Goal: Information Seeking & Learning: Learn about a topic

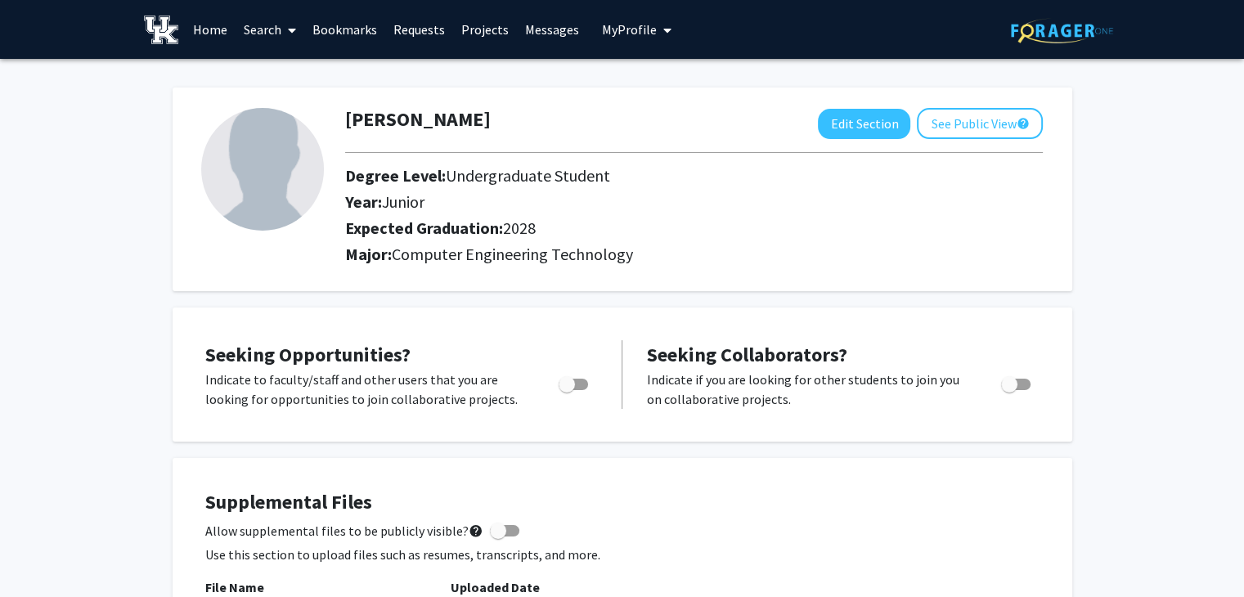
click at [421, 24] on link "Requests" at bounding box center [419, 29] width 68 height 57
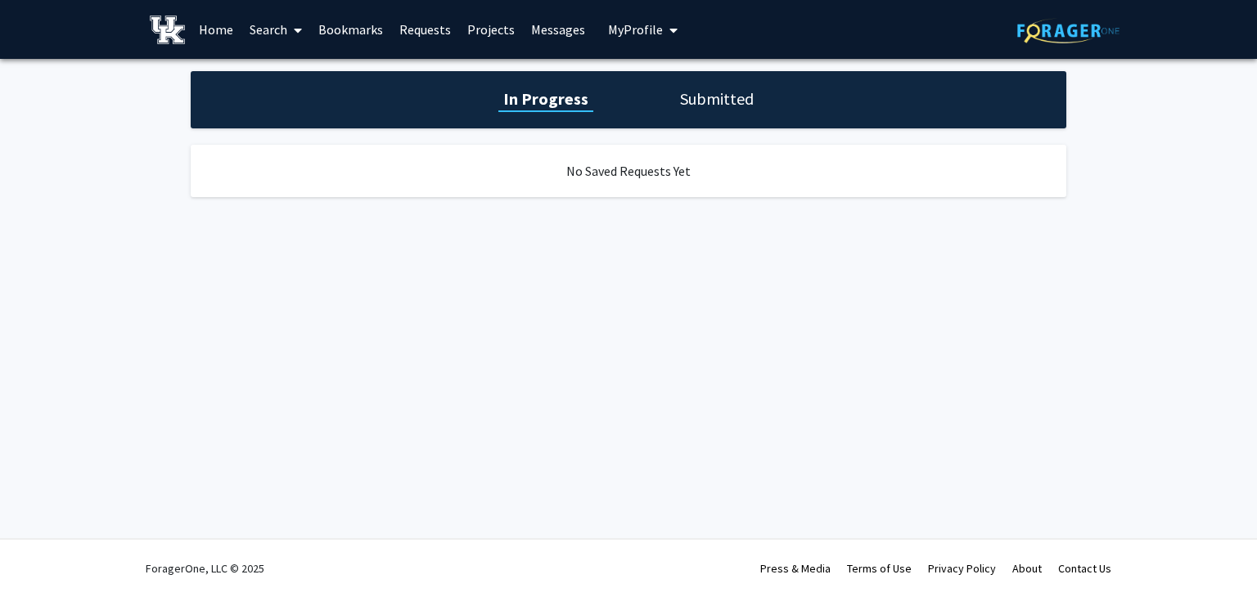
click at [213, 31] on link "Home" at bounding box center [216, 29] width 51 height 57
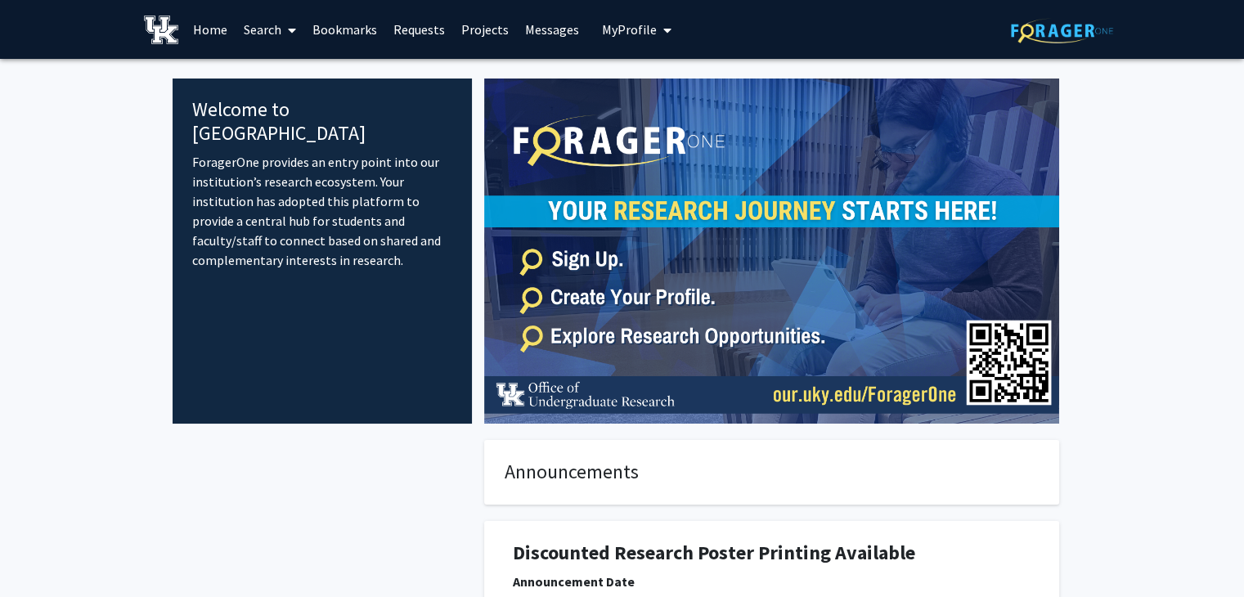
click at [250, 30] on link "Search" at bounding box center [270, 29] width 69 height 57
click at [203, 35] on link "Home" at bounding box center [210, 29] width 51 height 57
click at [337, 29] on link "Bookmarks" at bounding box center [344, 29] width 81 height 57
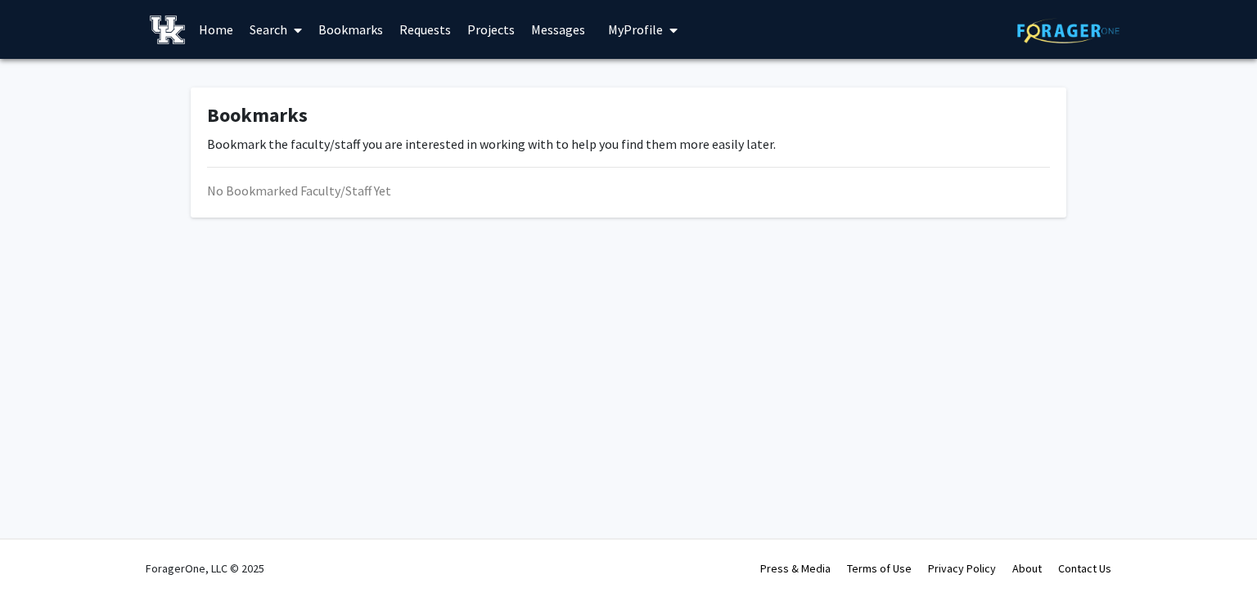
click at [435, 33] on link "Requests" at bounding box center [425, 29] width 68 height 57
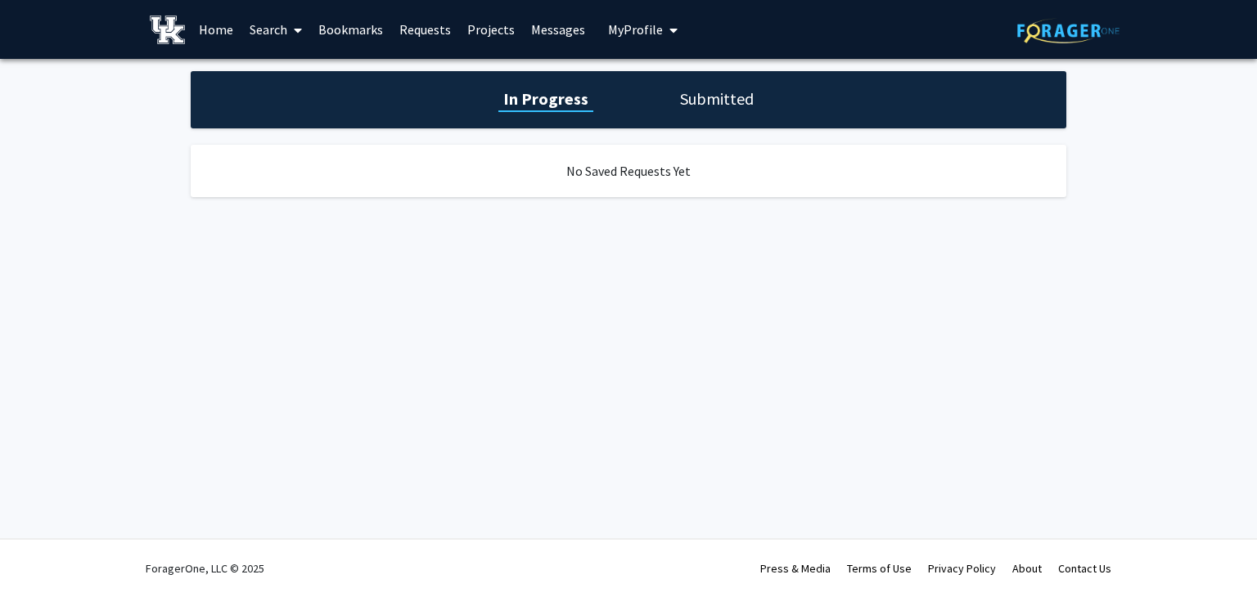
click at [481, 27] on link "Projects" at bounding box center [491, 29] width 64 height 57
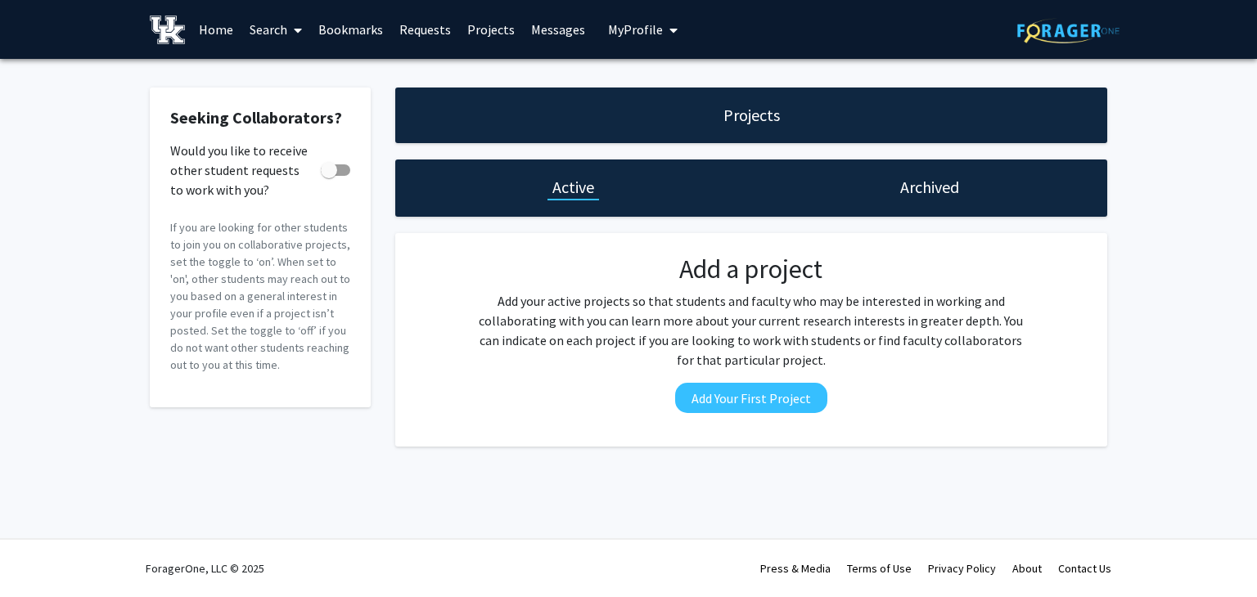
click at [546, 34] on link "Messages" at bounding box center [558, 29] width 70 height 57
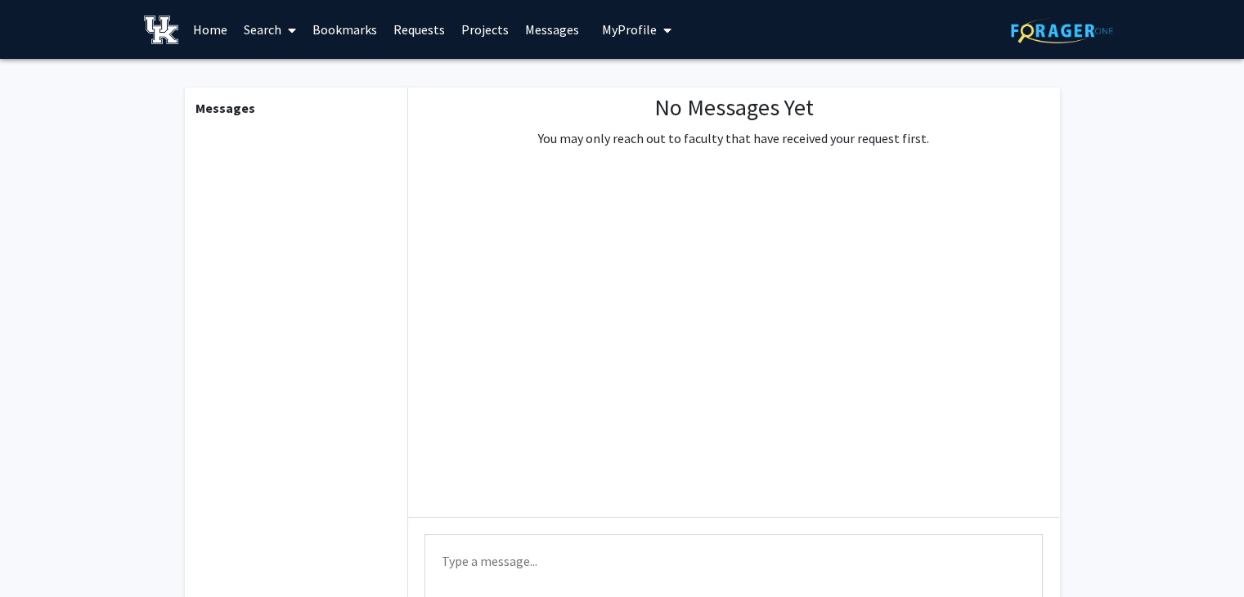
click at [605, 34] on span "My Profile" at bounding box center [629, 29] width 55 height 16
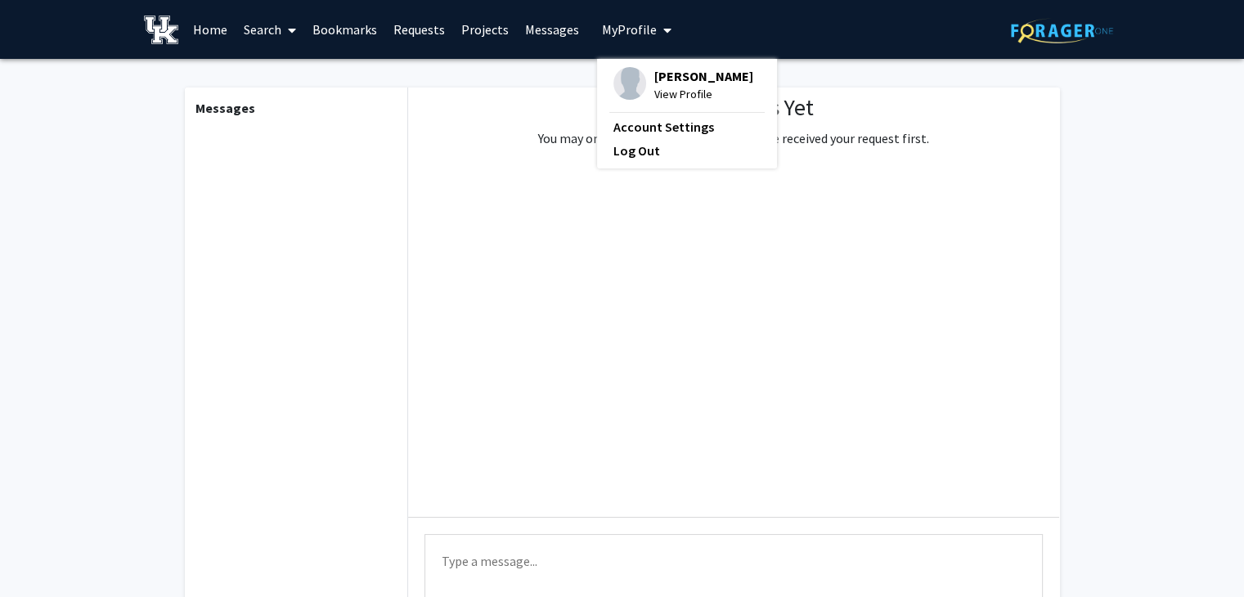
click at [279, 34] on link "Search" at bounding box center [270, 29] width 69 height 57
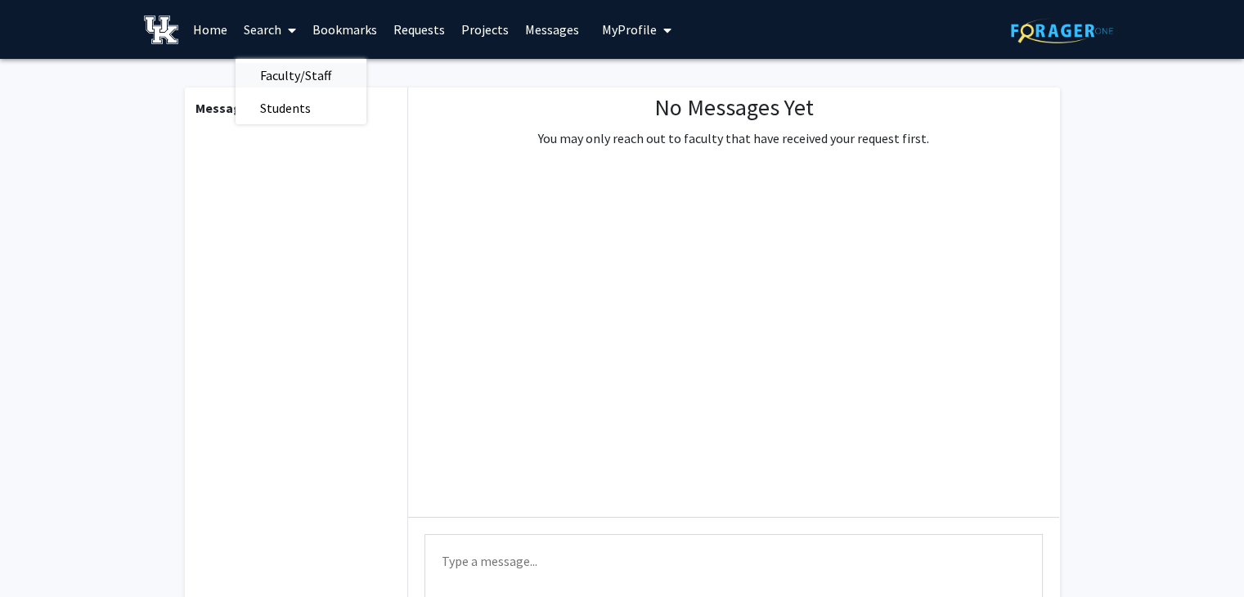
click at [294, 73] on span "Faculty/Staff" at bounding box center [296, 75] width 120 height 33
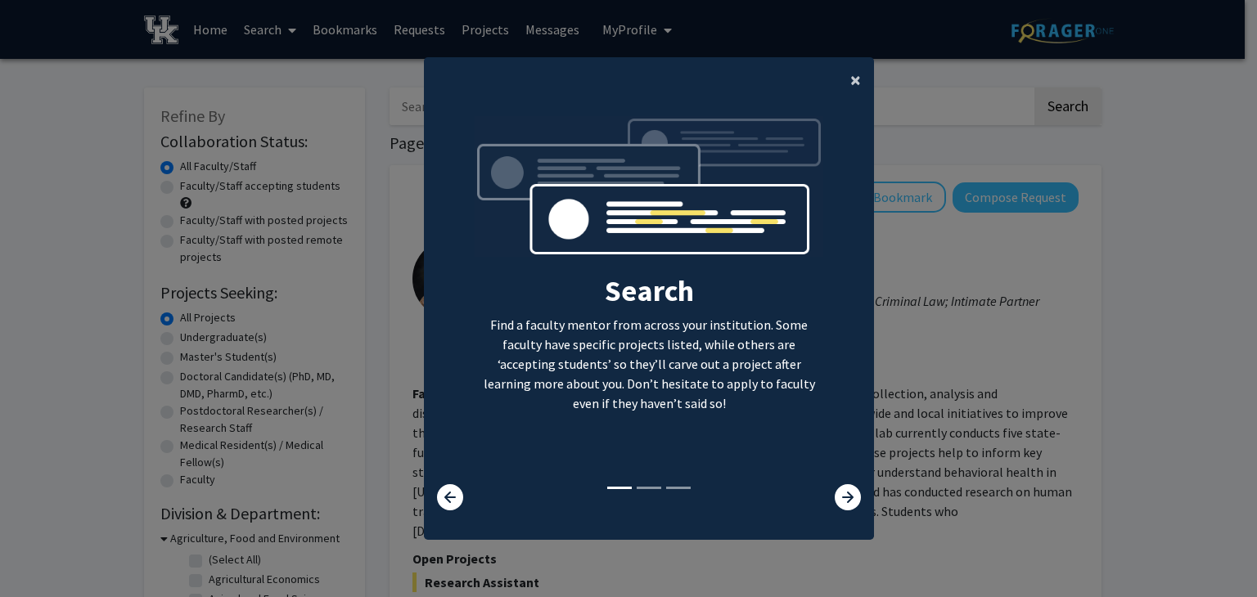
click at [839, 79] on button "×" at bounding box center [855, 80] width 37 height 46
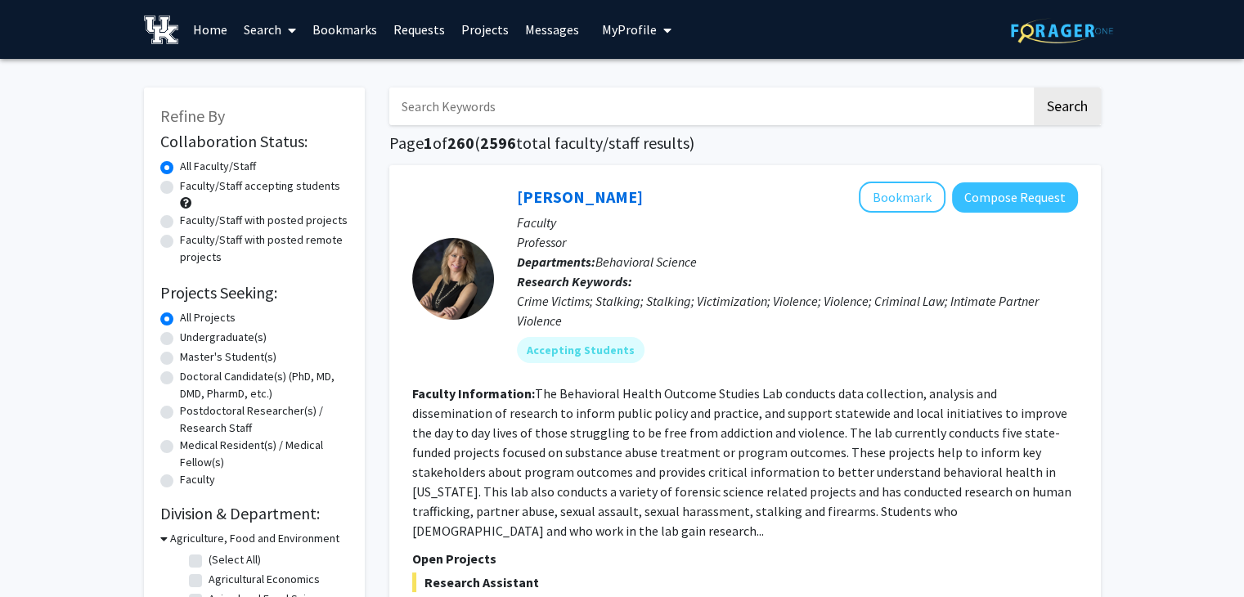
click at [593, 110] on input "Search Keywords" at bounding box center [710, 107] width 642 height 38
type input "f"
type input "t"
type input "biotech"
click at [1034, 88] on button "Search" at bounding box center [1067, 107] width 67 height 38
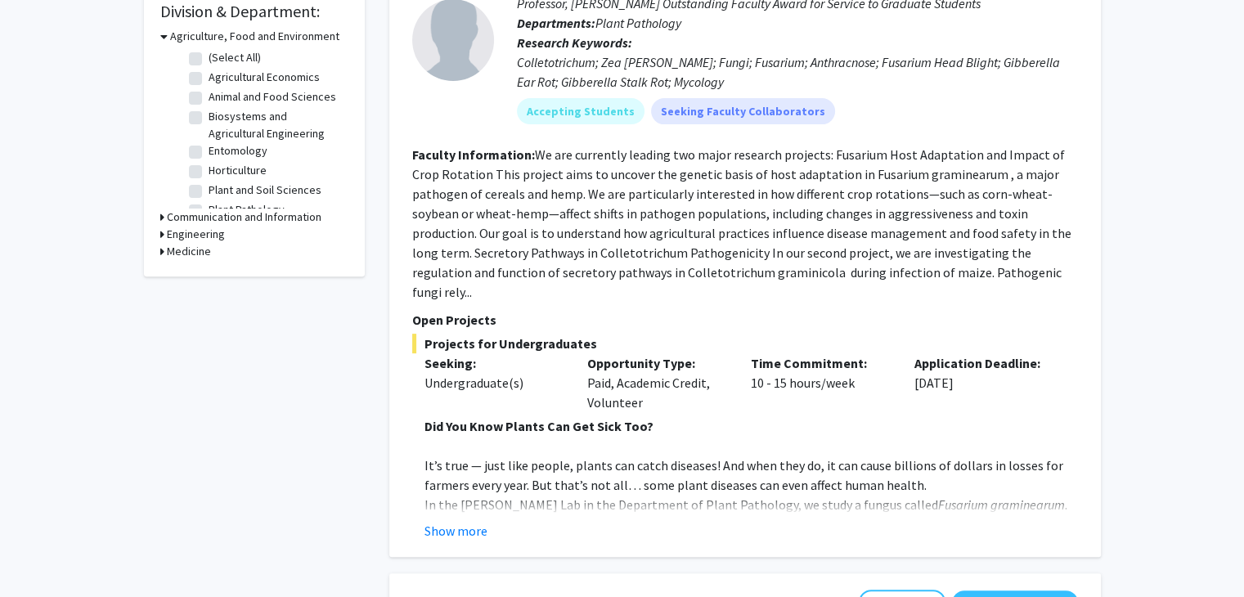
scroll to position [503, 0]
click at [468, 520] on button "Show more" at bounding box center [456, 530] width 63 height 20
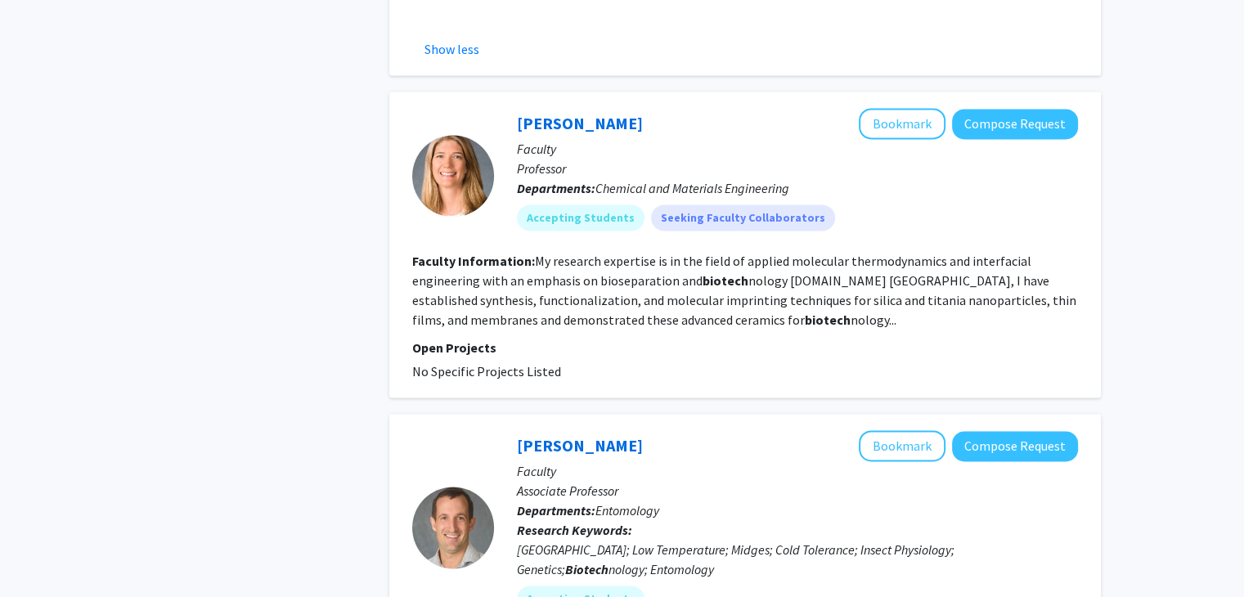
scroll to position [2281, 0]
click at [662, 252] on fg-read-more "My research expertise is in the field of applied molecular thermodynamics and i…" at bounding box center [744, 289] width 664 height 75
click at [432, 252] on b "Faculty Information:" at bounding box center [473, 260] width 123 height 16
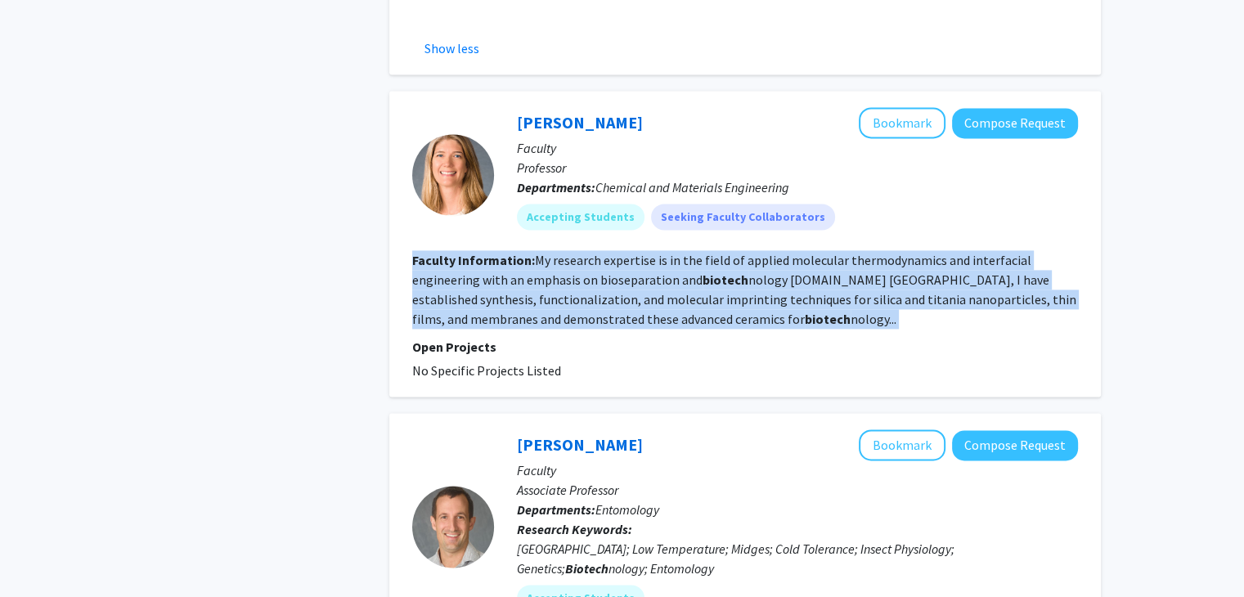
click at [432, 252] on b "Faculty Information:" at bounding box center [473, 260] width 123 height 16
click at [474, 250] on section "Faculty Information: My research expertise is in the field of applied molecular…" at bounding box center [745, 289] width 666 height 79
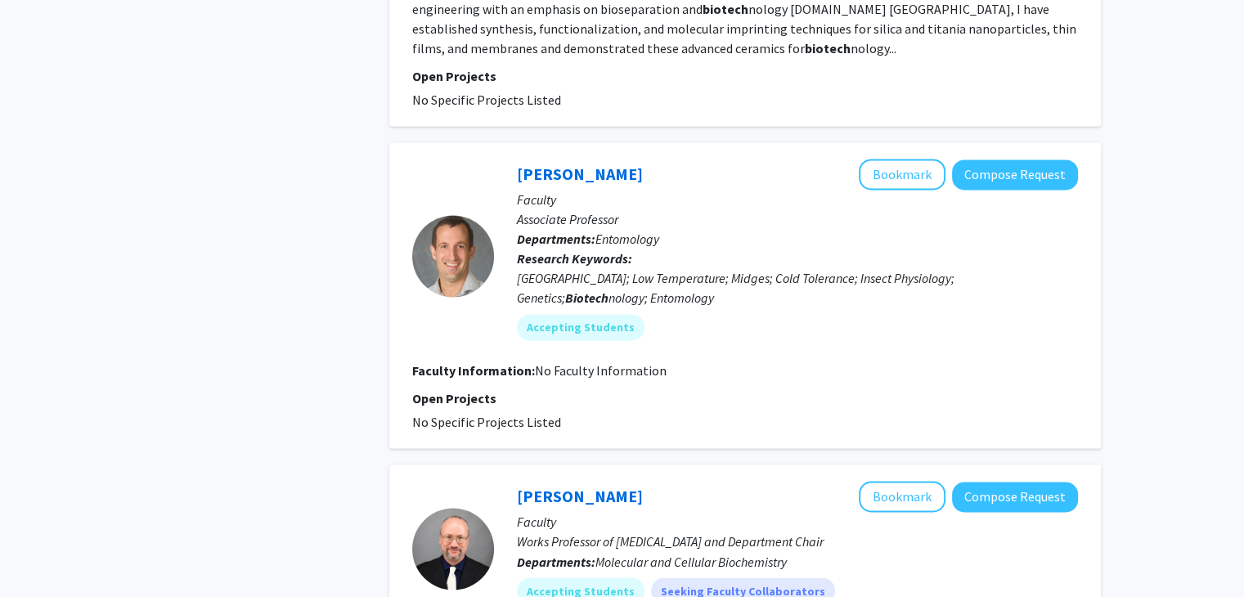
scroll to position [2551, 0]
click at [566, 164] on link "[PERSON_NAME]" at bounding box center [580, 174] width 126 height 20
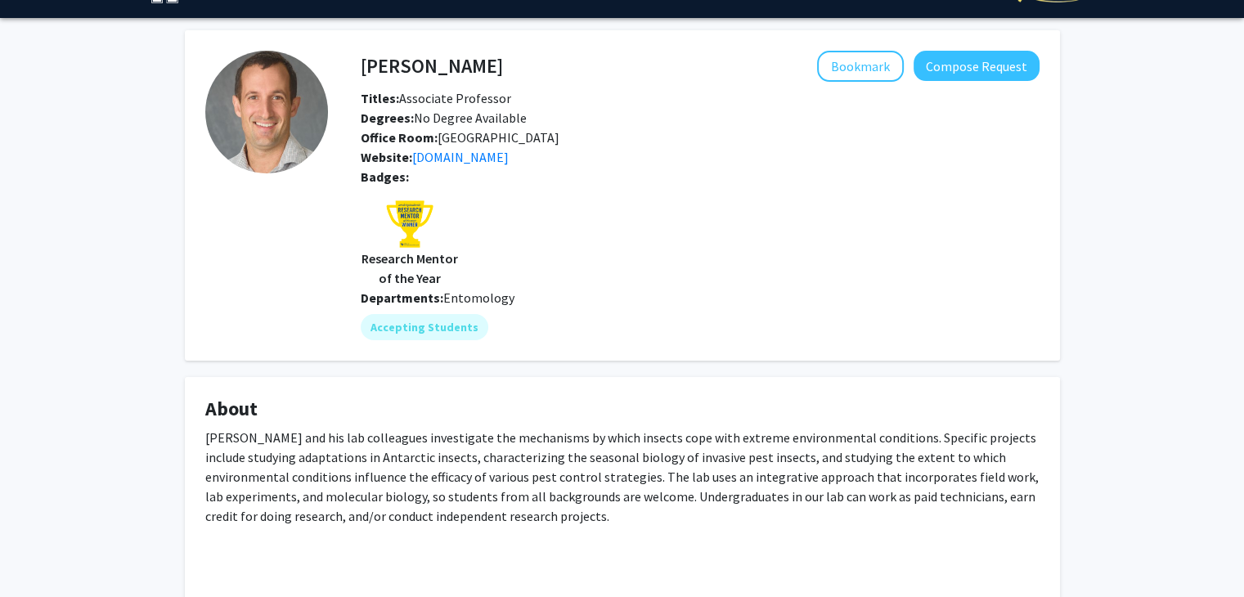
scroll to position [42, 0]
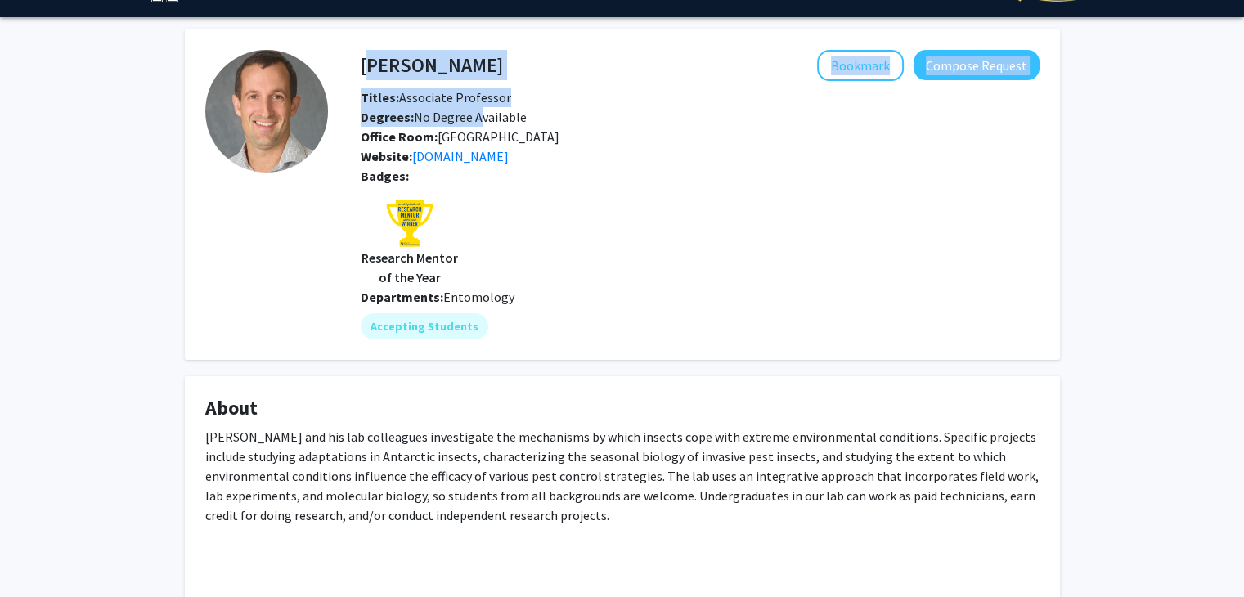
drag, startPoint x: 364, startPoint y: 65, endPoint x: 473, endPoint y: 121, distance: 122.6
click at [473, 121] on div "[PERSON_NAME] Bookmark Compose Request Titles: Associate Professor Degrees: No …" at bounding box center [701, 168] width 704 height 237
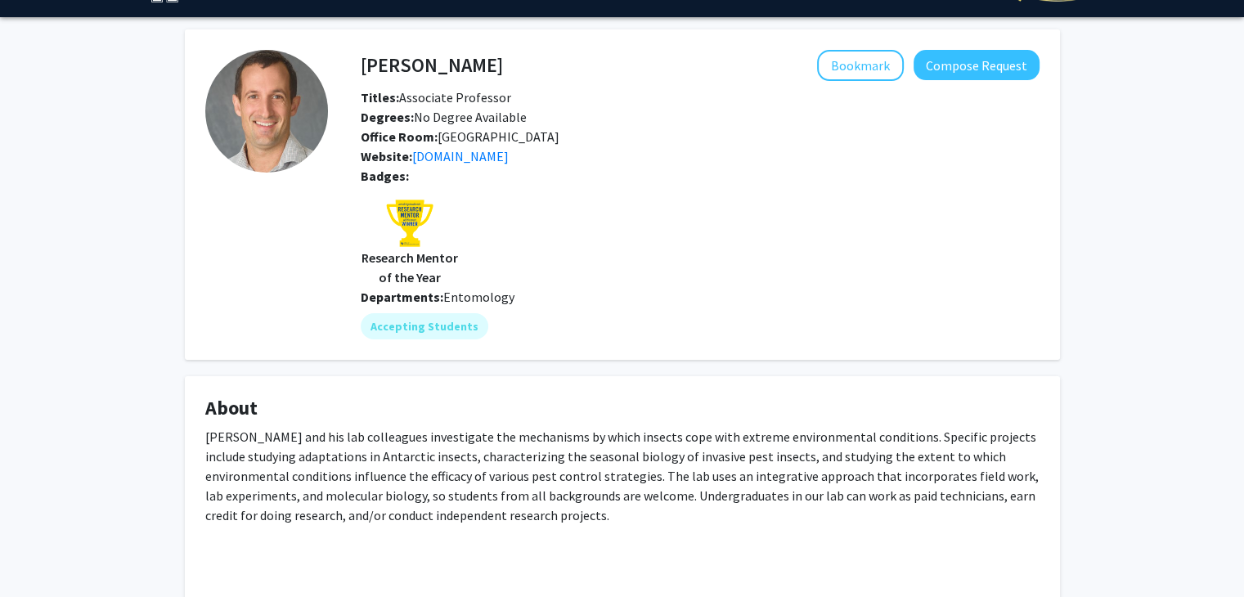
click at [546, 243] on div "Badges: Research Mentor of the Year" at bounding box center [701, 226] width 704 height 121
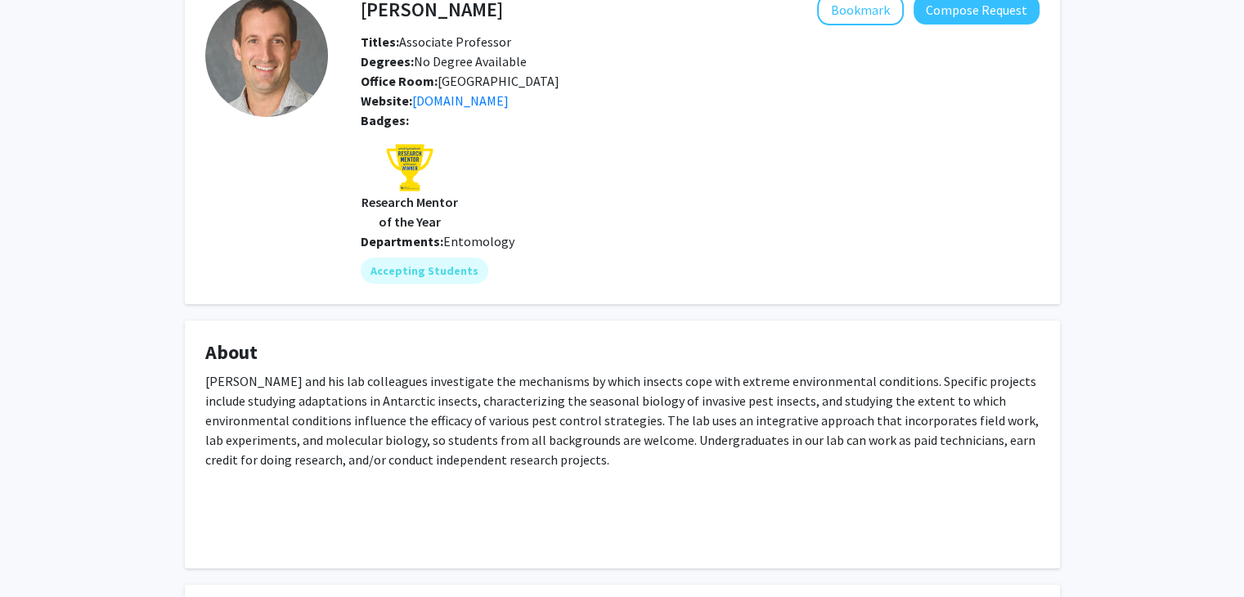
scroll to position [97, 0]
click at [384, 377] on div "[PERSON_NAME] and his lab colleagues investigate the mechanisms by which insect…" at bounding box center [622, 460] width 834 height 177
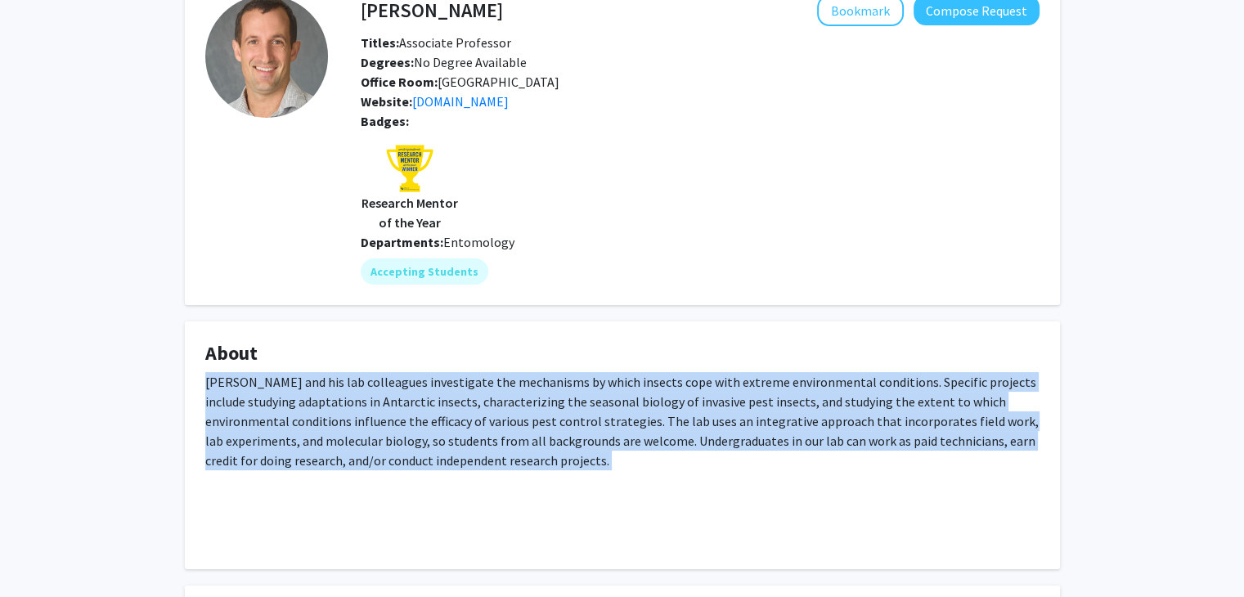
click at [384, 377] on div "[PERSON_NAME] and his lab colleagues investigate the mechanisms by which insect…" at bounding box center [622, 460] width 834 height 177
click at [415, 427] on div "[PERSON_NAME] and his lab colleagues investigate the mechanisms by which insect…" at bounding box center [622, 460] width 834 height 177
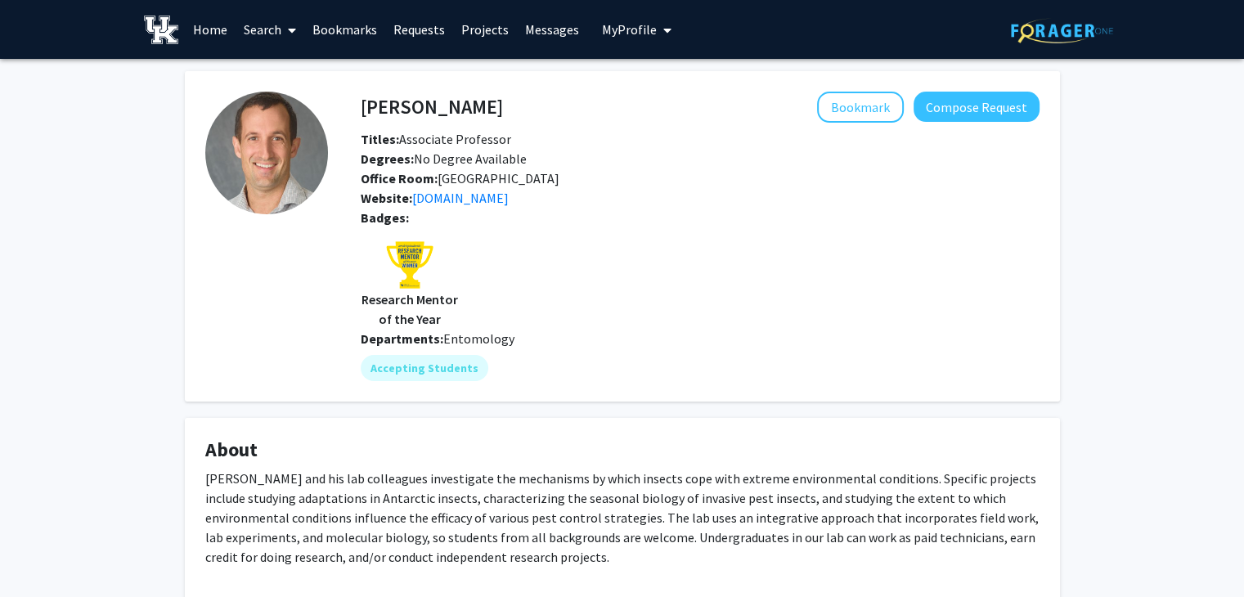
scroll to position [0, 0]
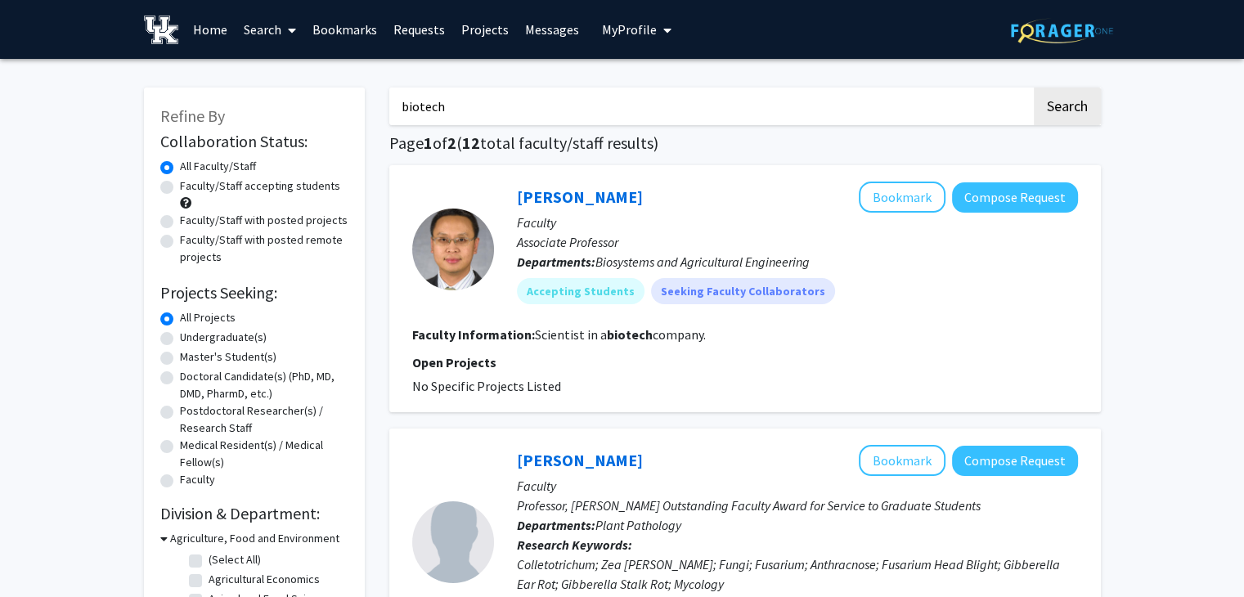
click at [552, 103] on input "biotech" at bounding box center [710, 107] width 642 height 38
drag, startPoint x: 552, startPoint y: 103, endPoint x: 308, endPoint y: 96, distance: 243.9
type input "microcontroller"
click at [1034, 88] on button "Search" at bounding box center [1067, 107] width 67 height 38
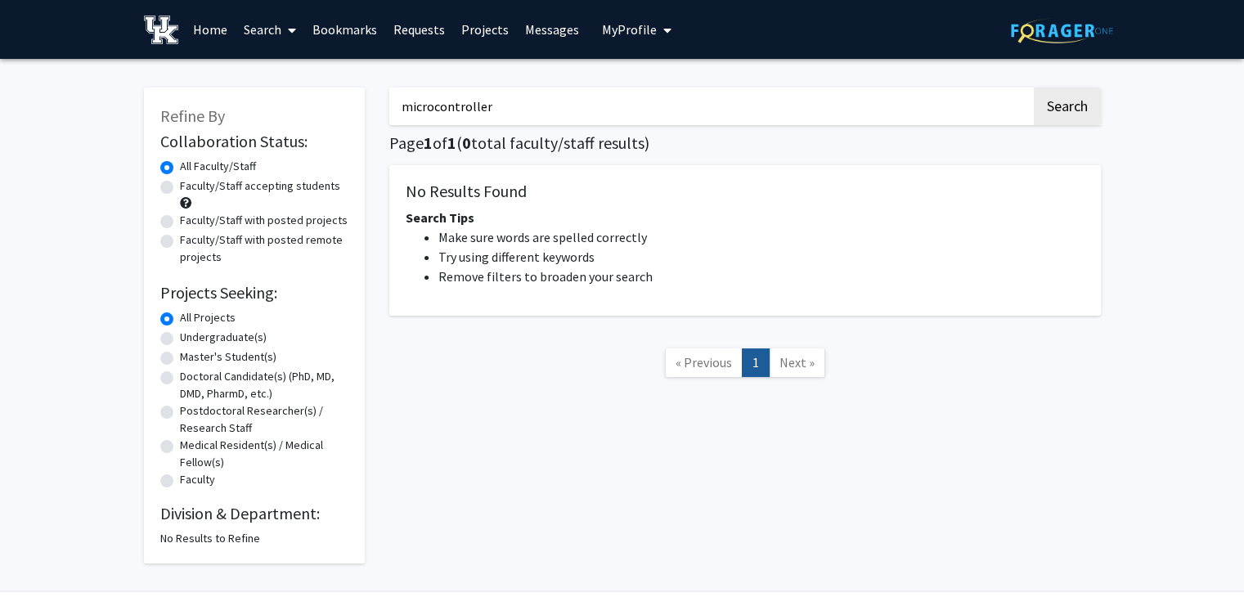
drag, startPoint x: 519, startPoint y: 112, endPoint x: 197, endPoint y: 119, distance: 321.6
click at [197, 119] on div "Refine By Collaboration Status: Collaboration Status All Faculty/Staff Collabor…" at bounding box center [623, 317] width 982 height 492
click at [1034, 88] on button "Search" at bounding box center [1067, 107] width 67 height 38
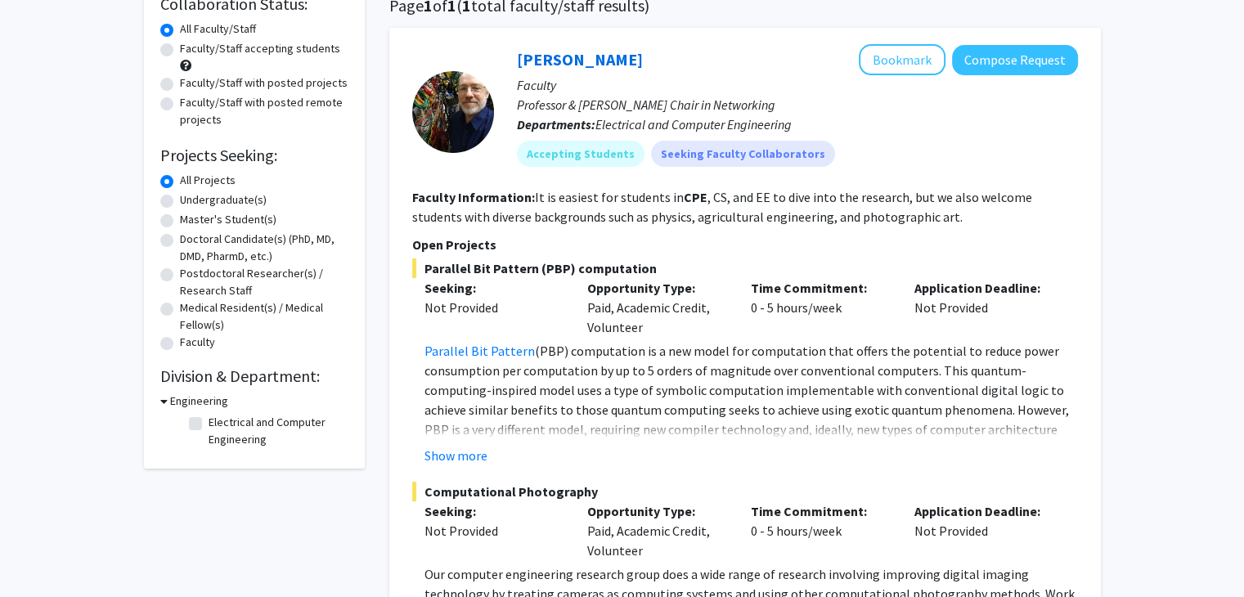
scroll to position [143, 0]
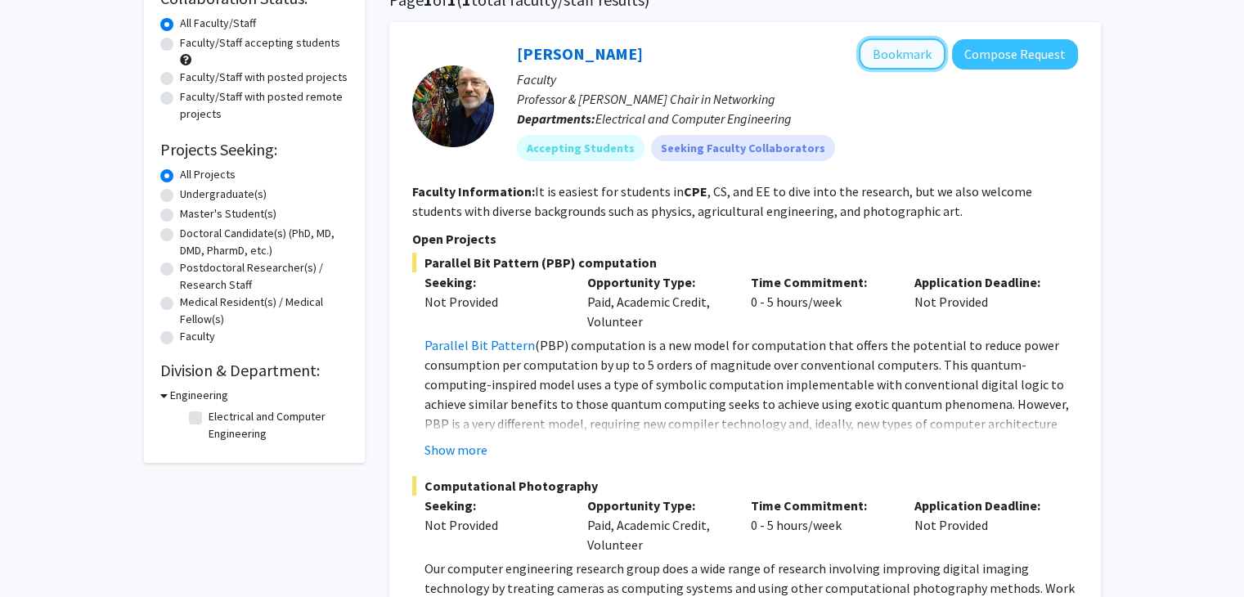
click at [922, 55] on button "Bookmark" at bounding box center [902, 53] width 87 height 31
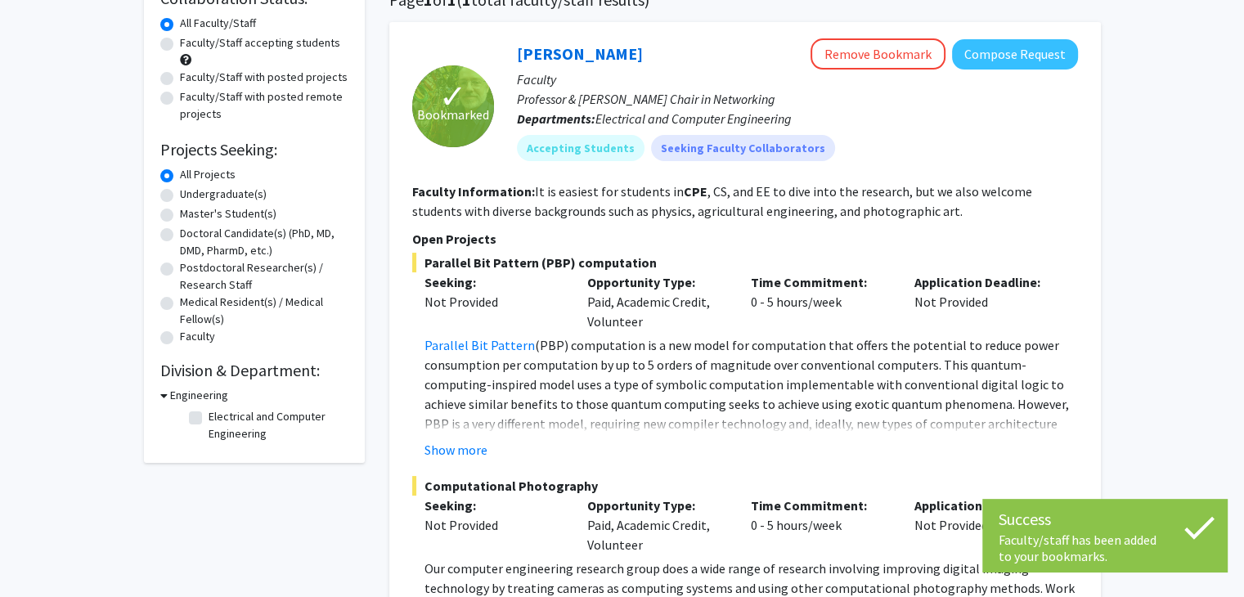
scroll to position [0, 0]
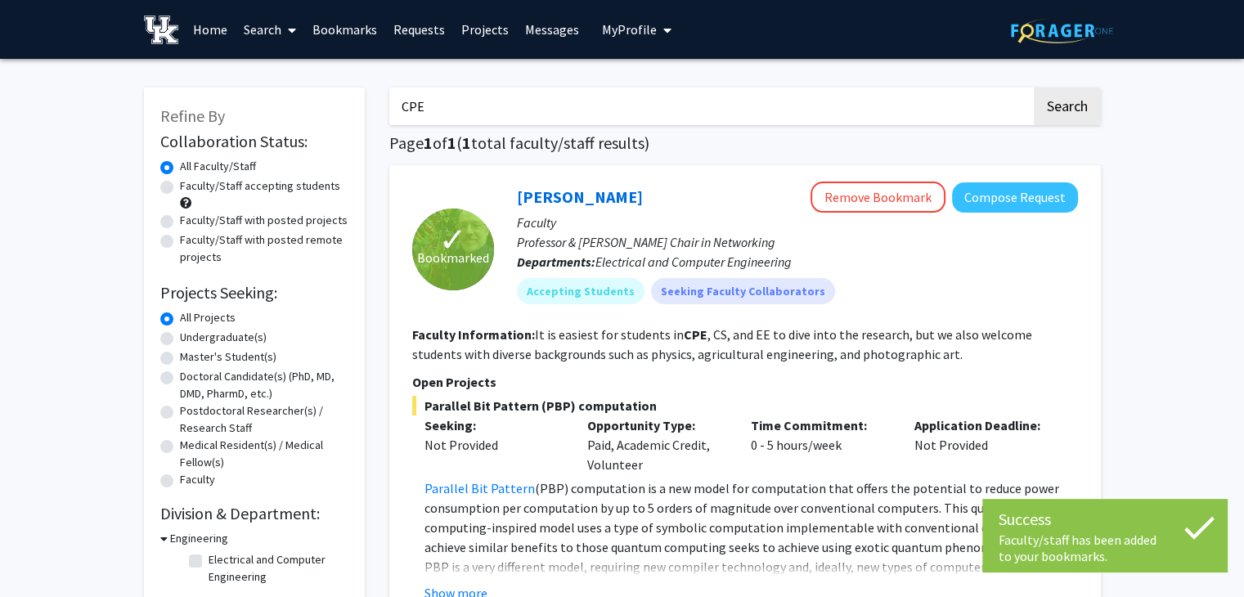
click at [1016, 109] on input "CPE" at bounding box center [710, 107] width 642 height 38
type input "C"
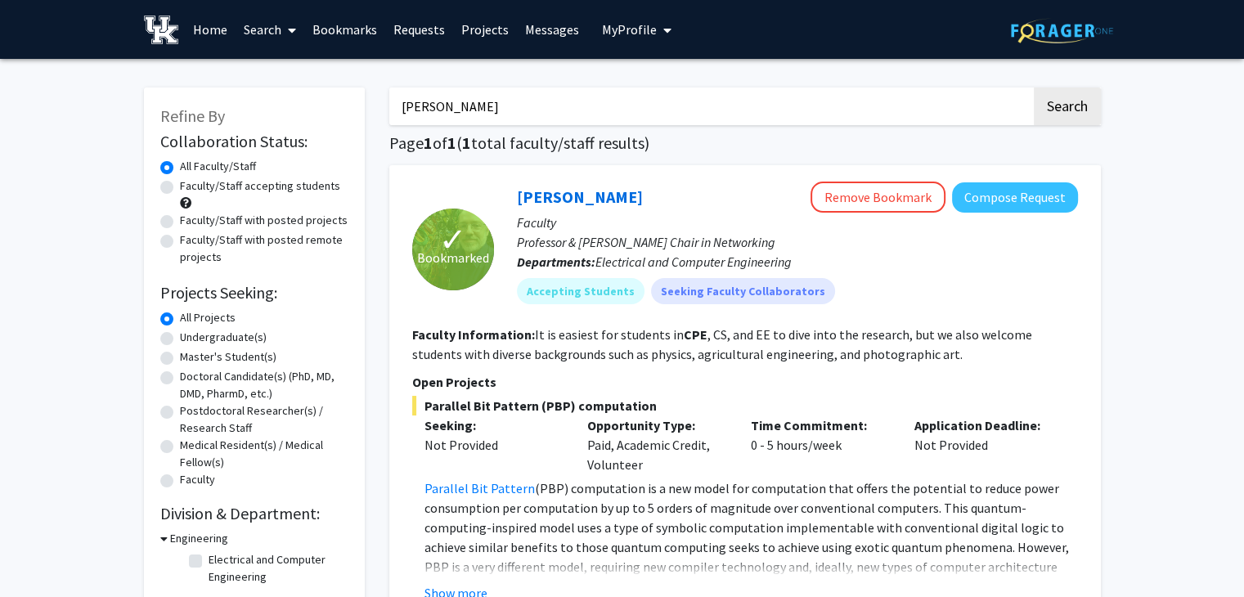
type input "[PERSON_NAME]"
click at [1034, 88] on button "Search" at bounding box center [1067, 107] width 67 height 38
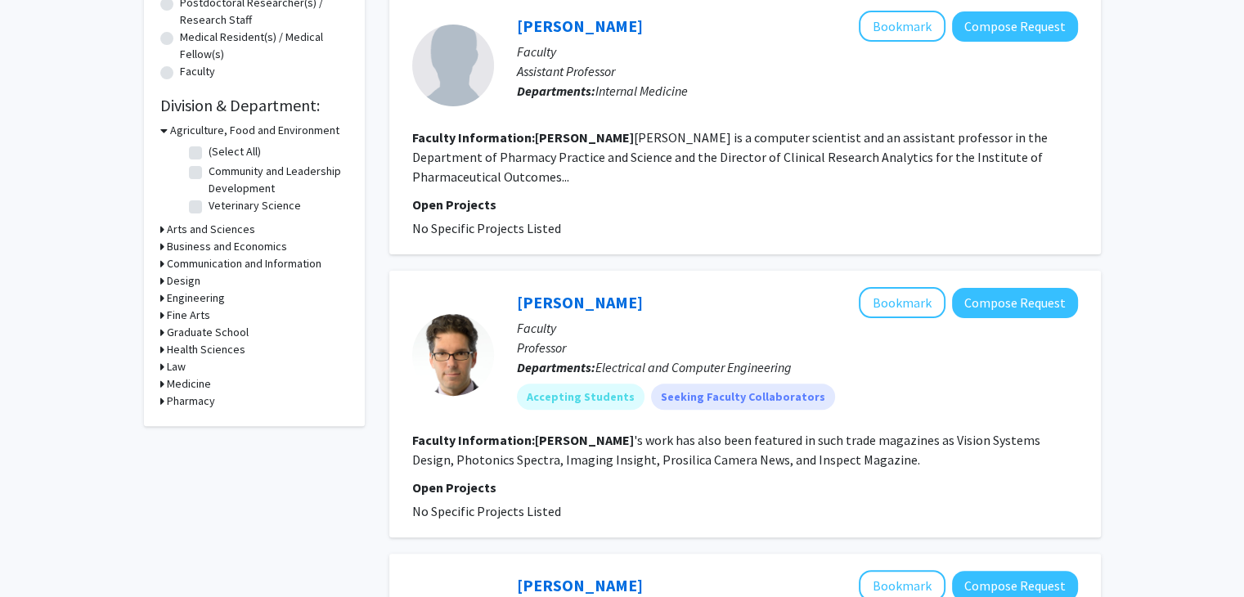
scroll to position [415, 0]
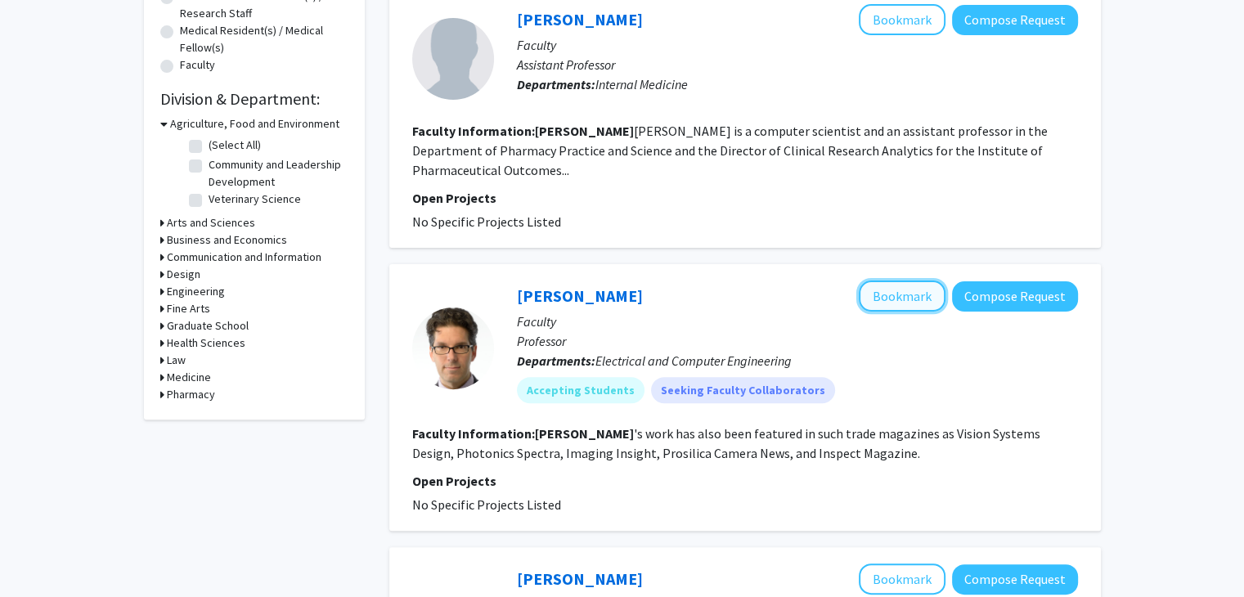
click at [893, 281] on button "Bookmark" at bounding box center [902, 296] width 87 height 31
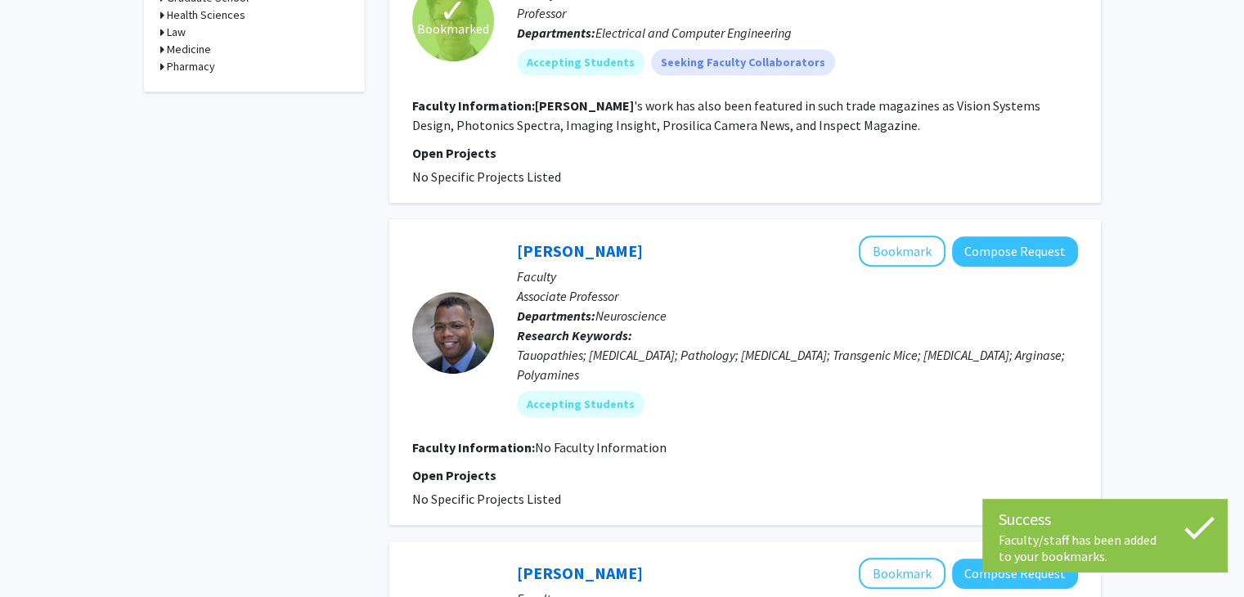
scroll to position [743, 0]
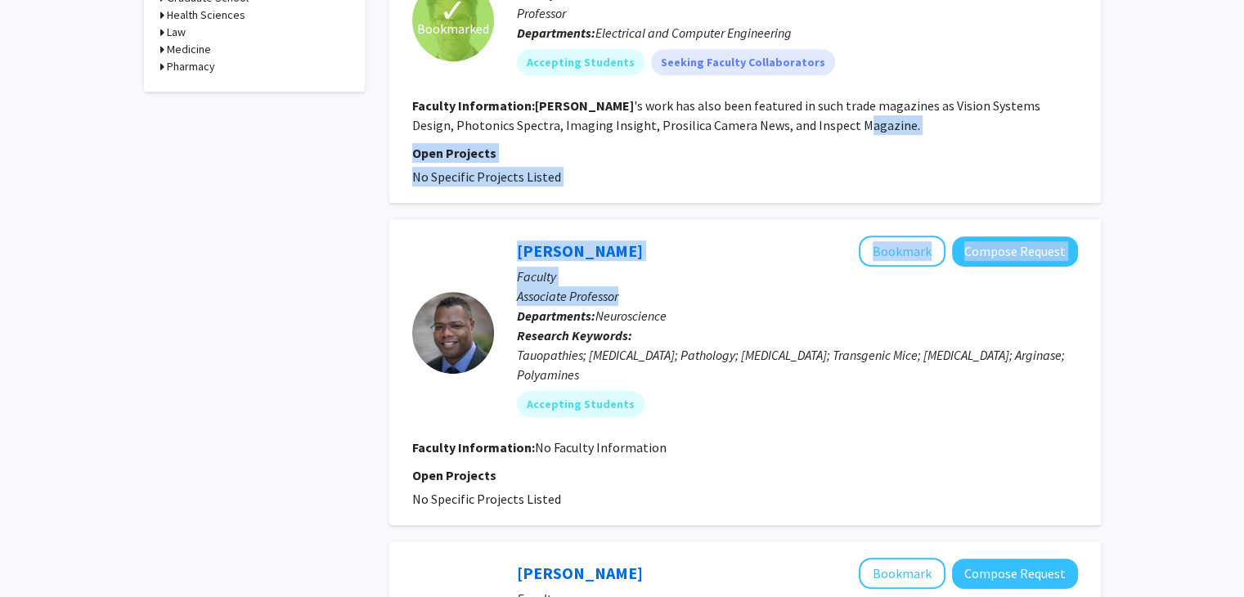
drag, startPoint x: 844, startPoint y: 272, endPoint x: 741, endPoint y: 102, distance: 198.3
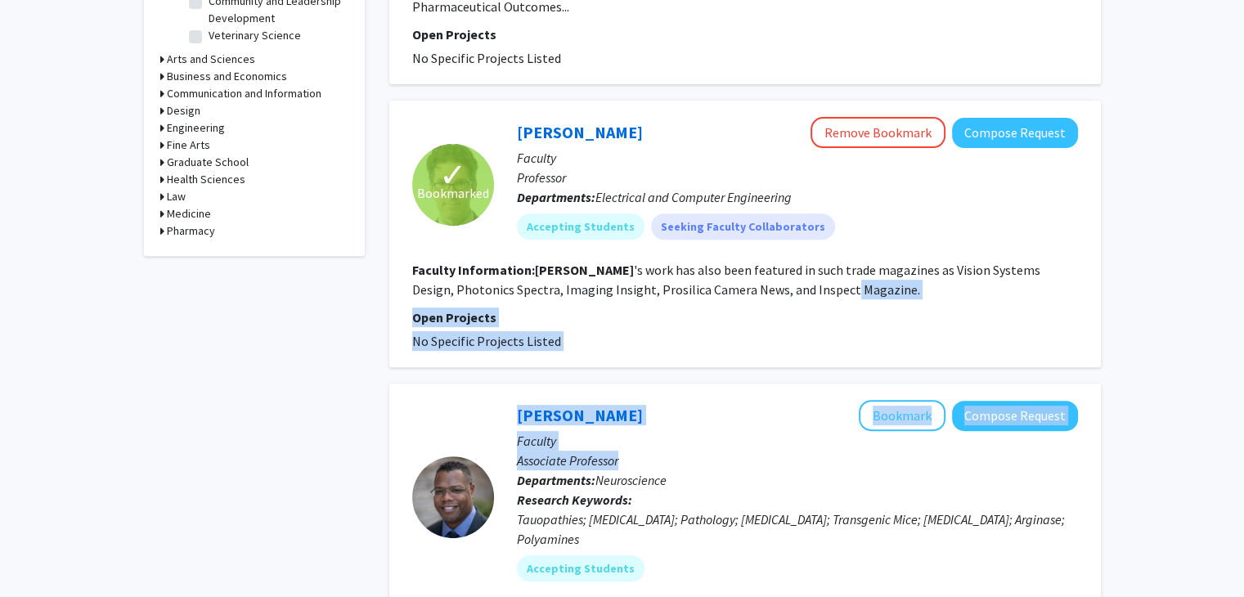
scroll to position [573, 0]
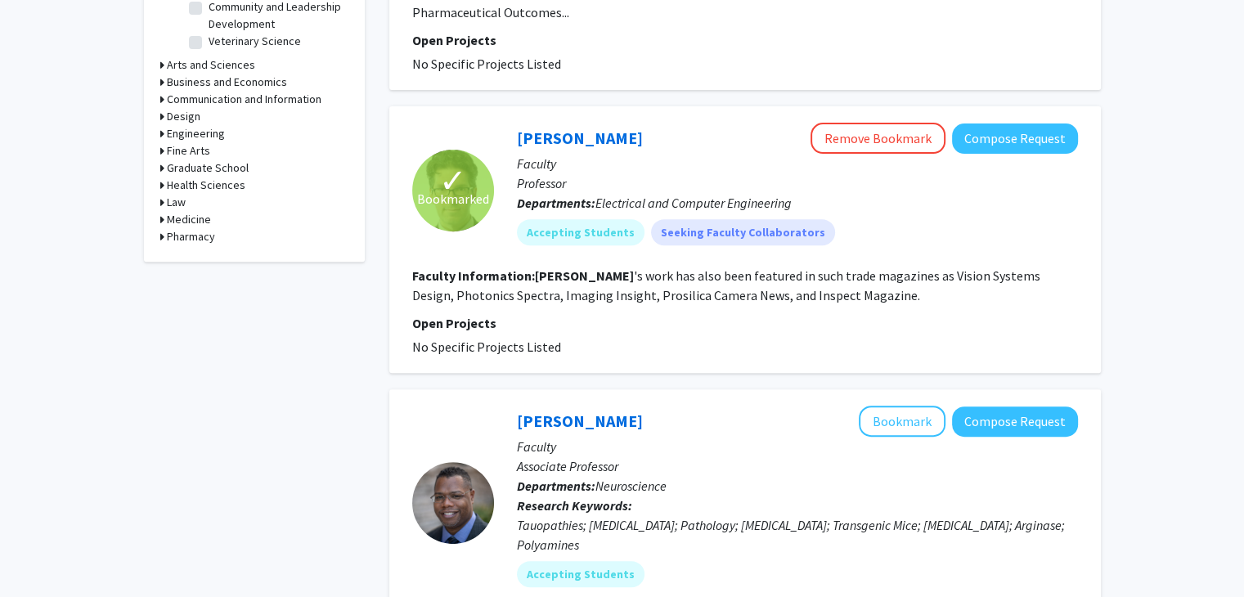
click at [657, 195] on span "Electrical and Computer Engineering" at bounding box center [694, 203] width 196 height 16
click at [573, 128] on link "[PERSON_NAME]" at bounding box center [580, 138] width 126 height 20
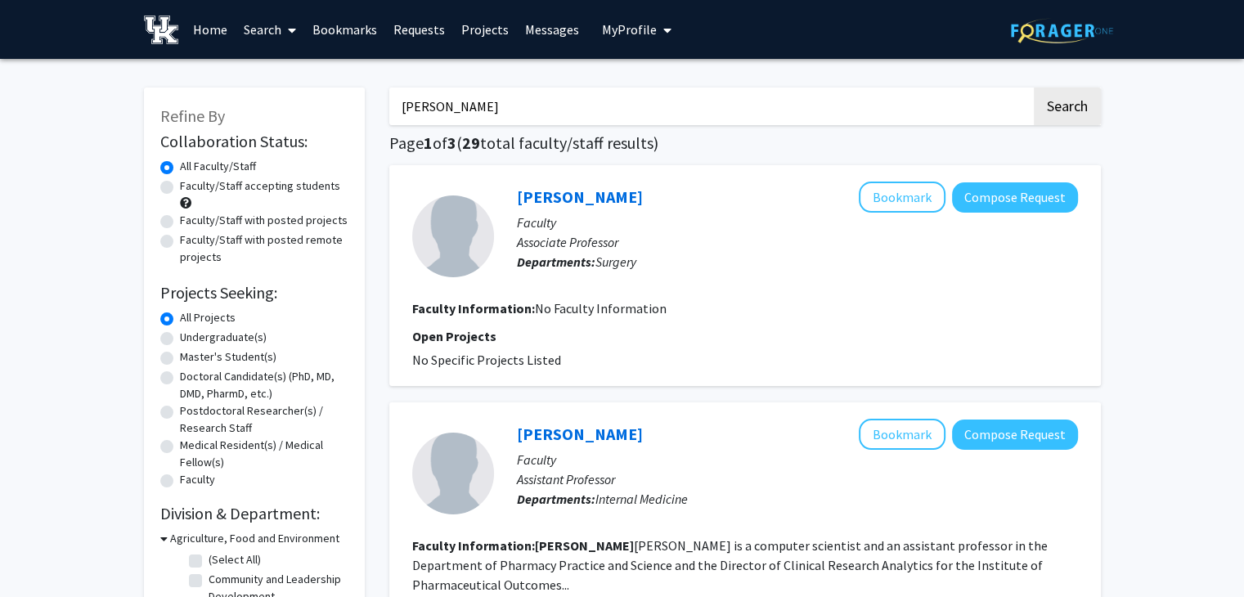
drag, startPoint x: 515, startPoint y: 96, endPoint x: 309, endPoint y: 96, distance: 206.2
type input "f"
type input "\"
click at [1034, 88] on button "Search" at bounding box center [1067, 107] width 67 height 38
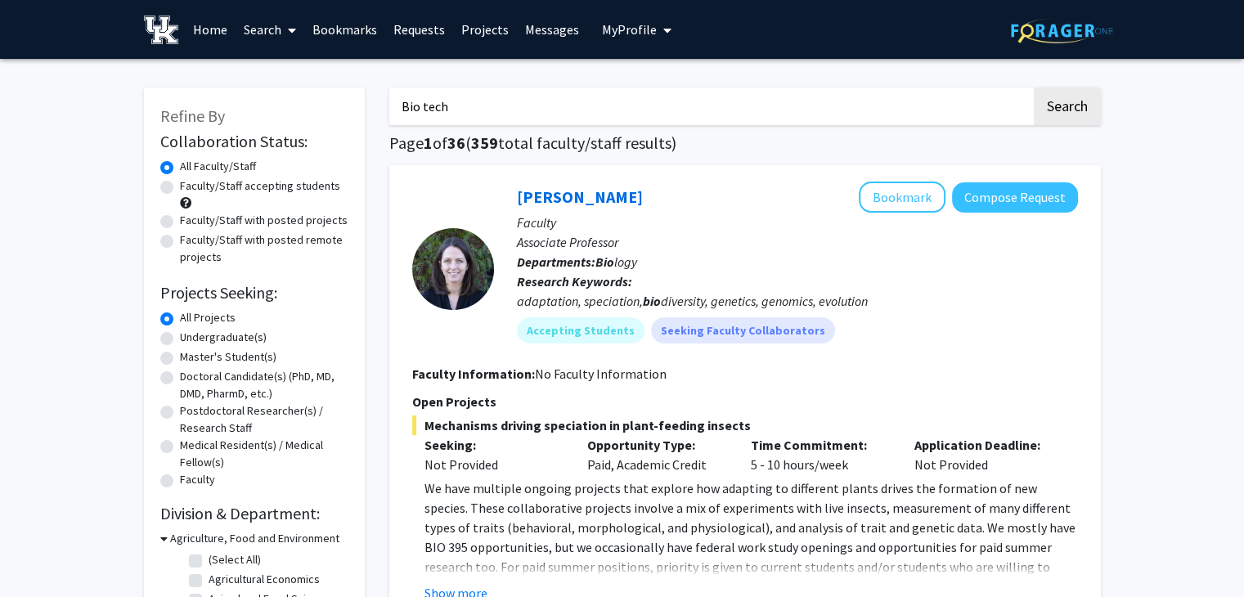
click at [420, 106] on input "Bio tech" at bounding box center [710, 107] width 642 height 38
click at [411, 142] on h1 "Page 1 of 36 ( 359 total faculty/staff results)" at bounding box center [745, 143] width 712 height 20
click at [470, 187] on div at bounding box center [453, 269] width 82 height 174
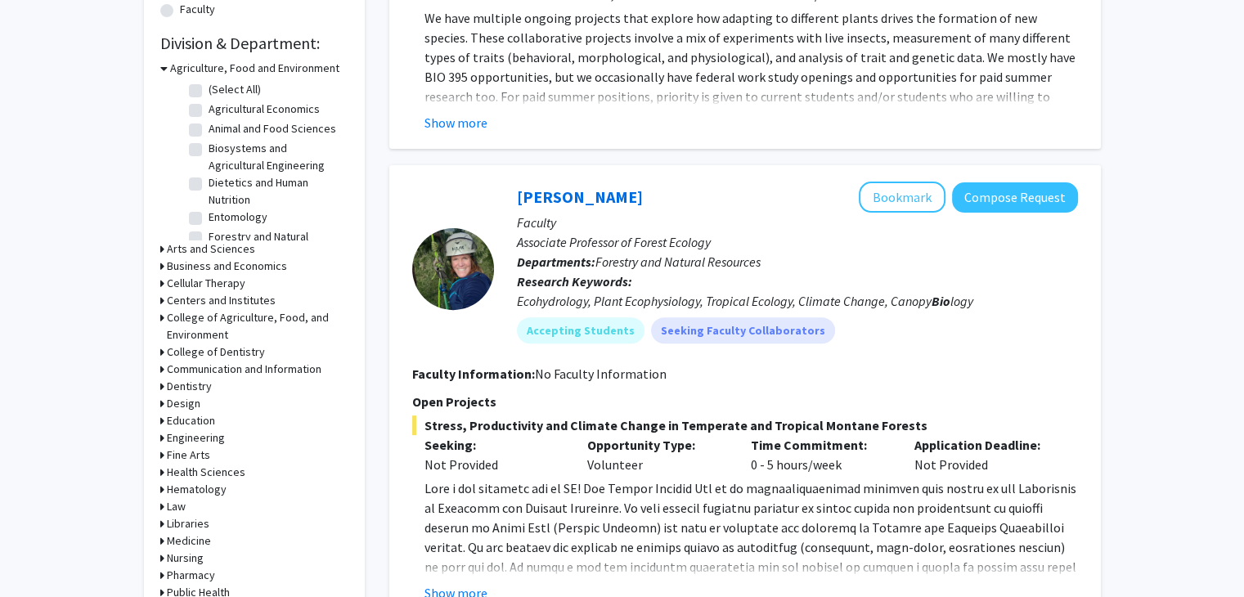
scroll to position [471, 0]
drag, startPoint x: 510, startPoint y: 196, endPoint x: 858, endPoint y: 353, distance: 381.5
click at [858, 353] on div "[PERSON_NAME] Bookmark Compose Request Faculty Associate Professor of Forest Ec…" at bounding box center [786, 268] width 584 height 174
click at [978, 298] on div "Ecohydrology, Plant Ecophysiology, Tropical Ecology, Climate Change, Canopy Bio…" at bounding box center [797, 300] width 561 height 20
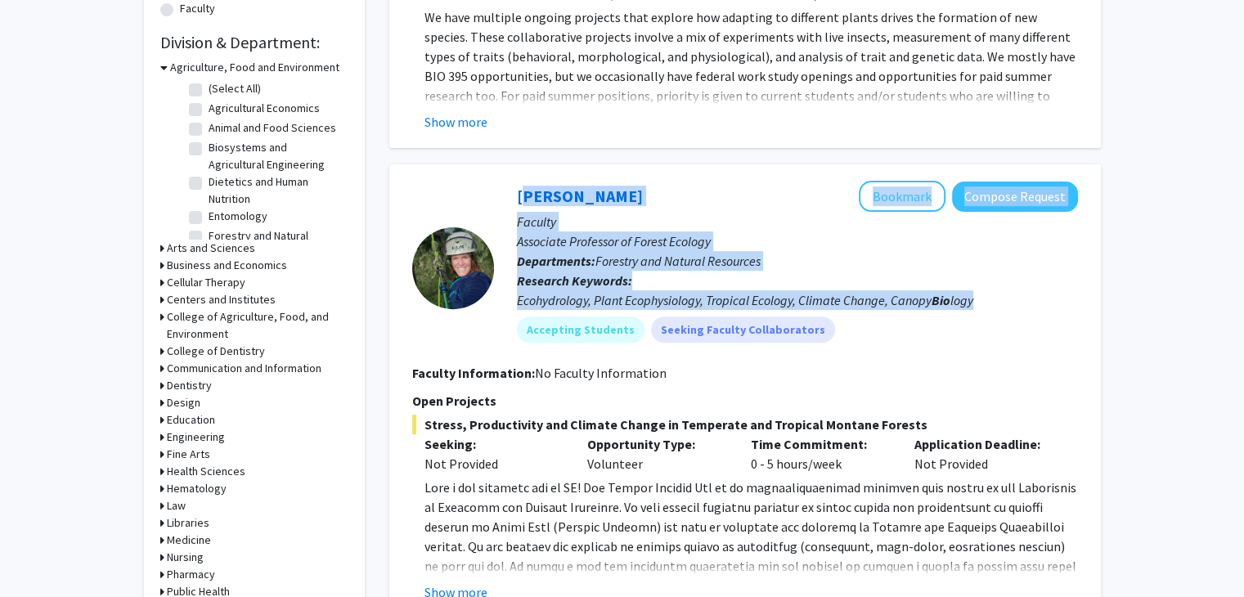
drag, startPoint x: 975, startPoint y: 298, endPoint x: 503, endPoint y: 182, distance: 485.9
click at [503, 182] on div "[PERSON_NAME] Bookmark Compose Request Faculty Associate Professor of Forest Ec…" at bounding box center [786, 268] width 584 height 174
drag, startPoint x: 503, startPoint y: 182, endPoint x: 521, endPoint y: 182, distance: 18.0
click at [521, 182] on div "[PERSON_NAME] Bookmark Compose Request" at bounding box center [797, 196] width 561 height 31
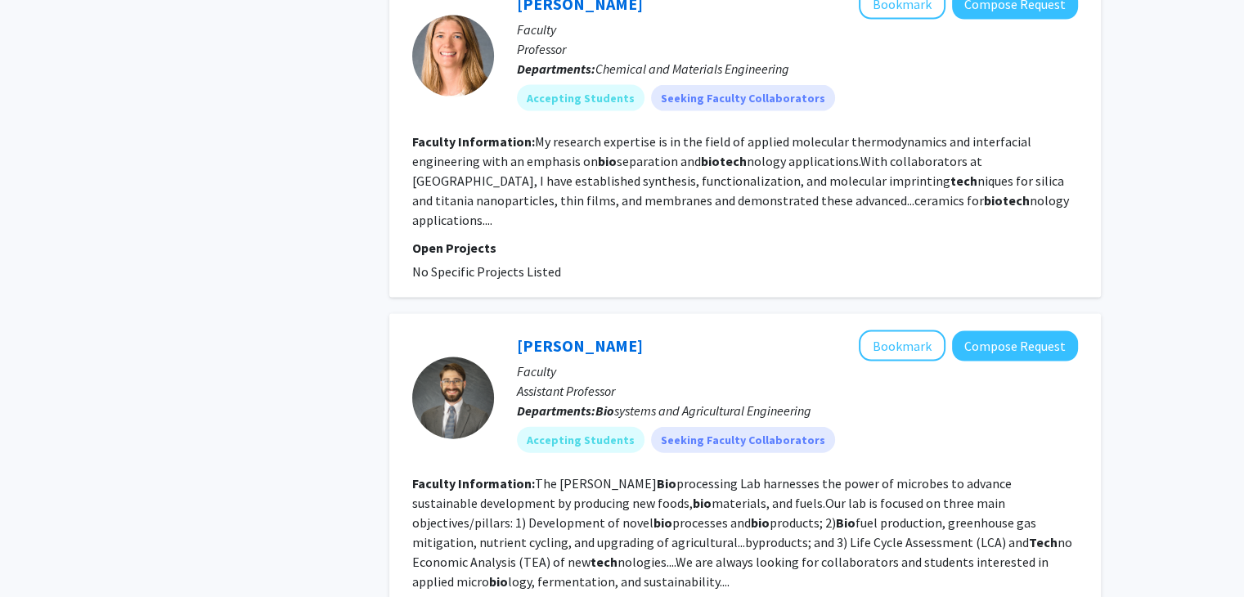
scroll to position [3498, 0]
drag, startPoint x: 412, startPoint y: 74, endPoint x: 585, endPoint y: 175, distance: 200.5
click at [585, 175] on fg-search-faculty "[PERSON_NAME] Bookmark Compose Request Faculty Professor Departments: Chemical …" at bounding box center [745, 134] width 666 height 293
click at [585, 237] on section "Open Projects No Specific Projects Listed" at bounding box center [745, 258] width 666 height 43
drag, startPoint x: 555, startPoint y: 183, endPoint x: 382, endPoint y: 73, distance: 204.9
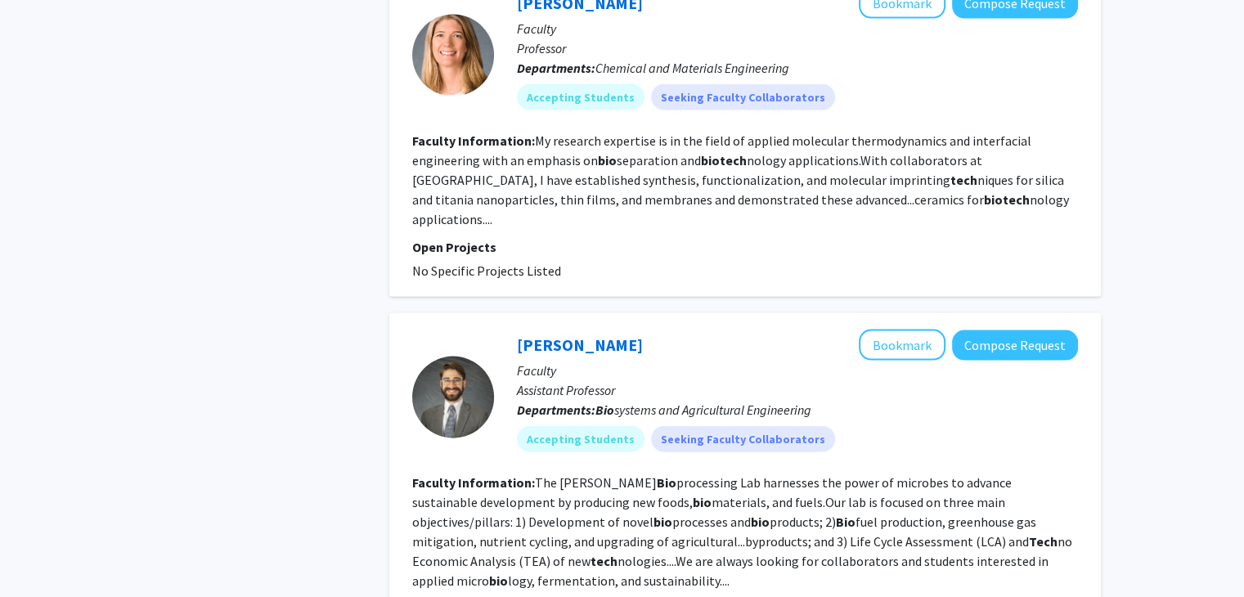
click at [461, 131] on section "Faculty Information: My research expertise is in the field of applied molecular…" at bounding box center [745, 180] width 666 height 98
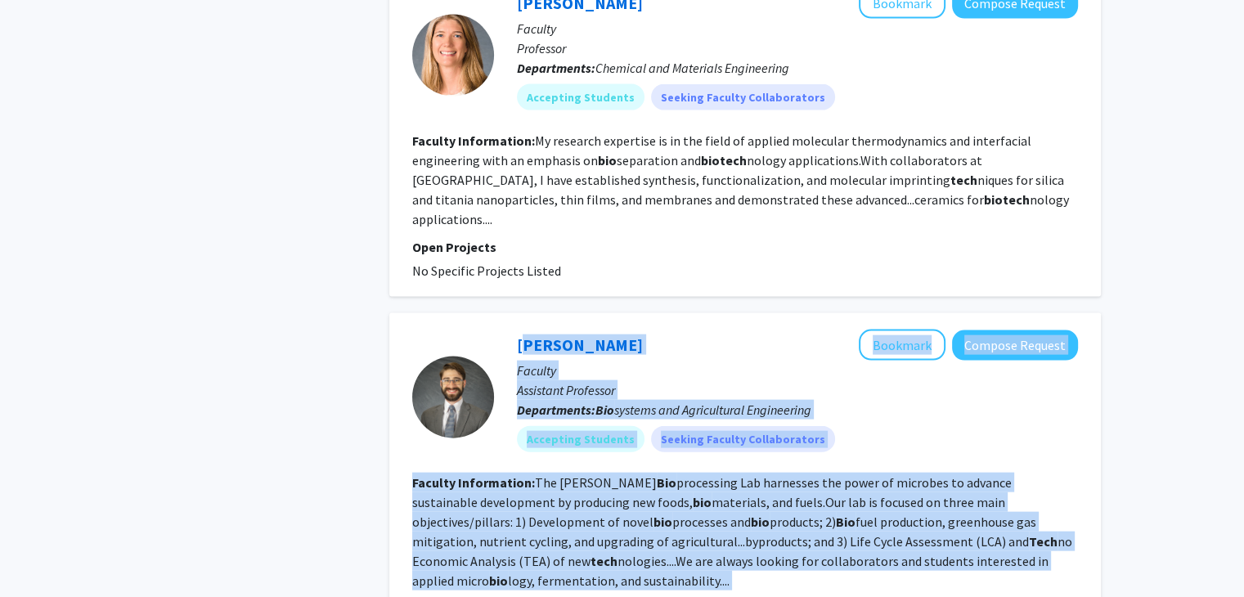
drag, startPoint x: 510, startPoint y: 259, endPoint x: 548, endPoint y: 536, distance: 279.1
click at [548, 536] on fg-search-faculty "[PERSON_NAME] Bookmark Compose Request Faculty Assistant Professor Departments:…" at bounding box center [745, 486] width 666 height 313
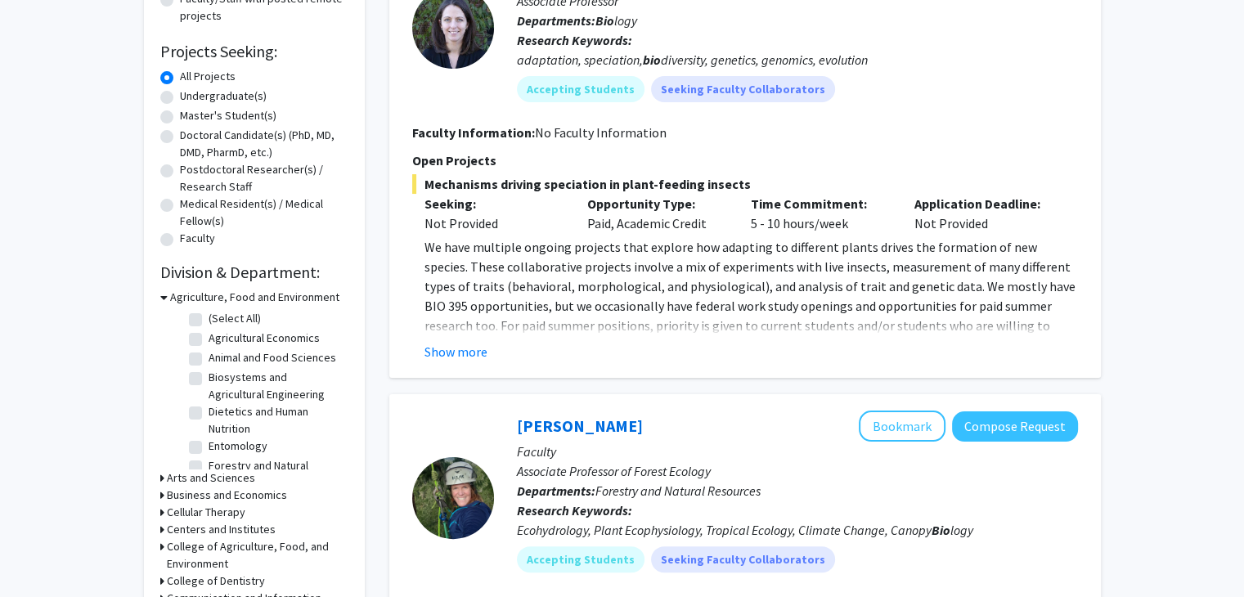
scroll to position [0, 0]
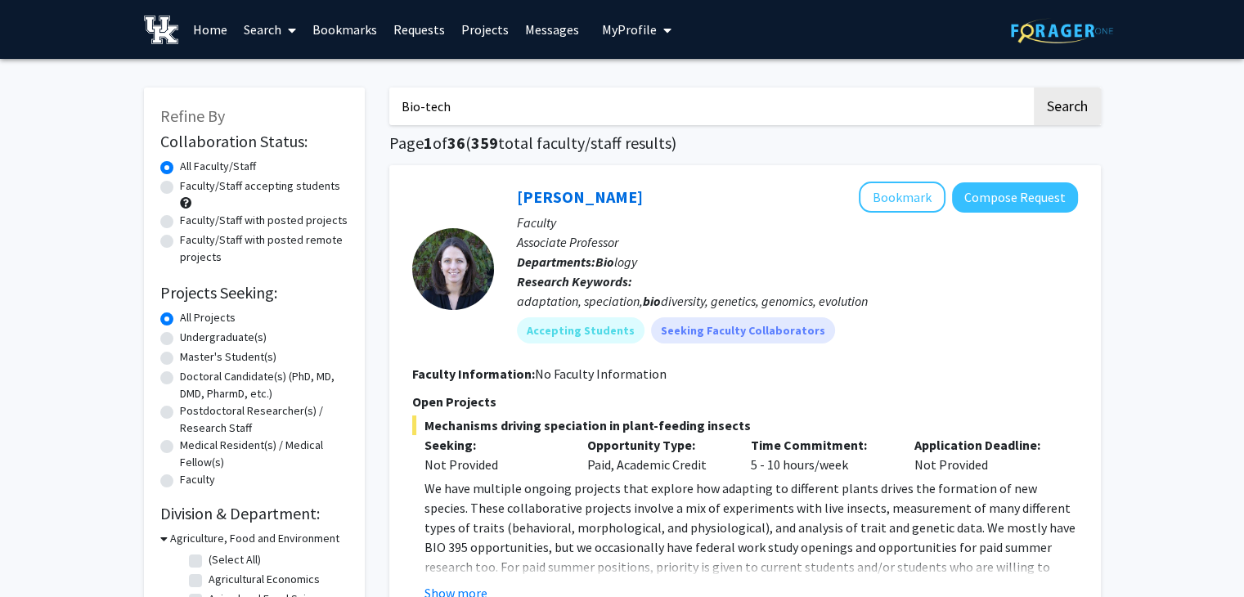
drag, startPoint x: 533, startPoint y: 118, endPoint x: 315, endPoint y: 112, distance: 218.5
click at [1034, 88] on button "Search" at bounding box center [1067, 107] width 67 height 38
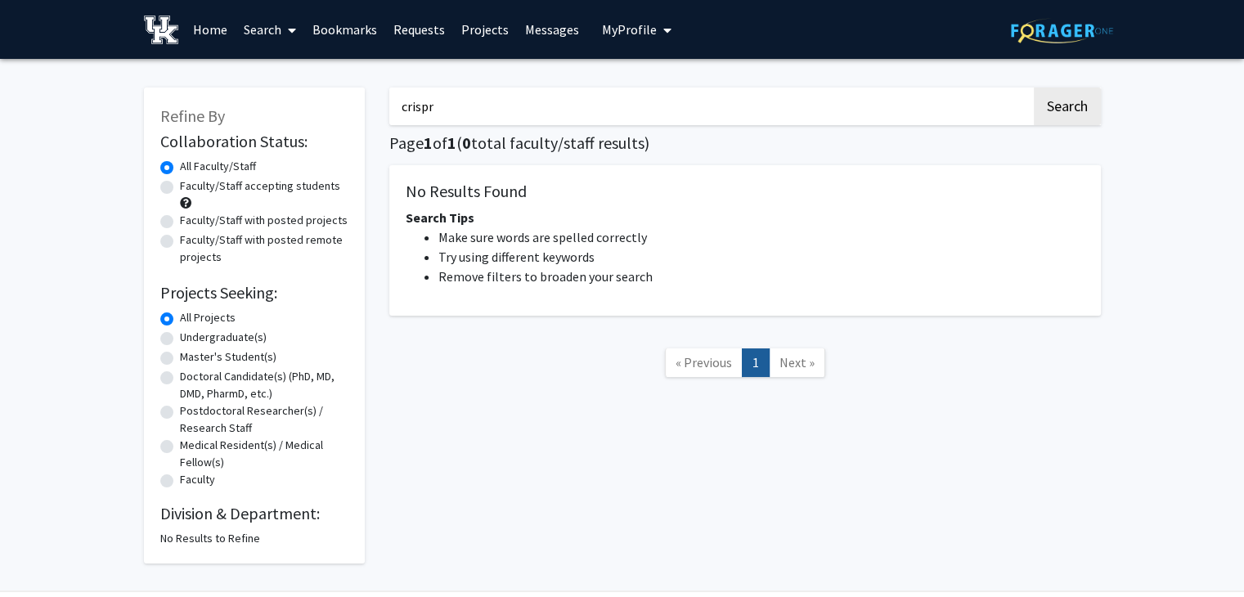
drag, startPoint x: 458, startPoint y: 107, endPoint x: 331, endPoint y: 114, distance: 127.8
click at [331, 114] on div "Refine By Collaboration Status: Collaboration Status All Faculty/Staff Collabor…" at bounding box center [623, 317] width 982 height 492
click at [1034, 88] on button "Search" at bounding box center [1067, 107] width 67 height 38
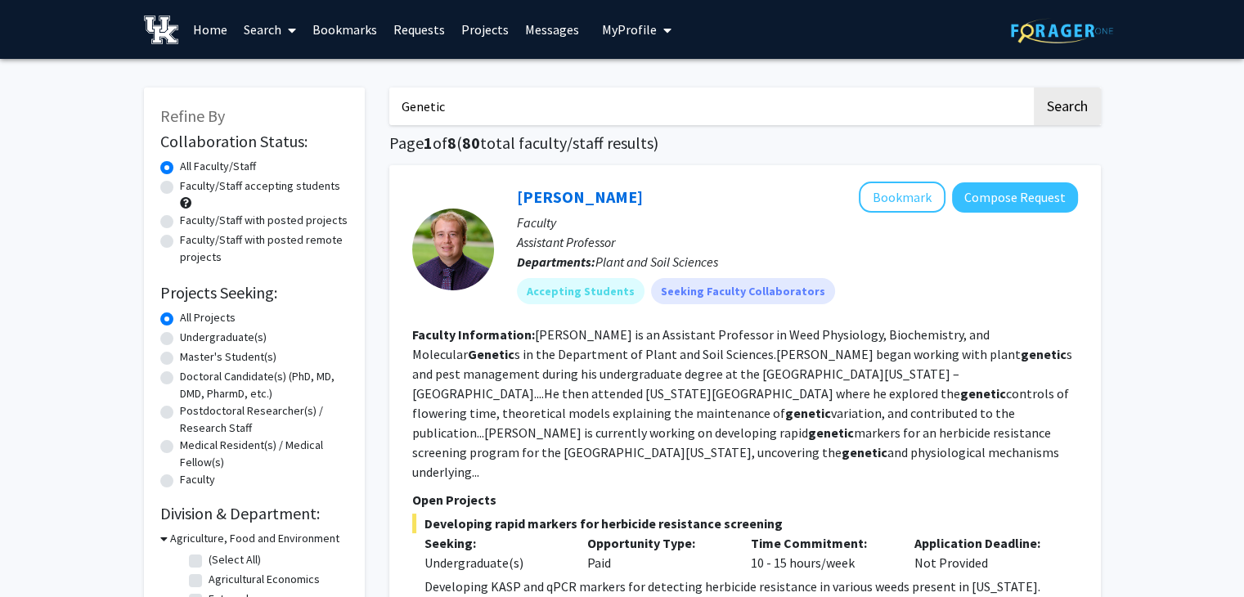
drag, startPoint x: 499, startPoint y: 121, endPoint x: 384, endPoint y: 112, distance: 115.7
click at [1034, 88] on button "Search" at bounding box center [1067, 107] width 67 height 38
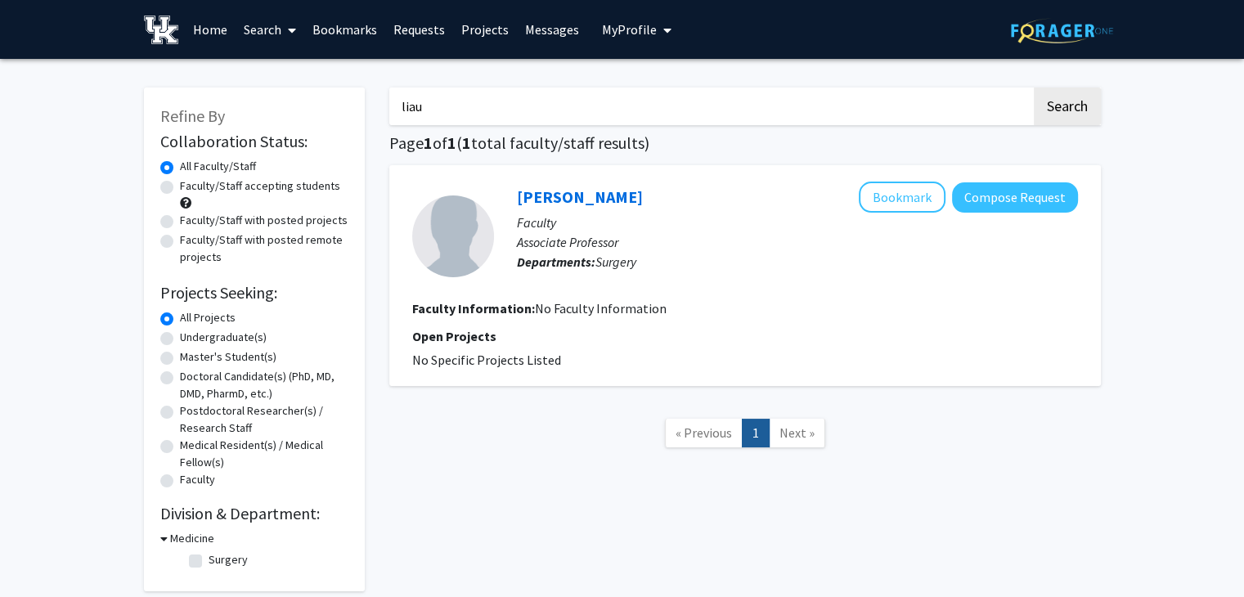
drag, startPoint x: 635, startPoint y: 109, endPoint x: 236, endPoint y: 79, distance: 399.6
click at [236, 79] on div "Refine By Collaboration Status: Collaboration Status All Faculty/Staff Collabor…" at bounding box center [623, 331] width 982 height 520
type input "Micro-electronics"
click at [1034, 88] on button "Search" at bounding box center [1067, 107] width 67 height 38
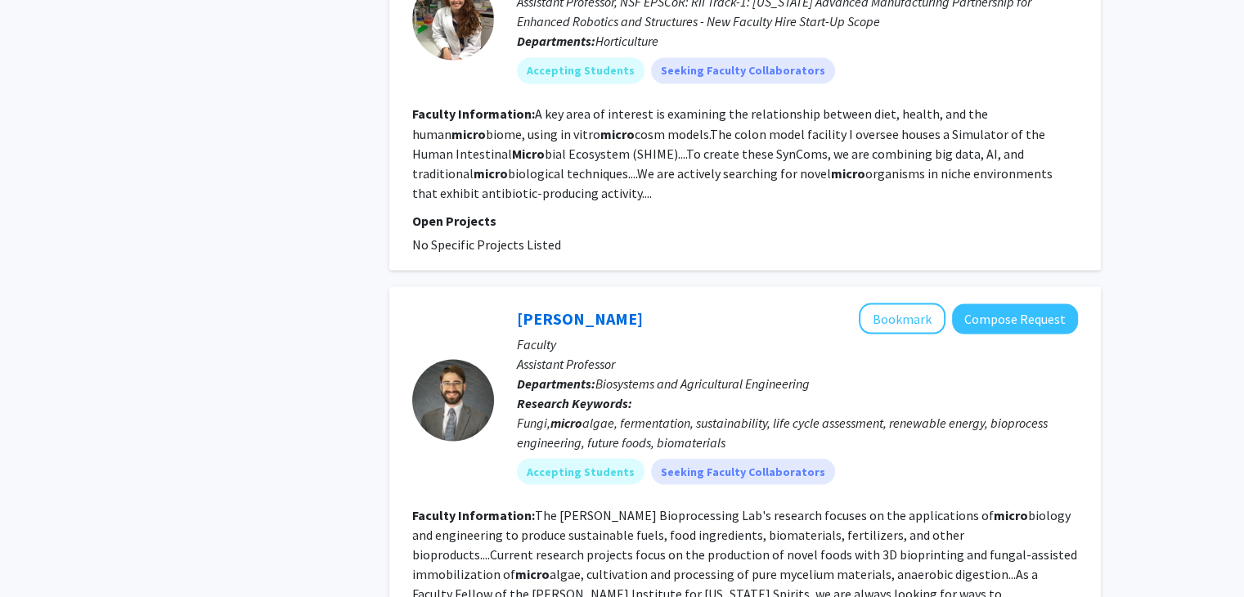
scroll to position [3253, 0]
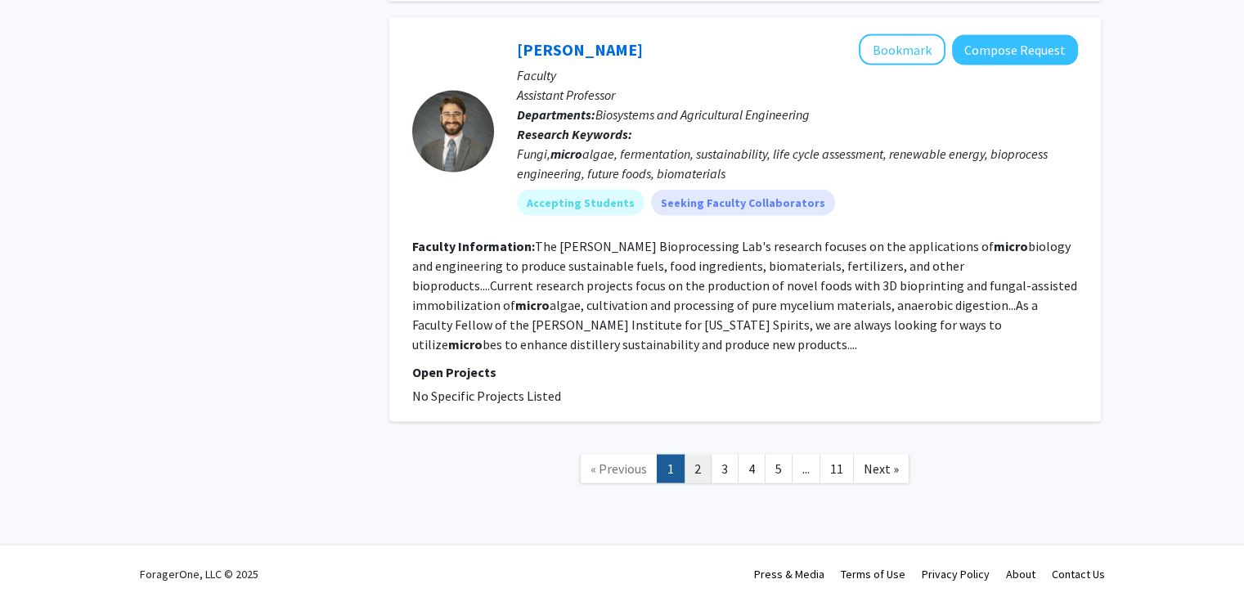
click at [695, 464] on link "2" at bounding box center [698, 469] width 28 height 29
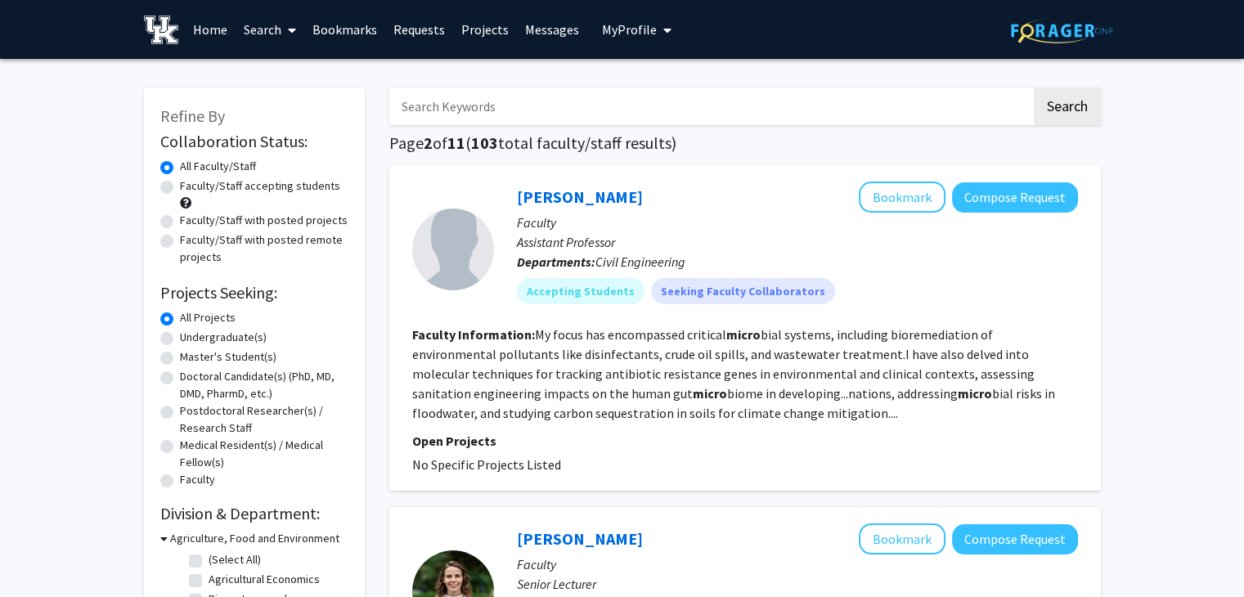
click at [738, 109] on input "Search Keywords" at bounding box center [710, 107] width 642 height 38
click at [524, 103] on input "Search Keywords" at bounding box center [710, 107] width 642 height 38
type input "genetic engineering"
click at [1034, 88] on button "Search" at bounding box center [1067, 107] width 67 height 38
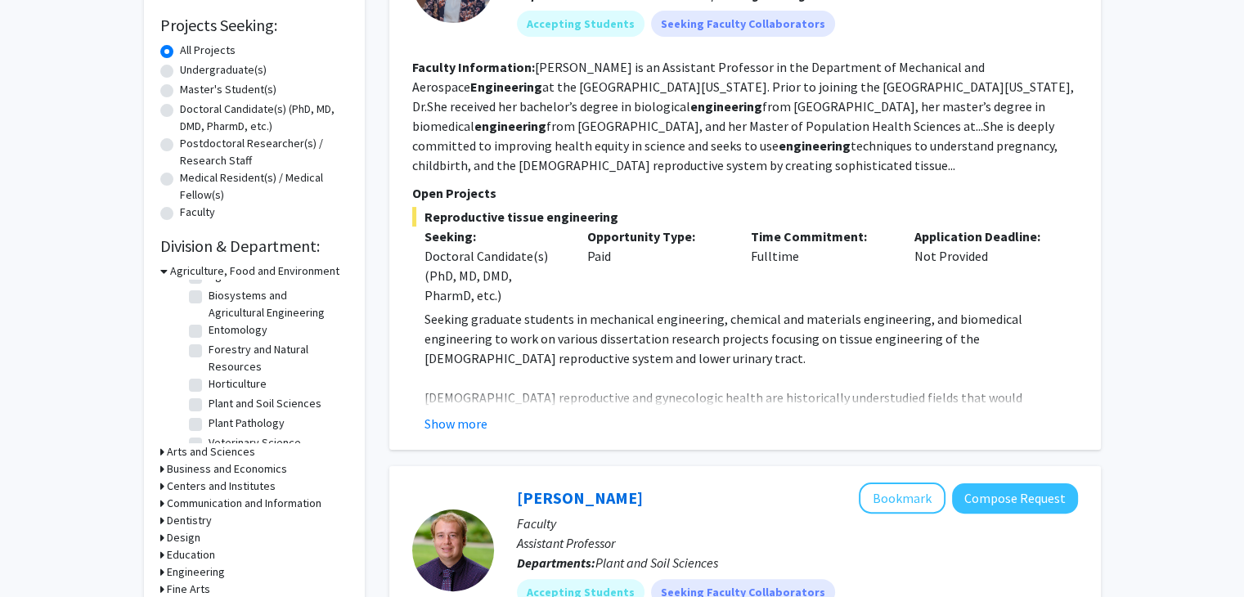
scroll to position [51, 0]
click at [183, 452] on h3 "Arts and Sciences" at bounding box center [211, 451] width 88 height 17
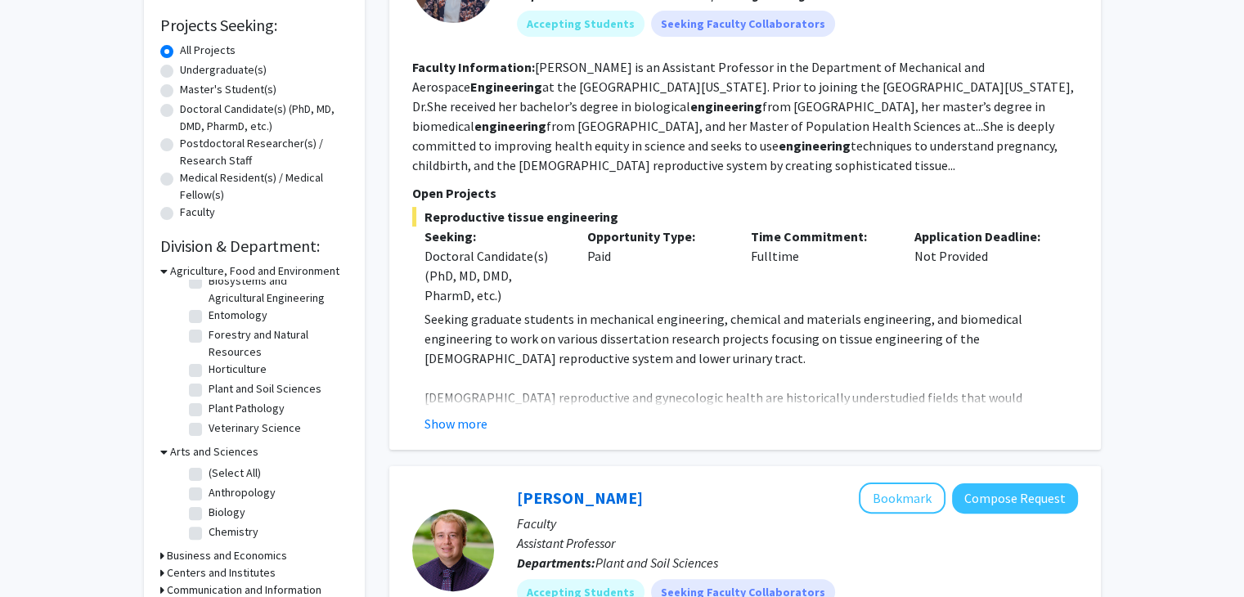
click at [209, 509] on label "Biology" at bounding box center [227, 512] width 37 height 17
click at [209, 509] on input "Biology" at bounding box center [214, 509] width 11 height 11
checkbox input "true"
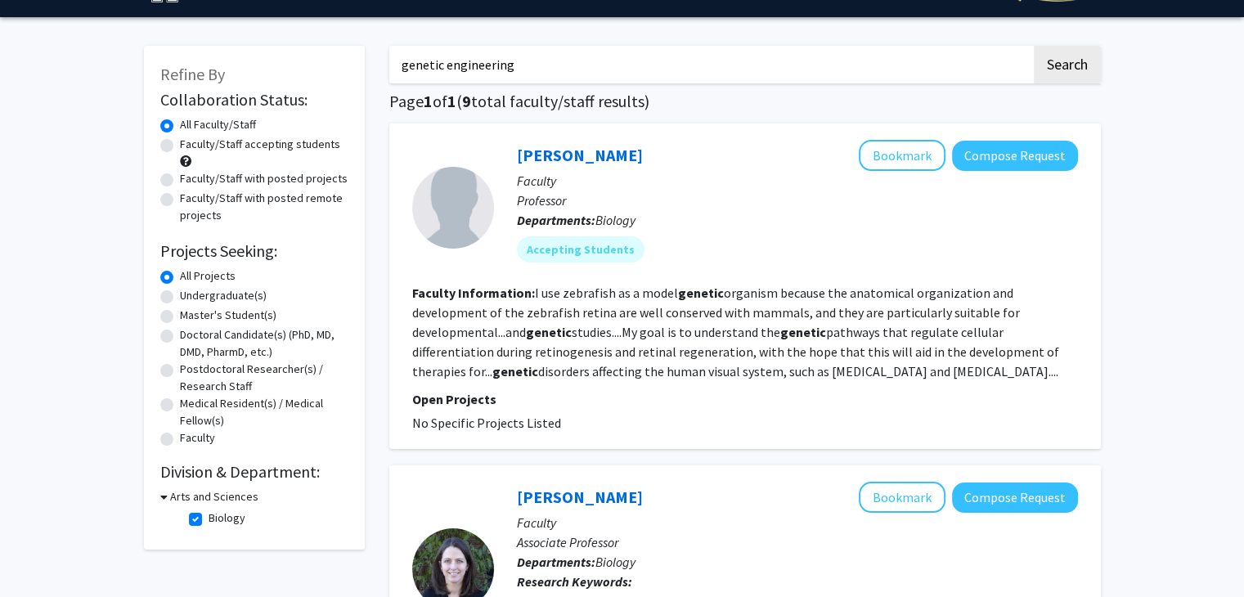
scroll to position [19, 0]
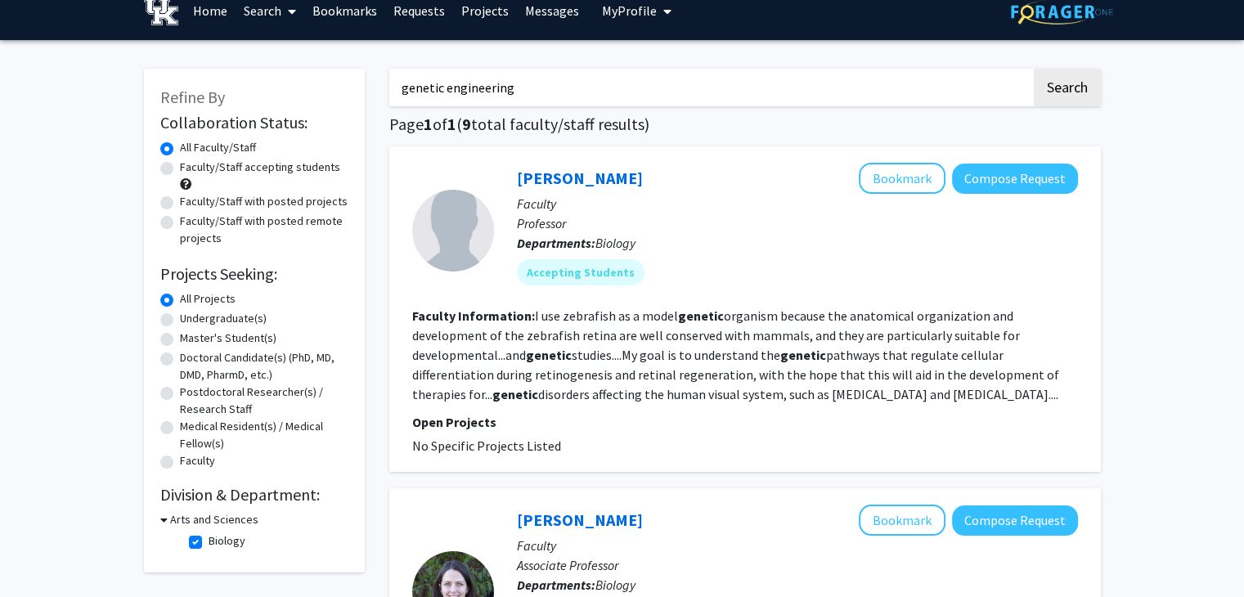
click at [174, 521] on h3 "Arts and Sciences" at bounding box center [214, 519] width 88 height 17
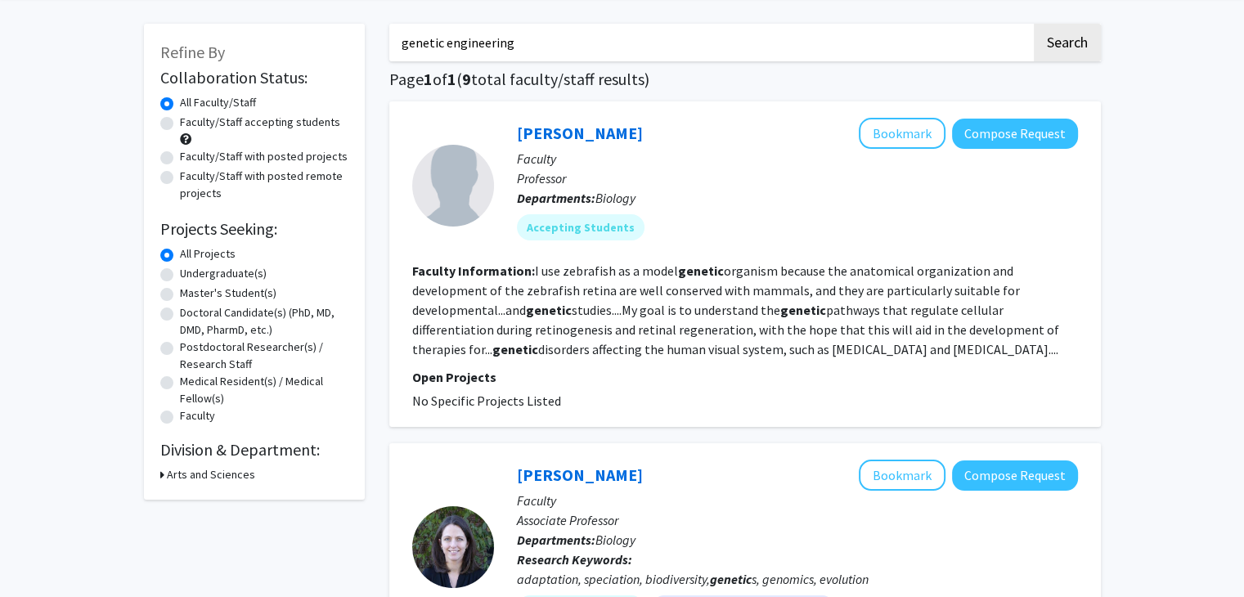
scroll to position [65, 0]
click at [187, 472] on h3 "Arts and Sciences" at bounding box center [211, 473] width 88 height 17
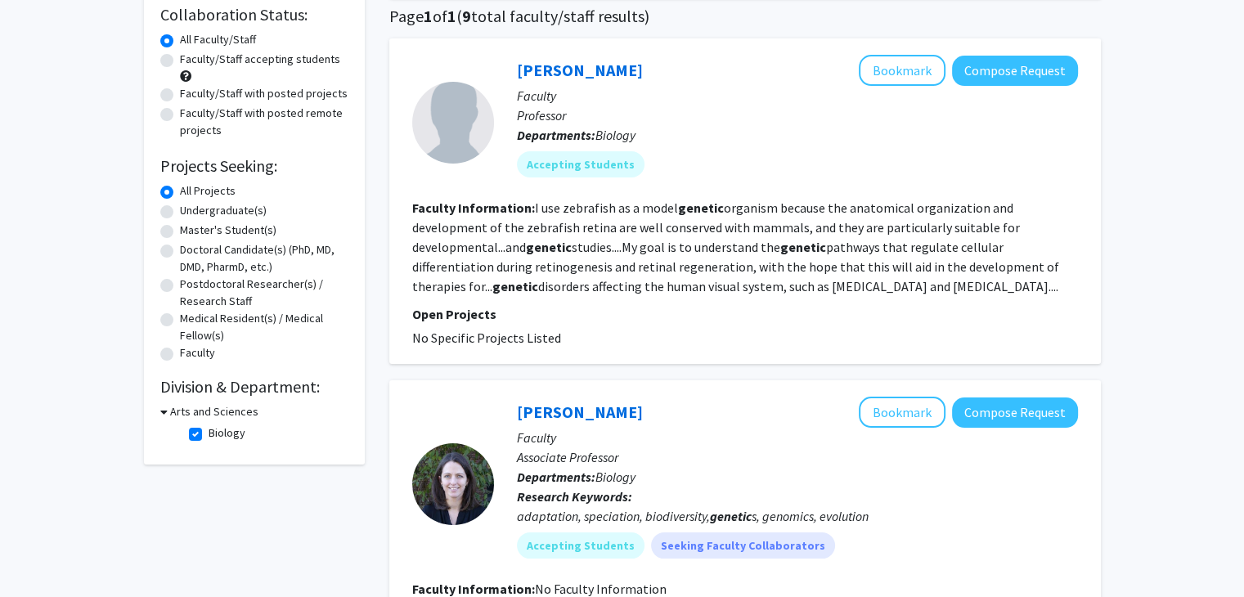
scroll to position [128, 0]
click at [209, 433] on label "Biology" at bounding box center [227, 432] width 37 height 17
click at [209, 433] on input "Biology" at bounding box center [214, 429] width 11 height 11
checkbox input "false"
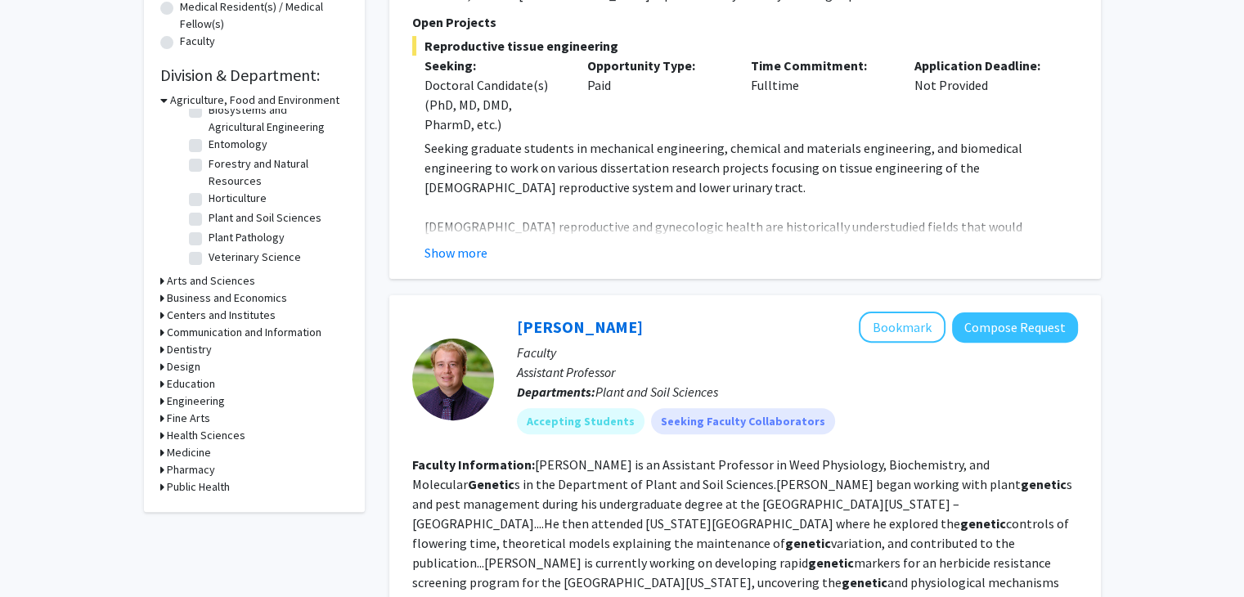
scroll to position [439, 0]
click at [232, 278] on h3 "Arts and Sciences" at bounding box center [211, 280] width 88 height 17
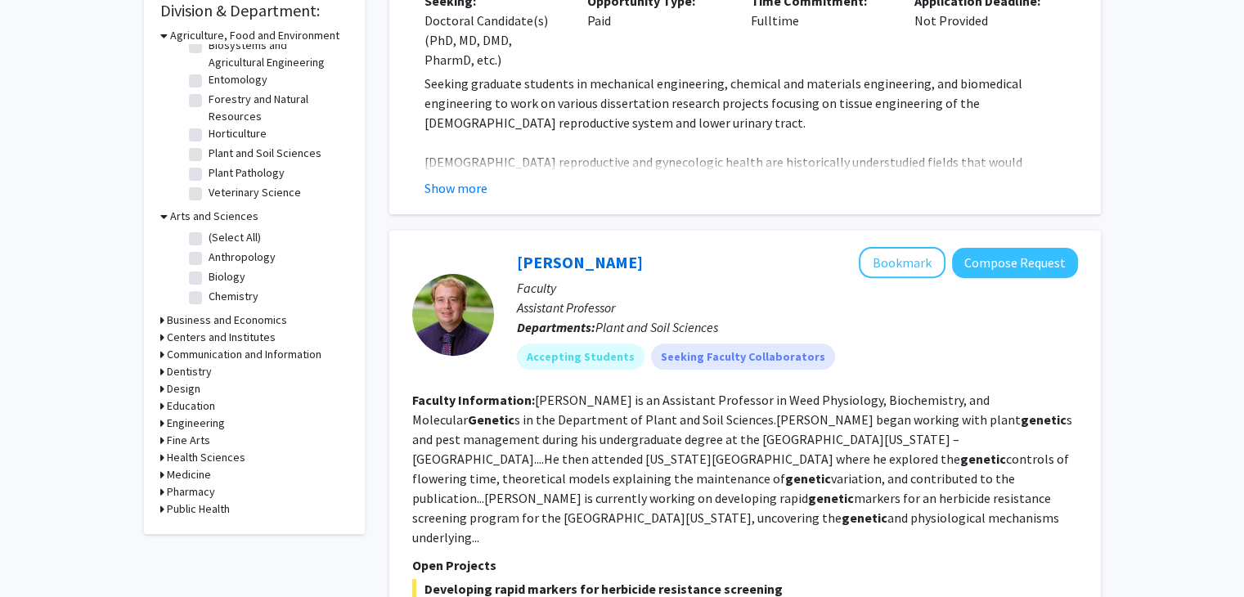
scroll to position [504, 0]
click at [209, 426] on h3 "Engineering" at bounding box center [196, 422] width 58 height 17
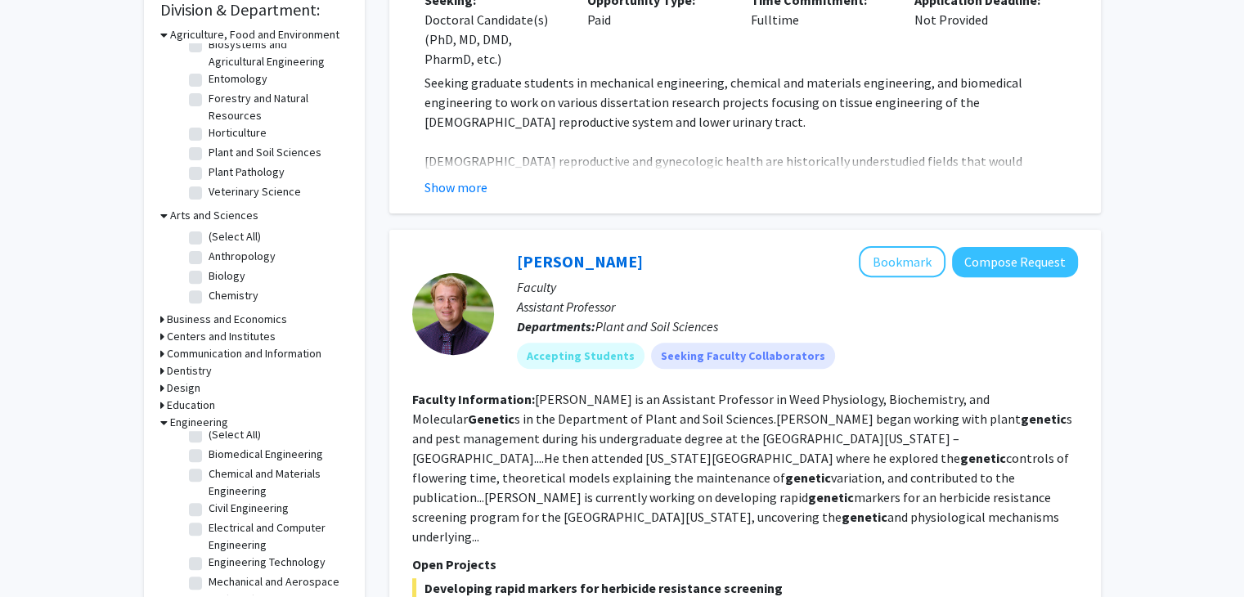
scroll to position [7, 0]
click at [209, 434] on label "(Select All)" at bounding box center [235, 437] width 52 height 17
click at [209, 434] on input "(Select All)" at bounding box center [214, 434] width 11 height 11
checkbox input "true"
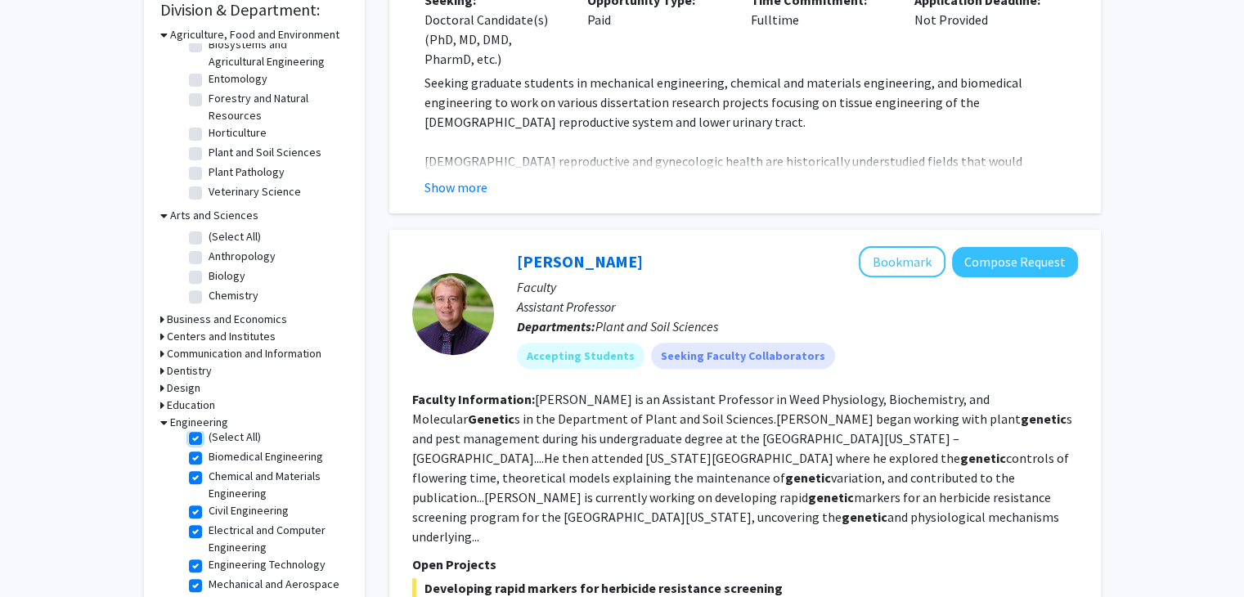
checkbox input "true"
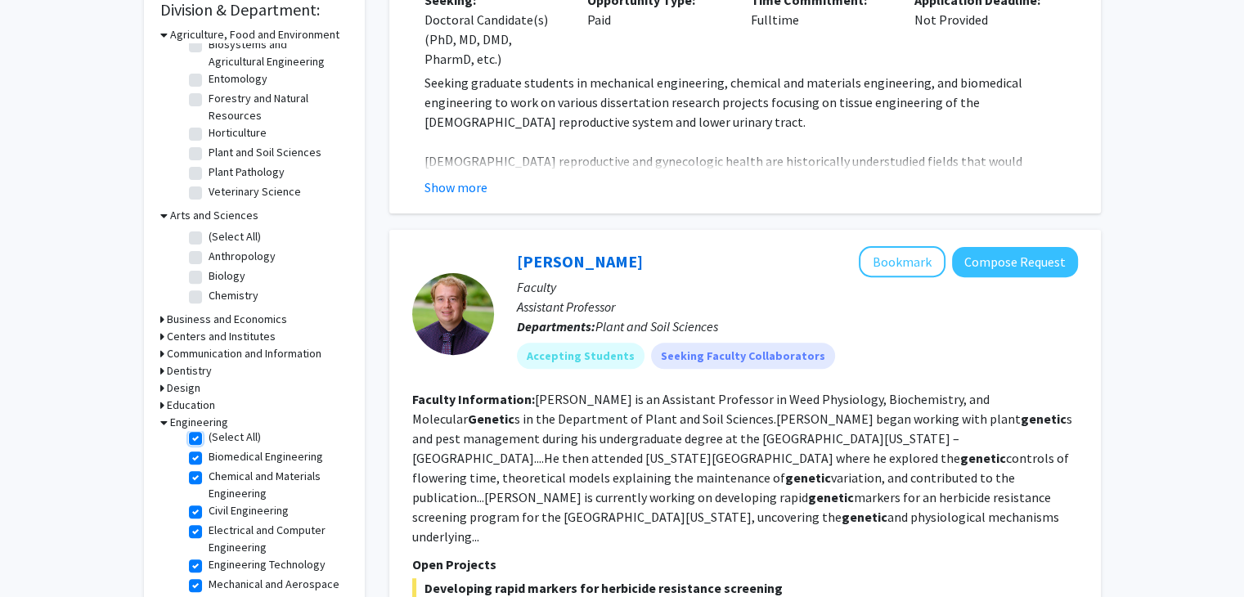
checkbox input "true"
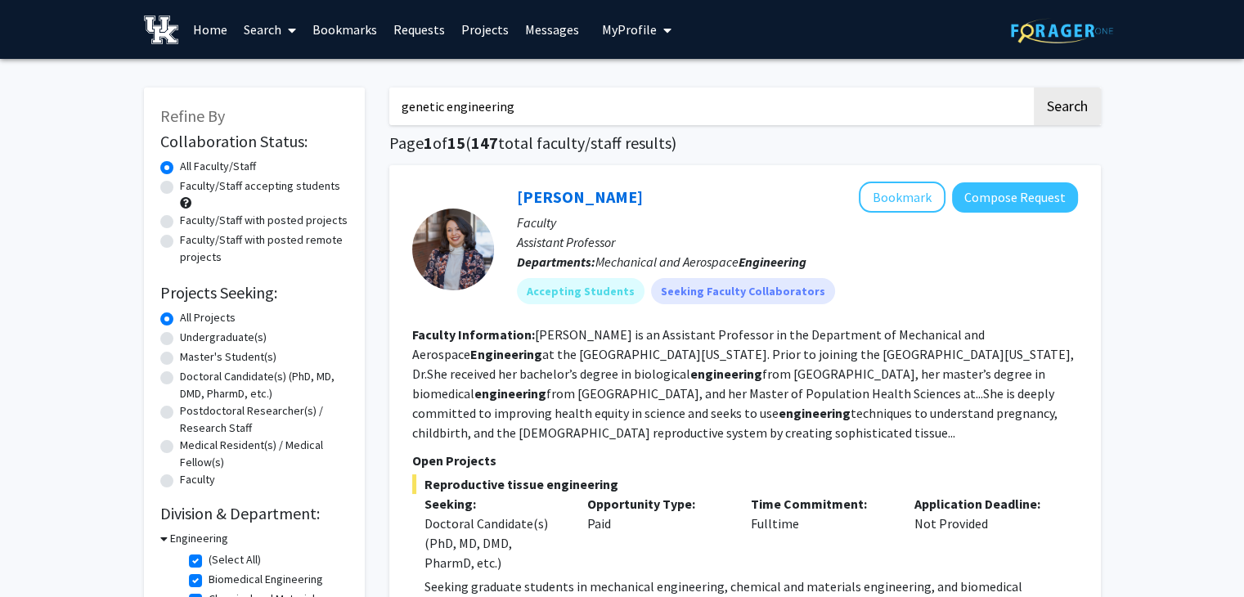
click at [488, 107] on input "genetic engineering" at bounding box center [710, 107] width 642 height 38
type input "genetic"
click at [1034, 88] on button "Search" at bounding box center [1067, 107] width 67 height 38
checkbox input "false"
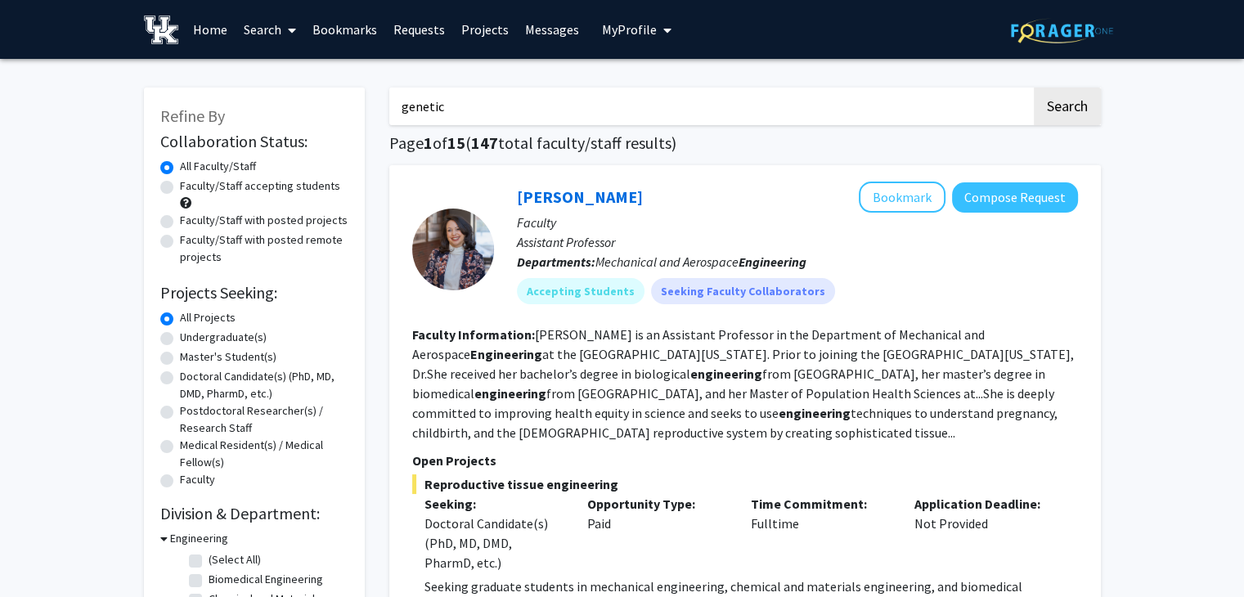
checkbox input "false"
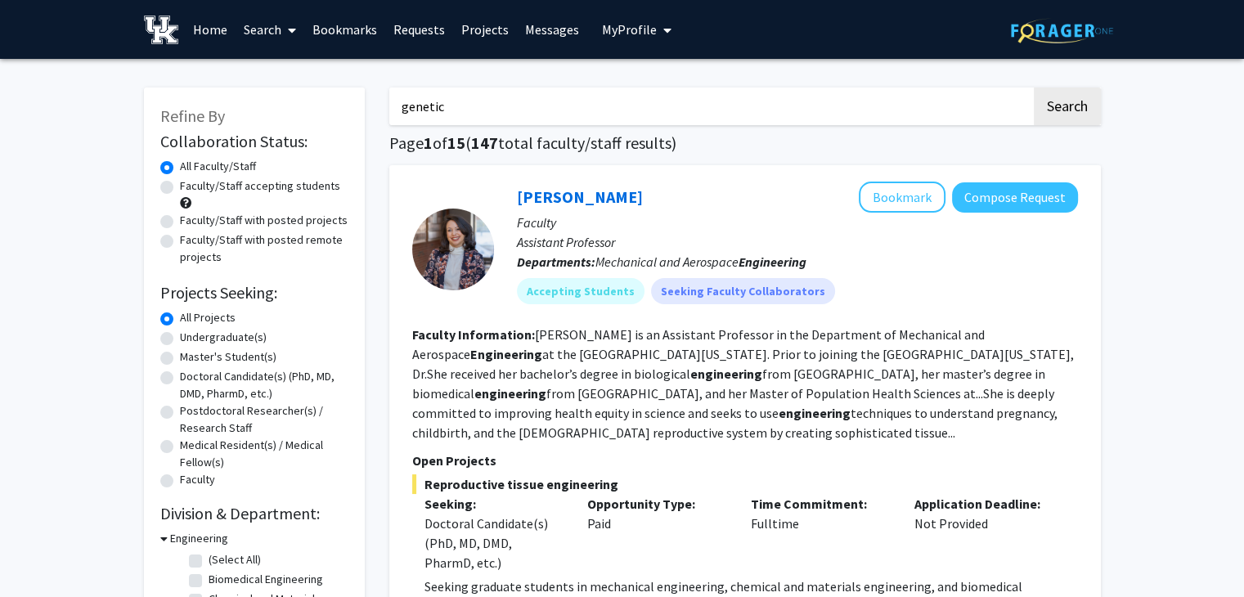
checkbox input "false"
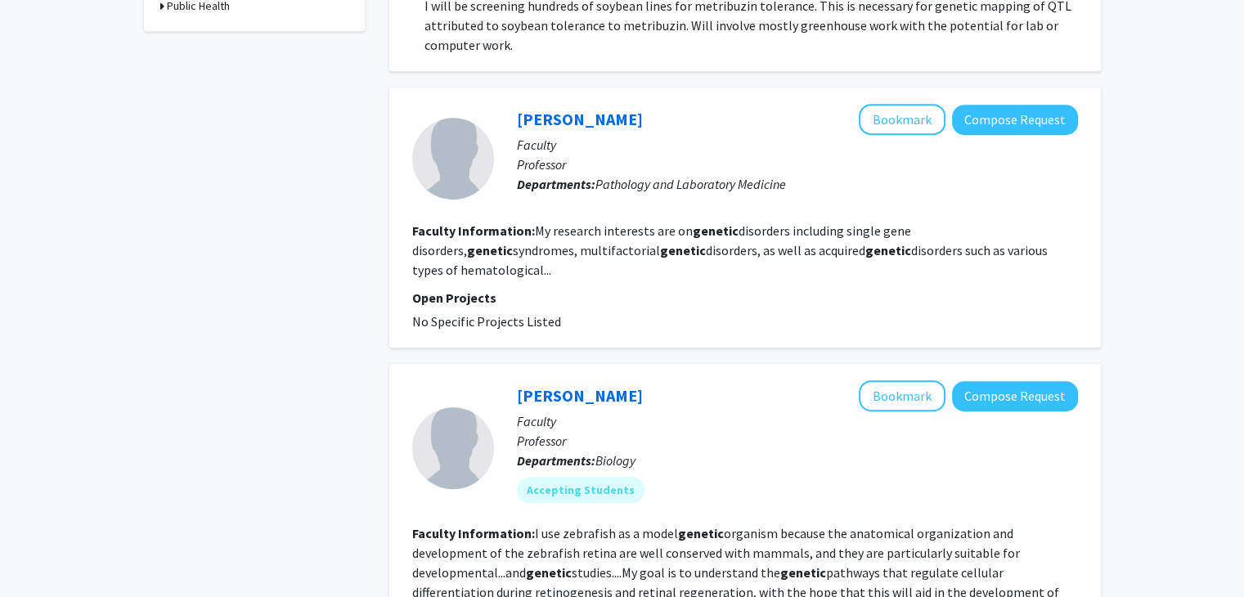
scroll to position [800, 0]
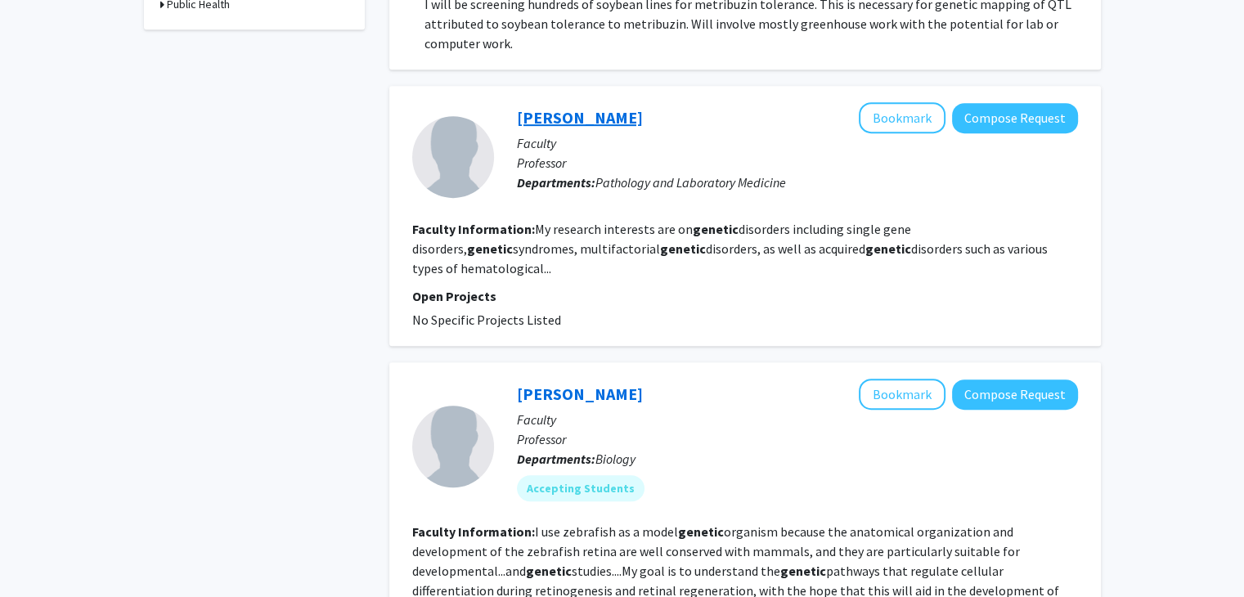
type input "genetic"
click at [542, 107] on link "[PERSON_NAME]" at bounding box center [580, 117] width 126 height 20
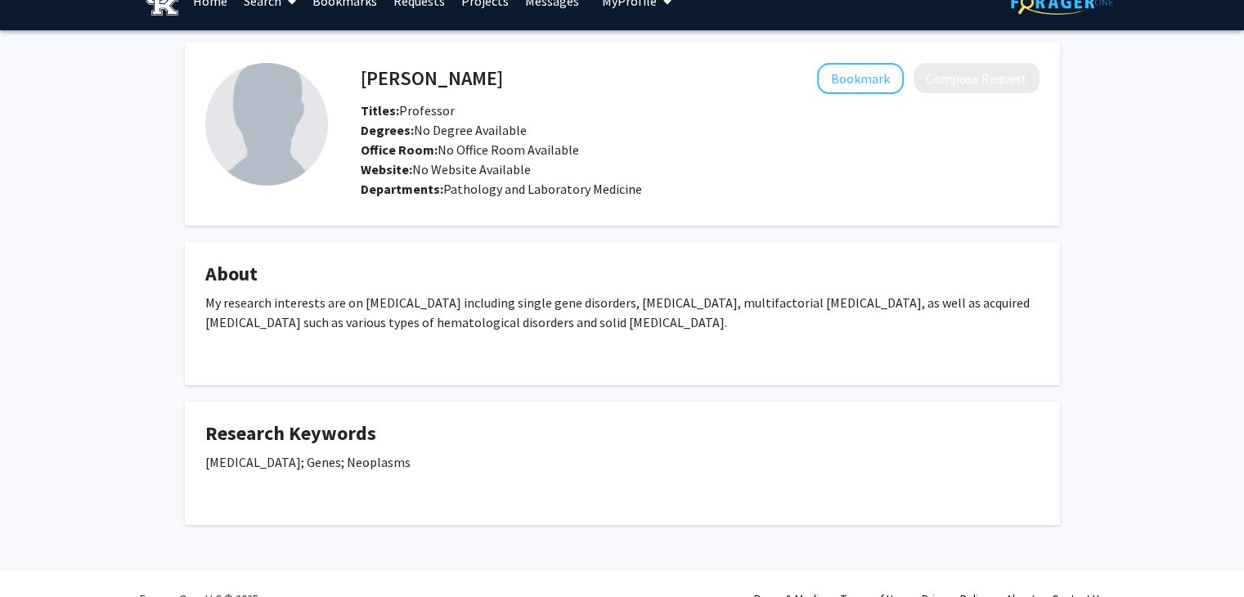
scroll to position [29, 0]
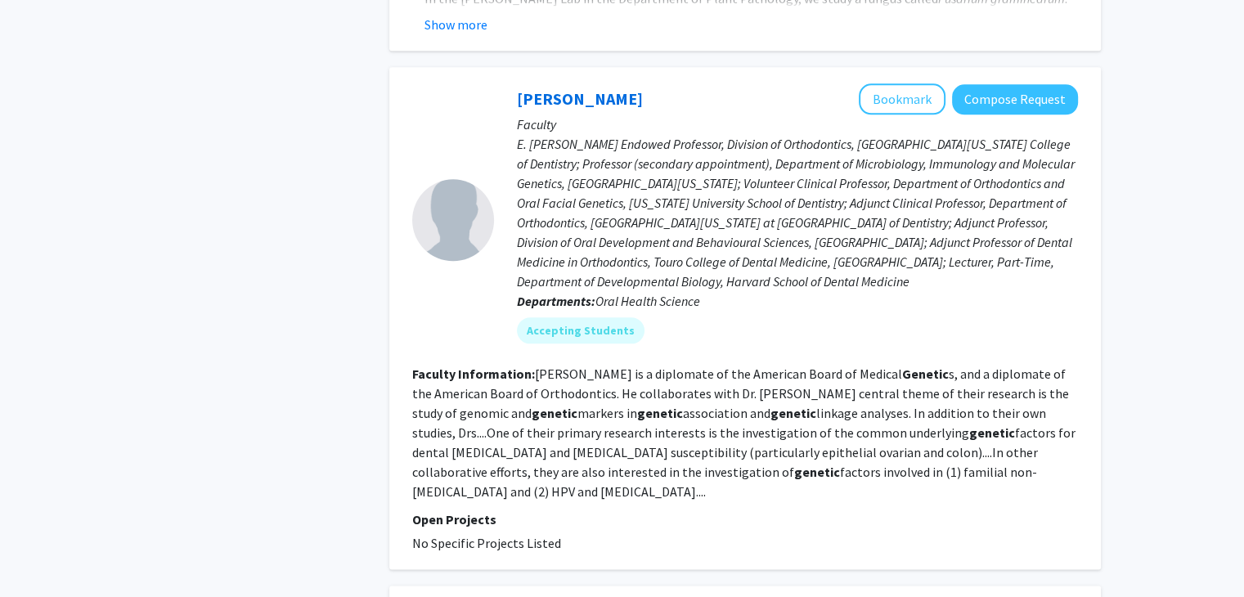
scroll to position [1950, 0]
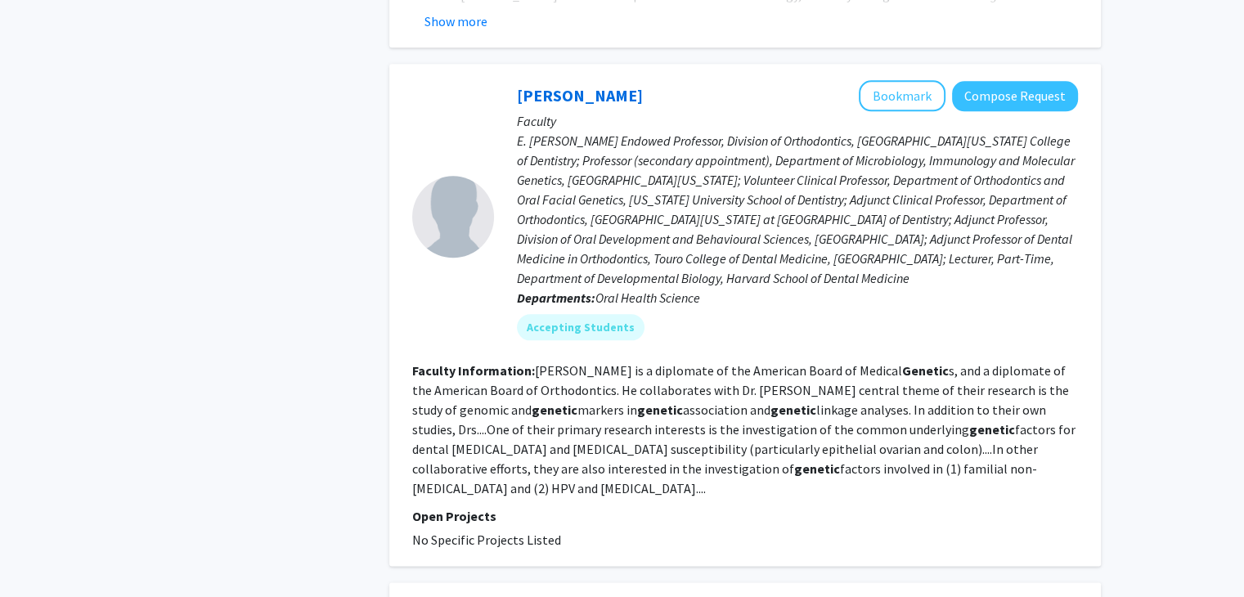
click at [567, 209] on p "E. [PERSON_NAME] Endowed Professor, Division of Orthodontics, [GEOGRAPHIC_DATA]…" at bounding box center [797, 209] width 561 height 157
click at [546, 85] on link "[PERSON_NAME]" at bounding box center [580, 95] width 126 height 20
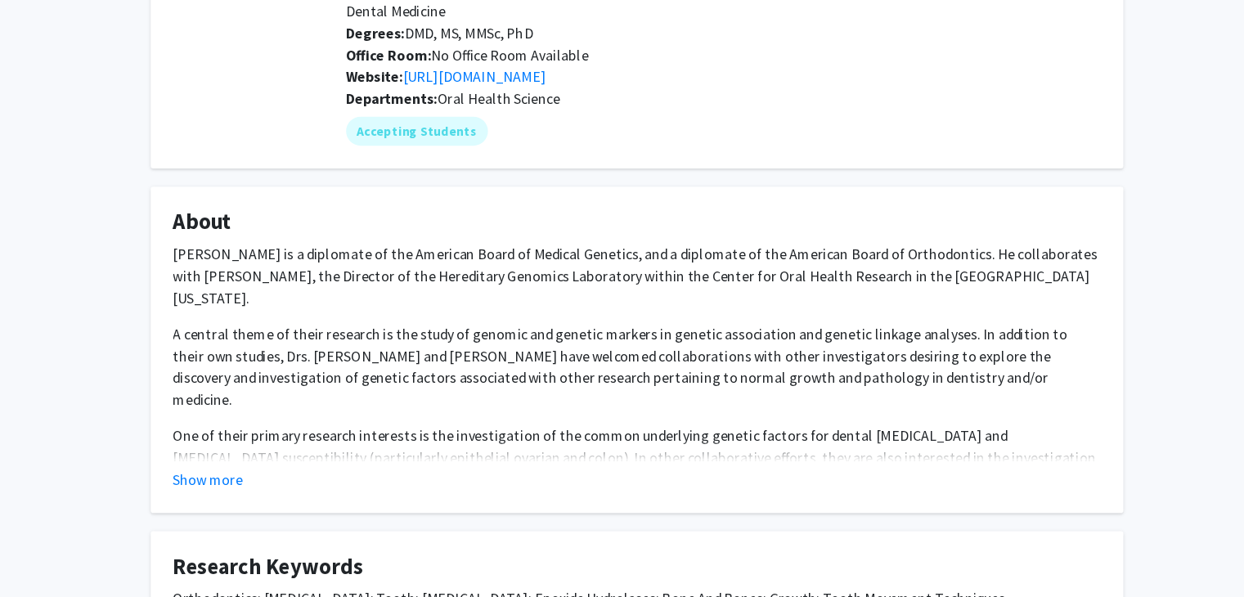
scroll to position [217, 0]
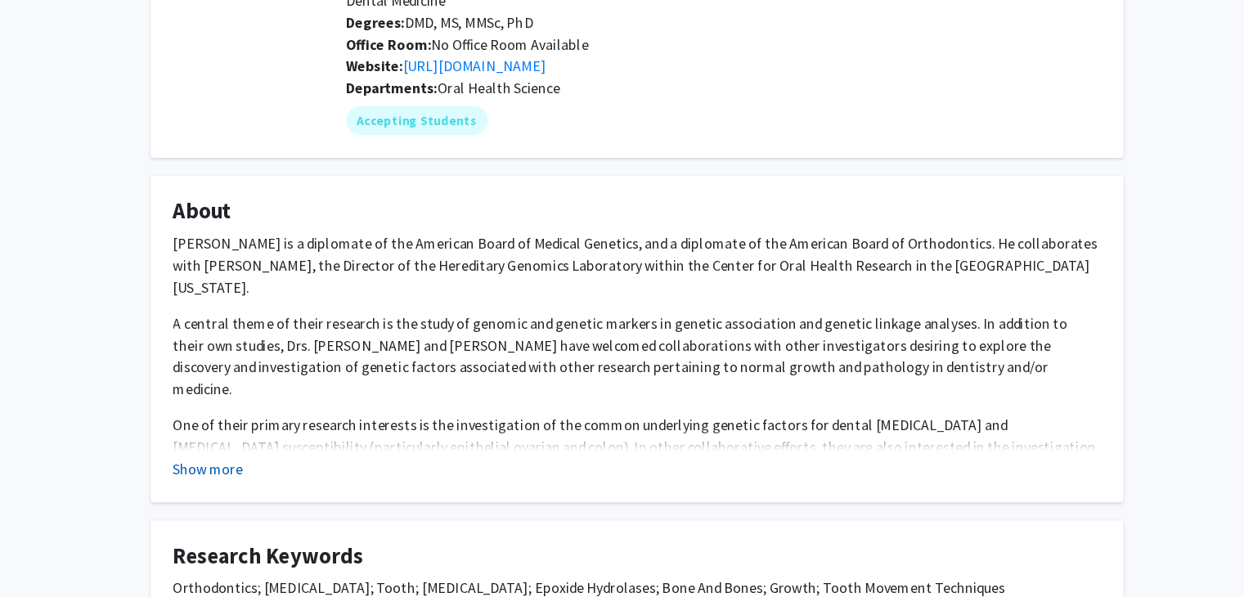
click at [251, 471] on button "Show more" at bounding box center [236, 481] width 63 height 20
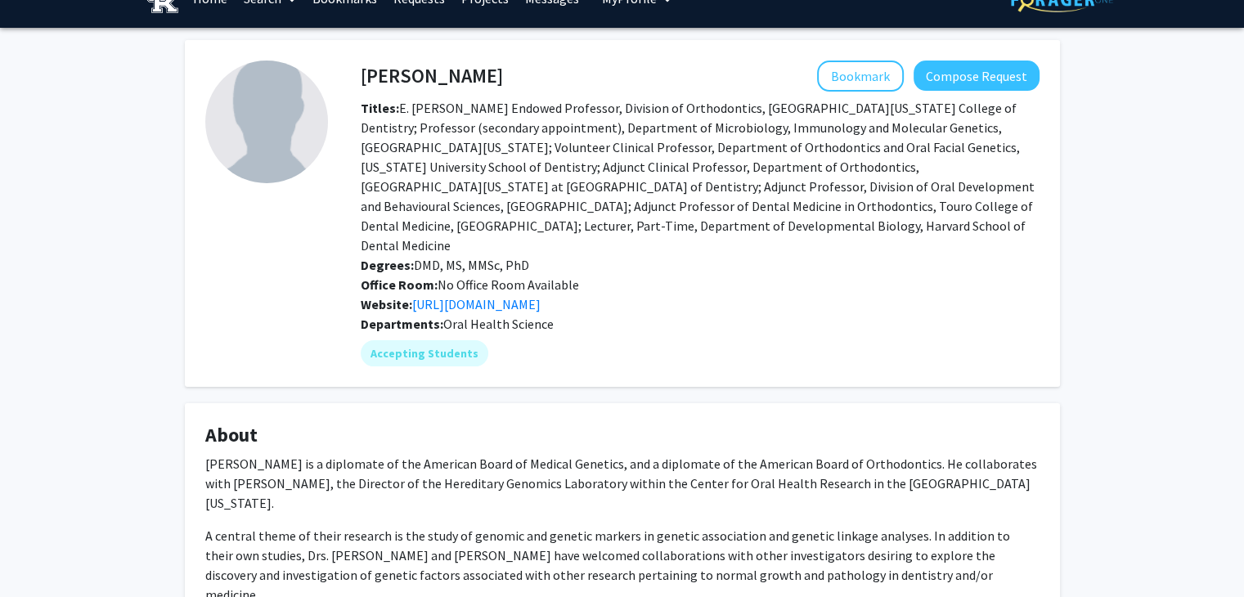
scroll to position [29, 0]
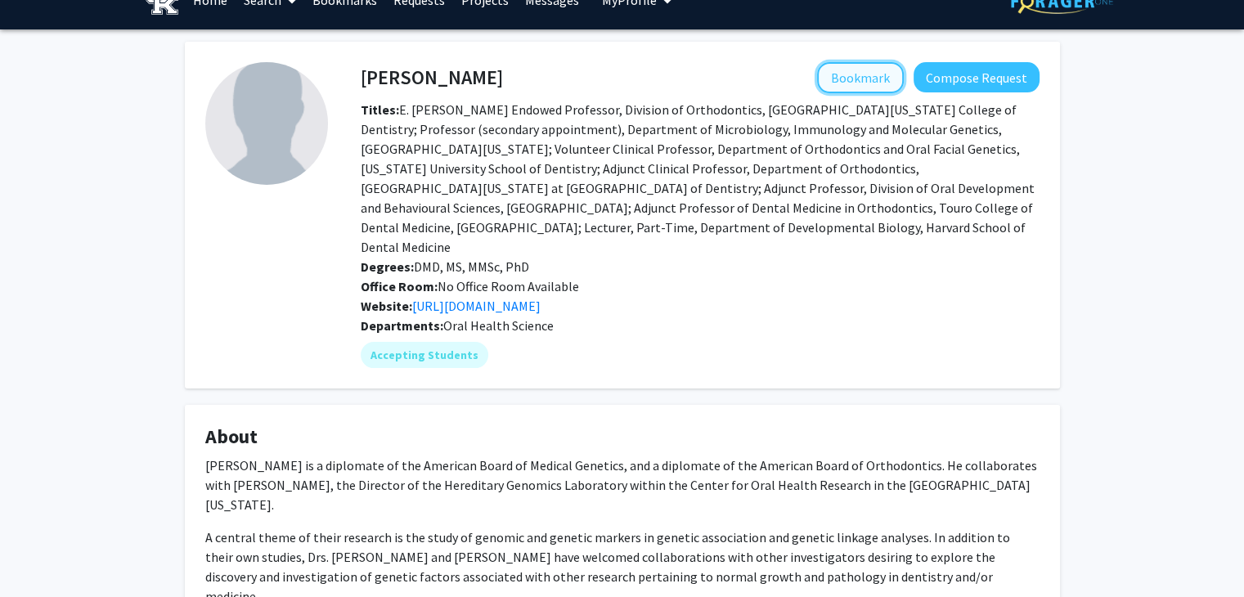
click at [854, 82] on button "Bookmark" at bounding box center [860, 77] width 87 height 31
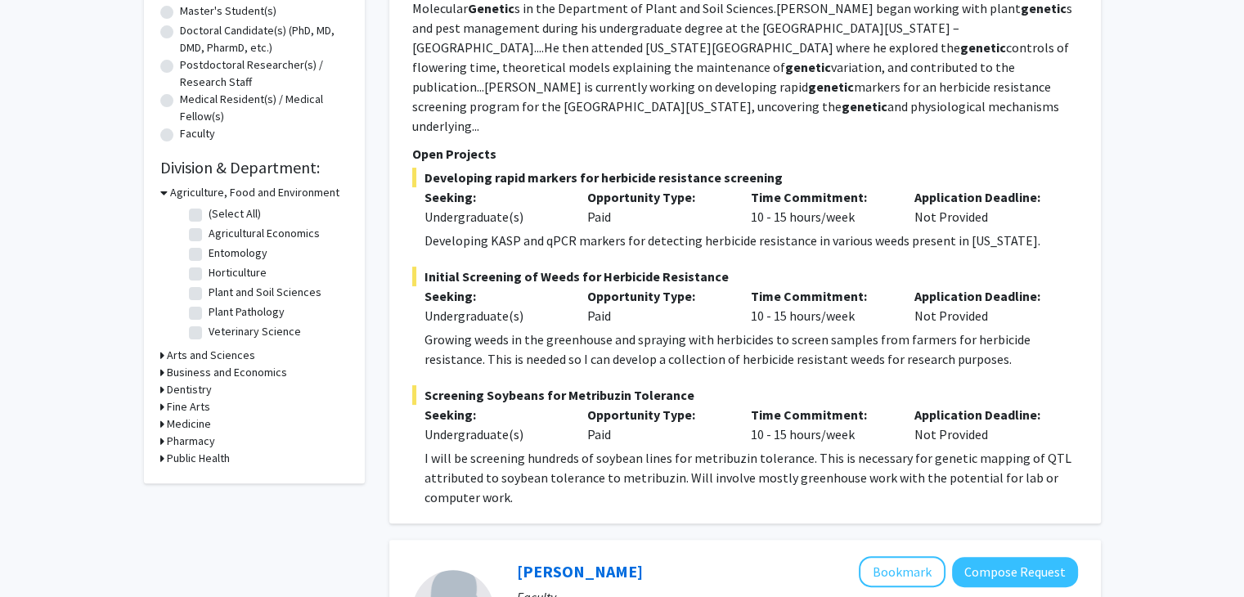
scroll to position [349, 0]
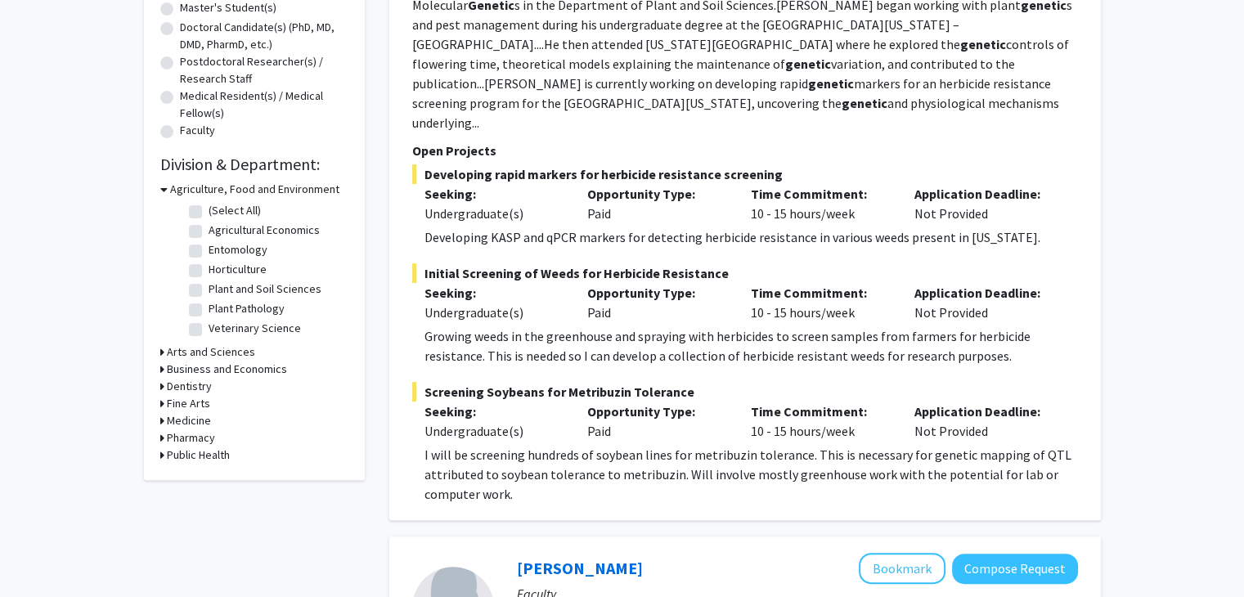
click at [231, 198] on fg-checkbox-list "(Select All) (Select All) Agricultural Economics Agricultural Economics Entomol…" at bounding box center [267, 271] width 164 height 146
click at [226, 190] on h3 "Agriculture, Food and Environment" at bounding box center [254, 189] width 169 height 17
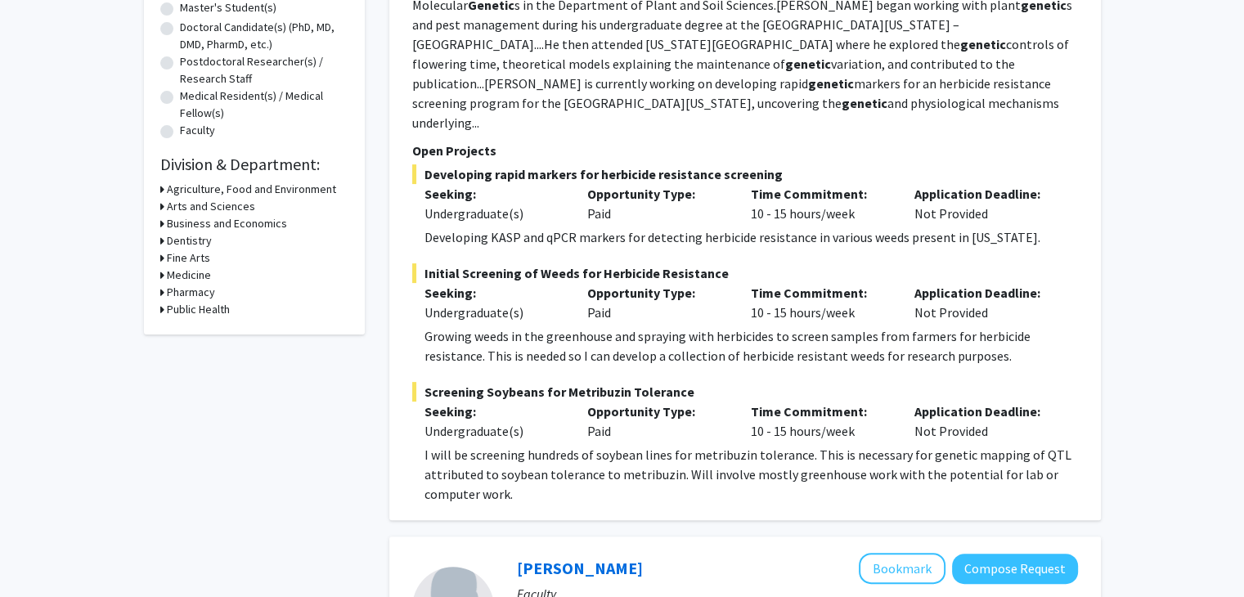
scroll to position [0, 0]
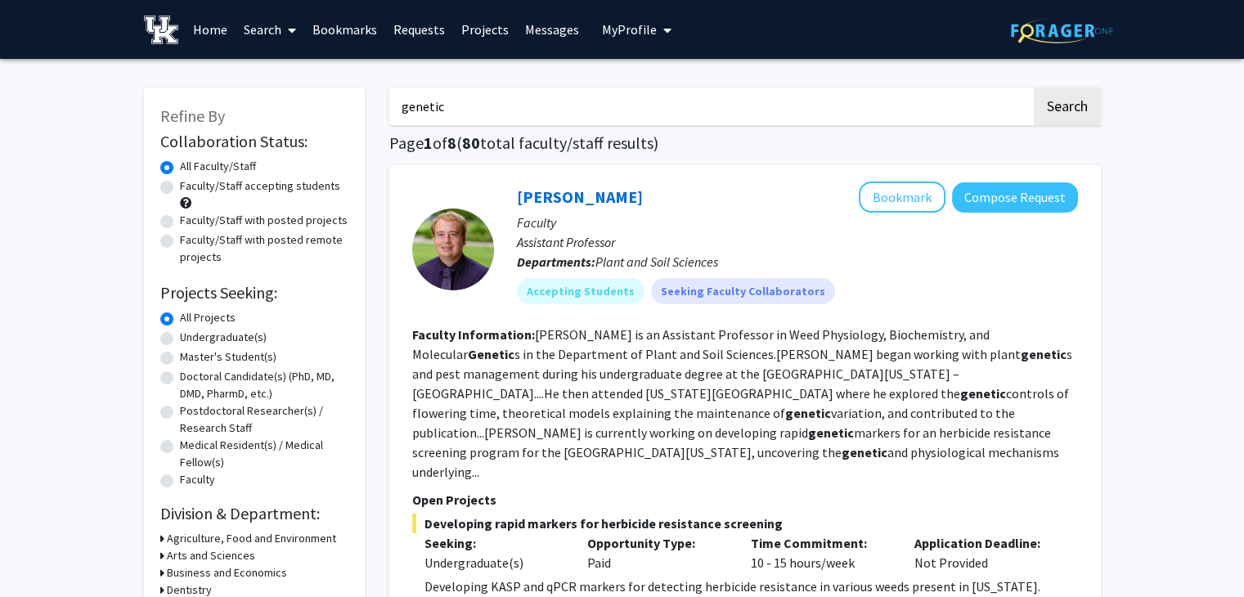
drag, startPoint x: 533, startPoint y: 104, endPoint x: 307, endPoint y: 92, distance: 226.9
click at [1034, 88] on button "Search" at bounding box center [1067, 107] width 67 height 38
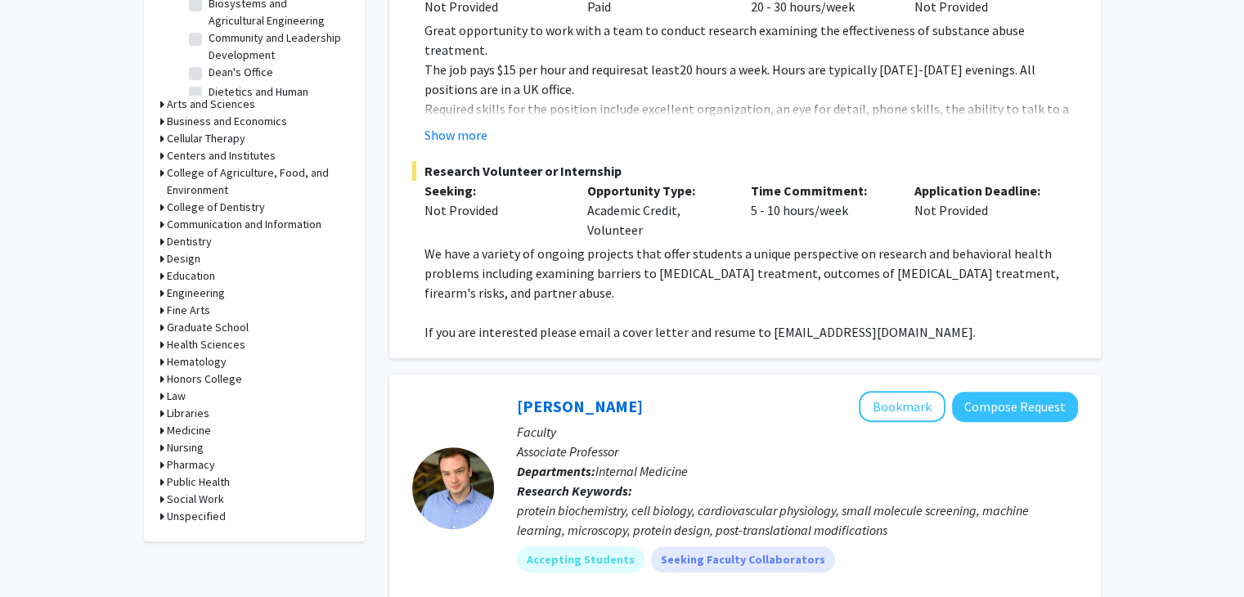
scroll to position [622, 0]
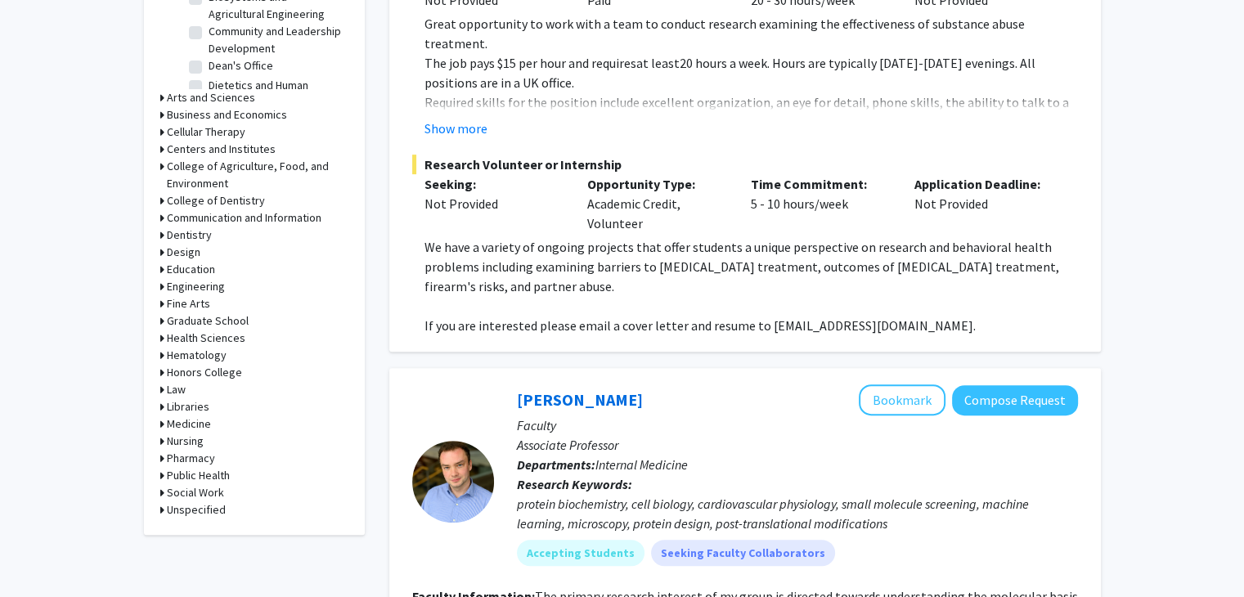
click at [193, 286] on h3 "Engineering" at bounding box center [196, 286] width 58 height 17
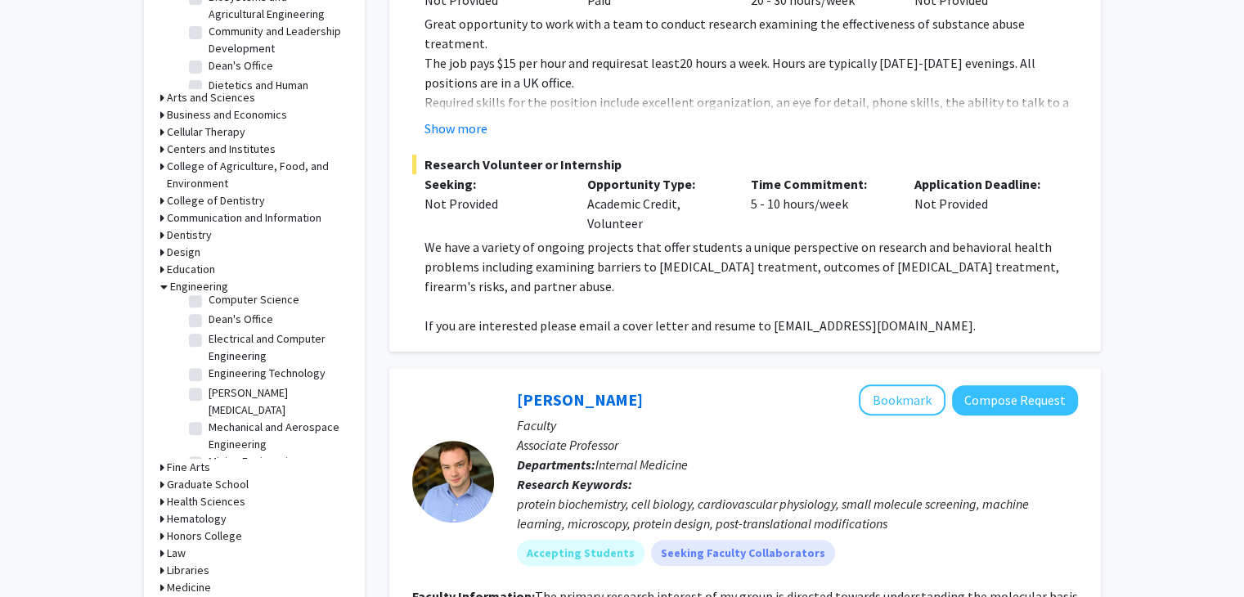
scroll to position [0, 0]
click at [209, 304] on label "(Select All)" at bounding box center [235, 307] width 52 height 17
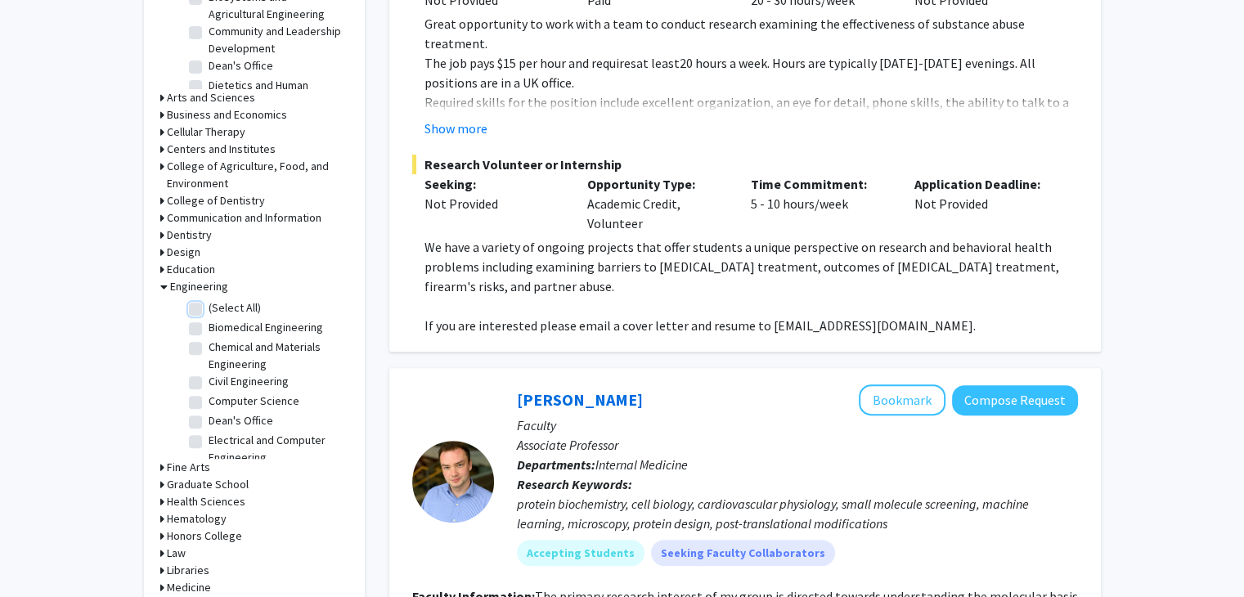
click at [209, 304] on input "(Select All)" at bounding box center [214, 304] width 11 height 11
checkbox input "true"
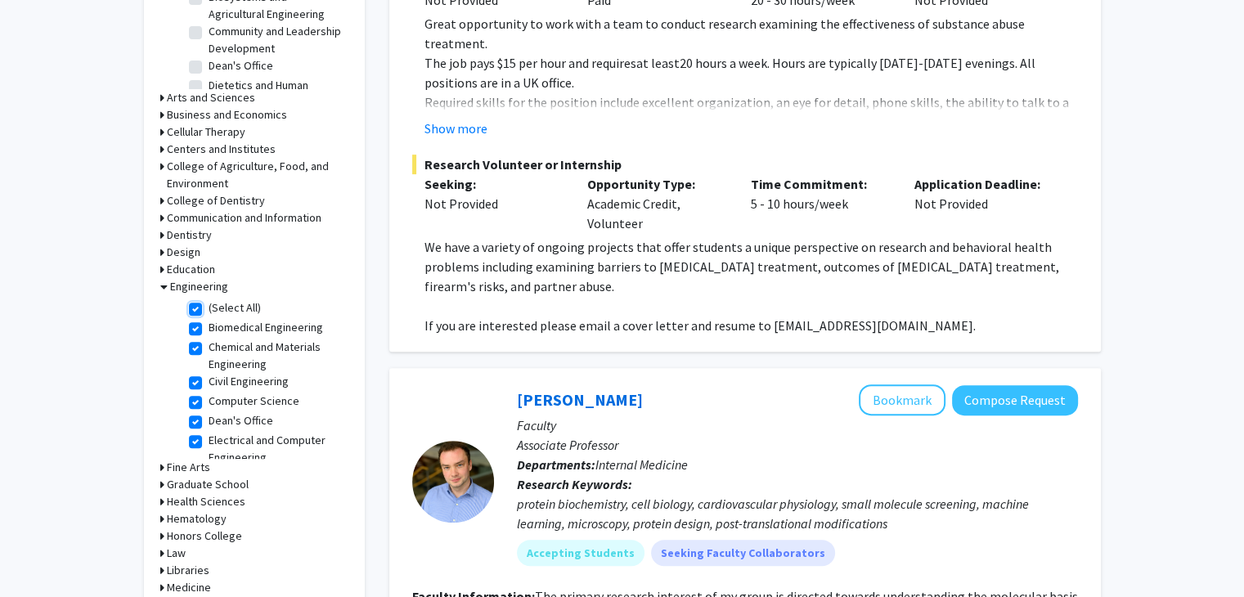
checkbox input "true"
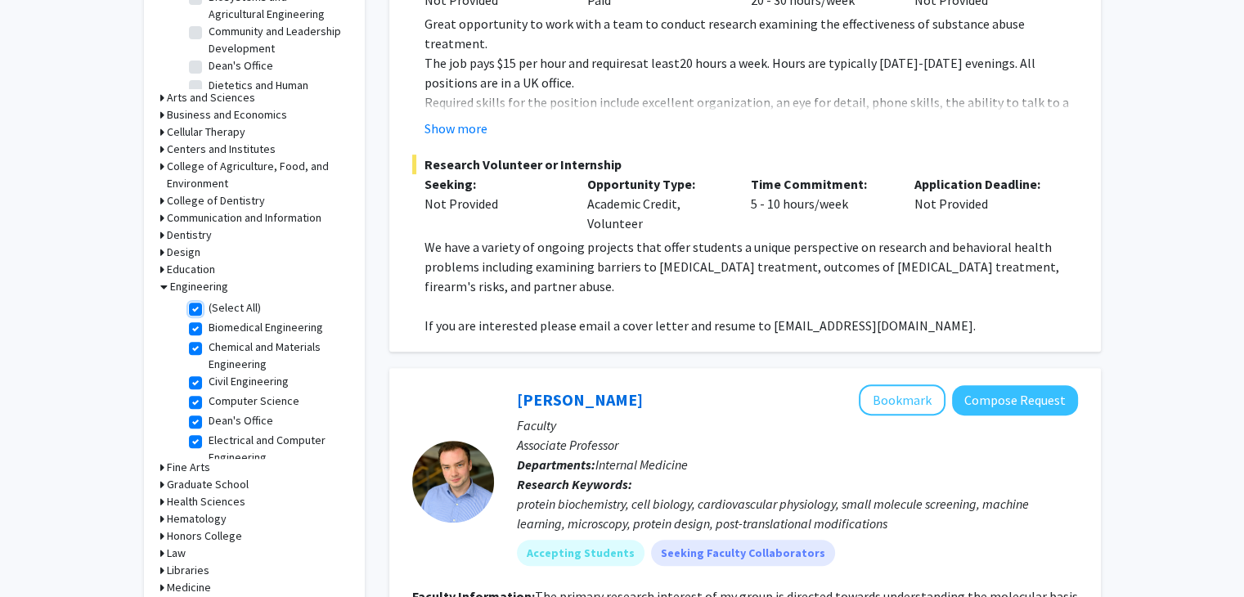
checkbox input "true"
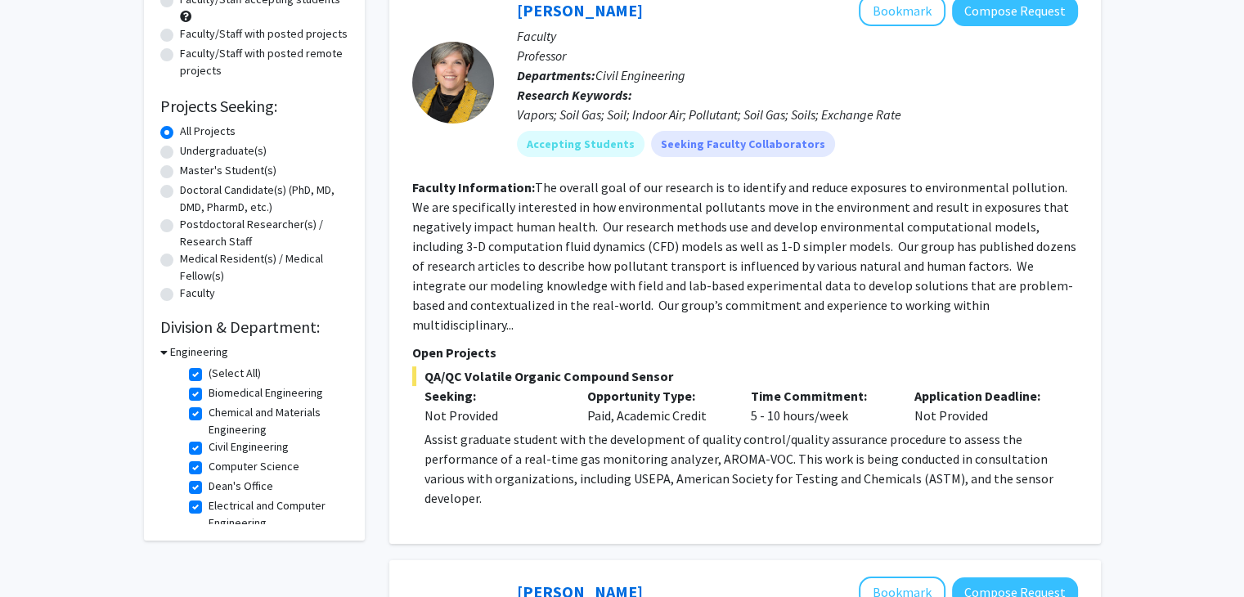
scroll to position [189, 0]
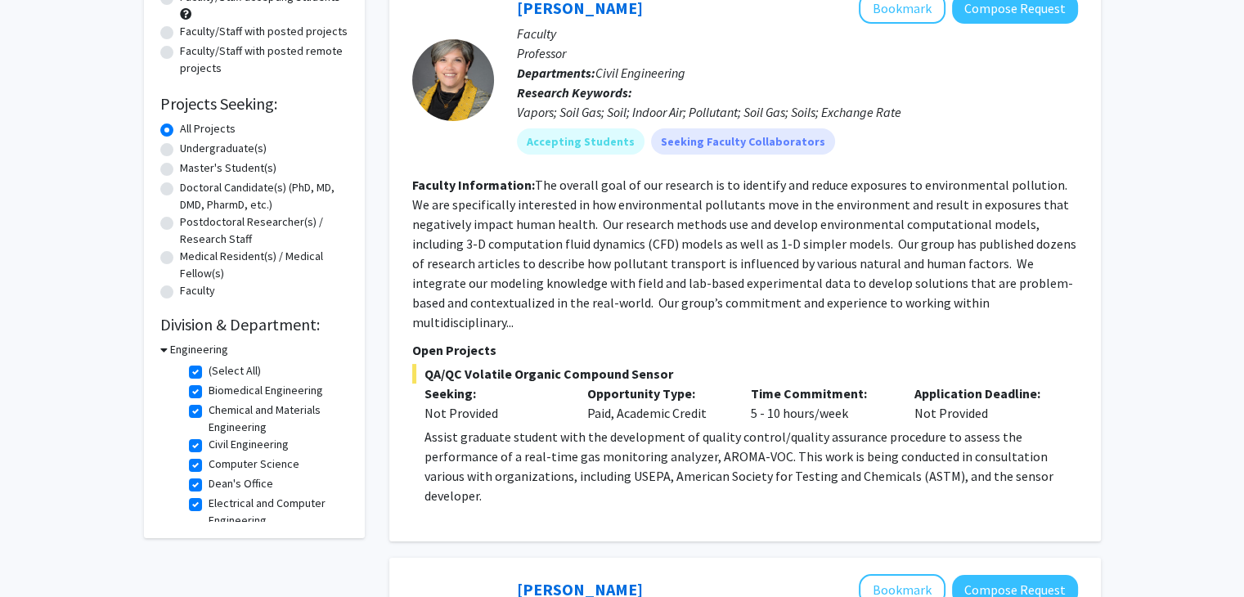
click at [232, 465] on label "Computer Science" at bounding box center [254, 464] width 91 height 17
click at [219, 465] on input "Computer Science" at bounding box center [214, 461] width 11 height 11
checkbox input "false"
checkbox input "true"
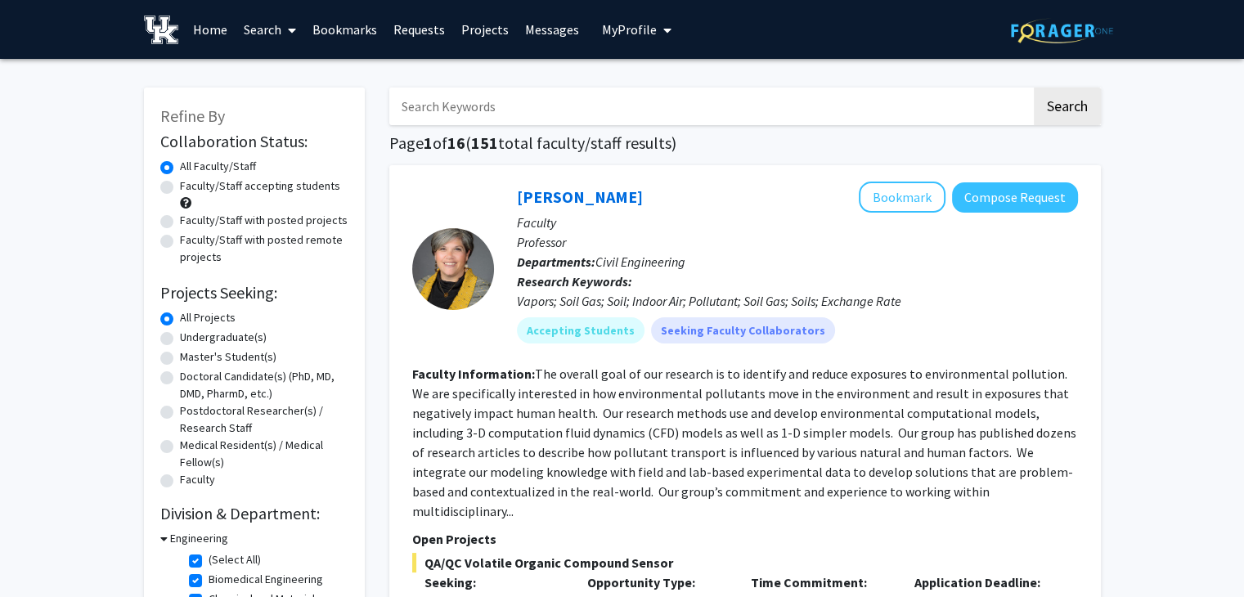
click at [232, 465] on label "Medical Resident(s) / Medical Fellow(s)" at bounding box center [264, 454] width 169 height 34
click at [191, 448] on input "Medical Resident(s) / Medical Fellow(s)" at bounding box center [185, 442] width 11 height 11
radio input "true"
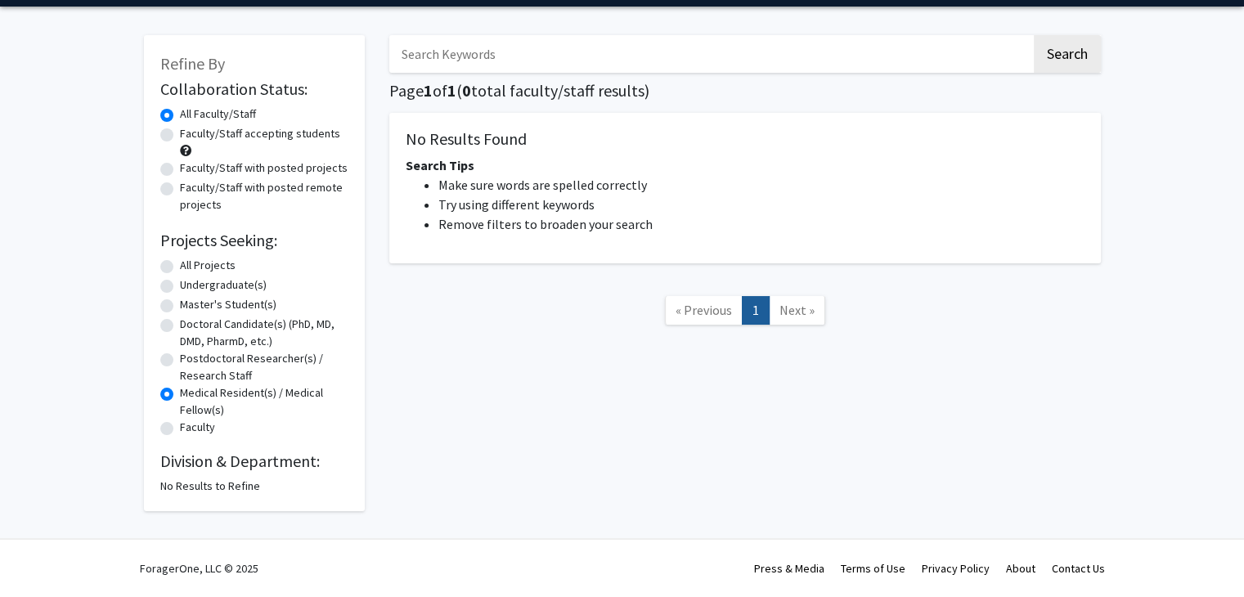
radio input "true"
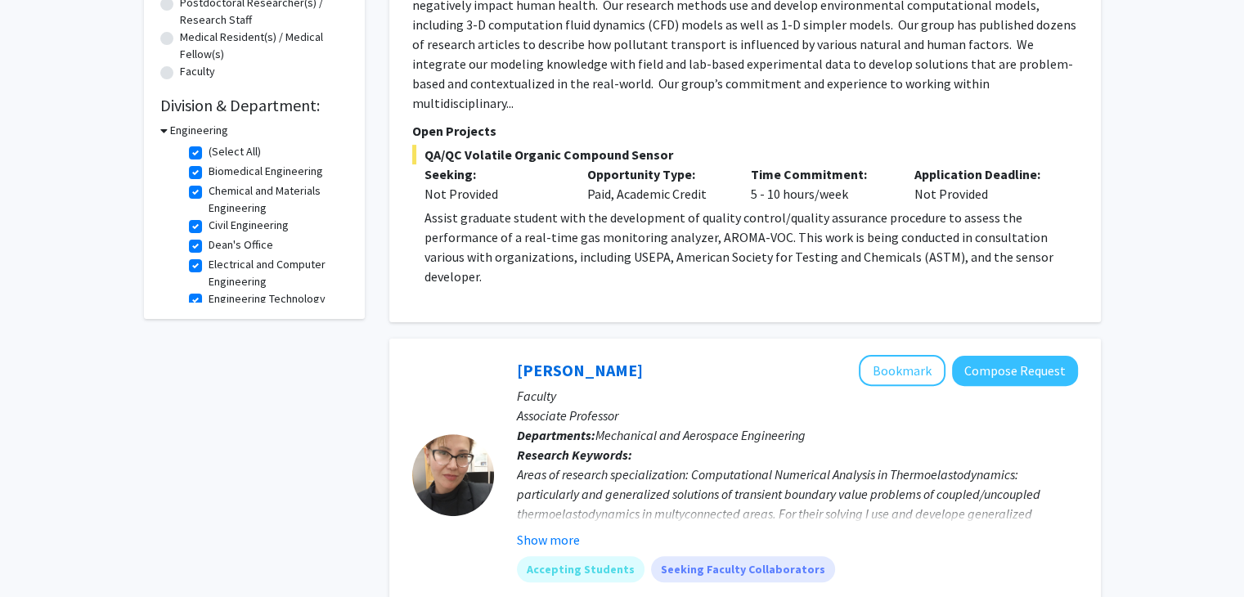
scroll to position [399, 0]
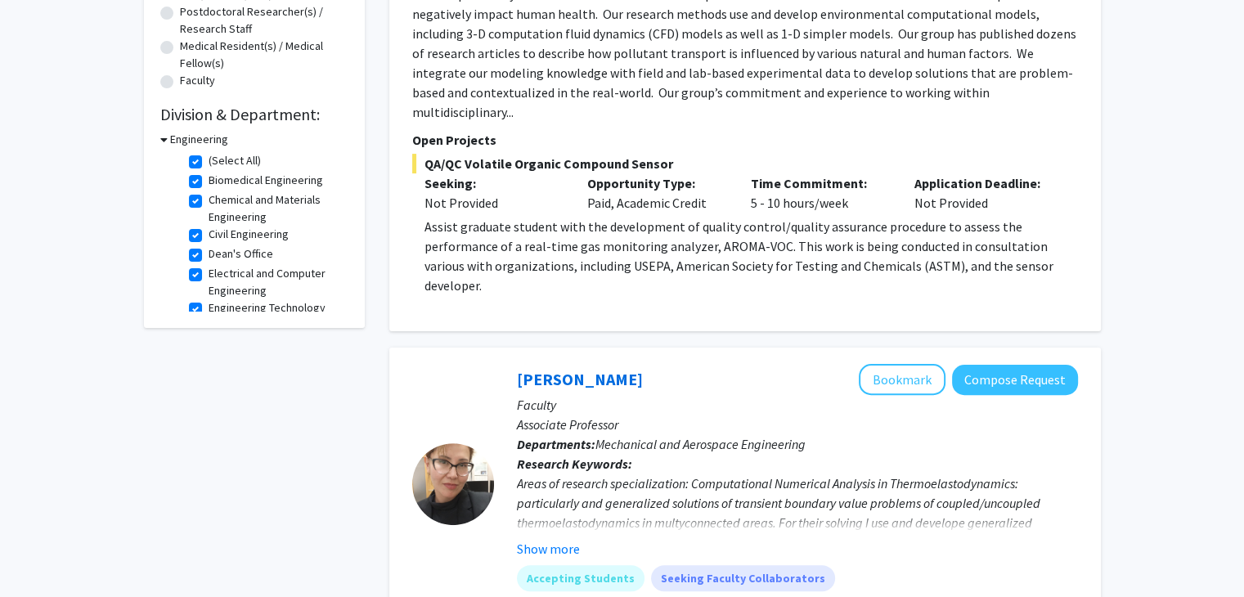
click at [209, 160] on label "(Select All)" at bounding box center [235, 160] width 52 height 17
click at [209, 160] on input "(Select All)" at bounding box center [214, 157] width 11 height 11
checkbox input "false"
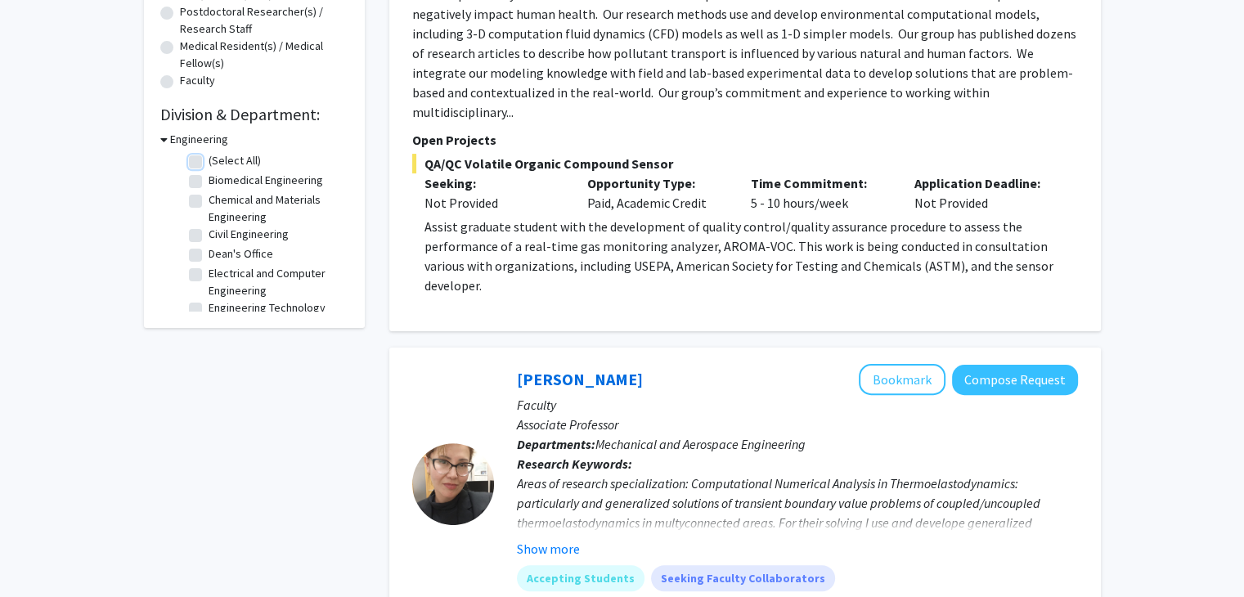
checkbox input "false"
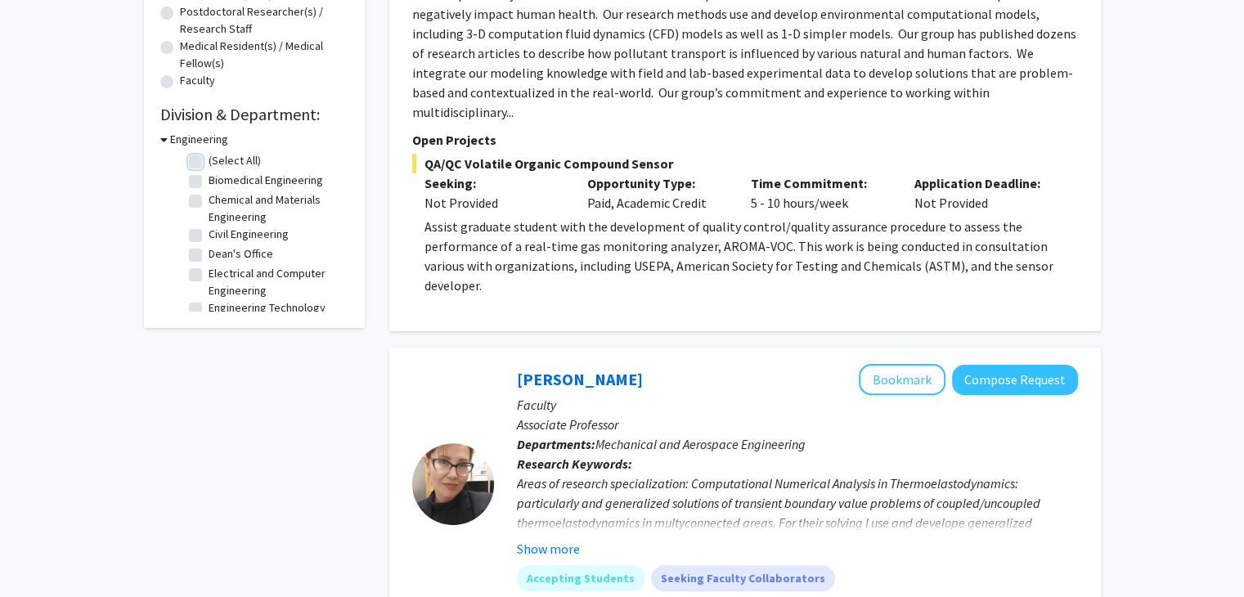
checkbox input "false"
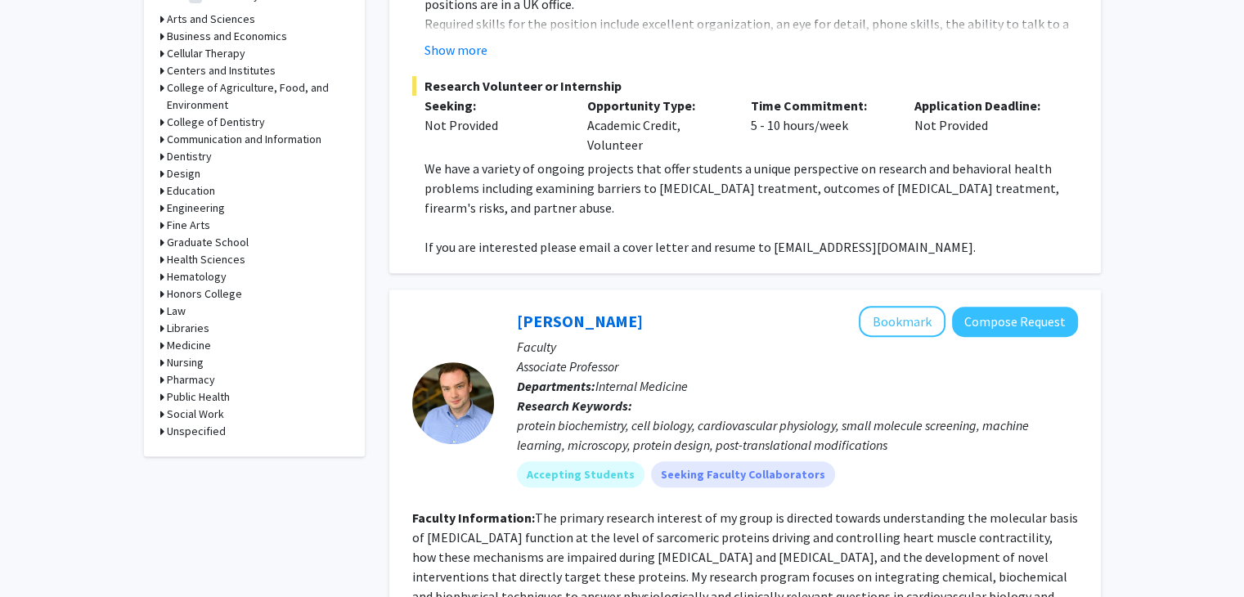
scroll to position [703, 0]
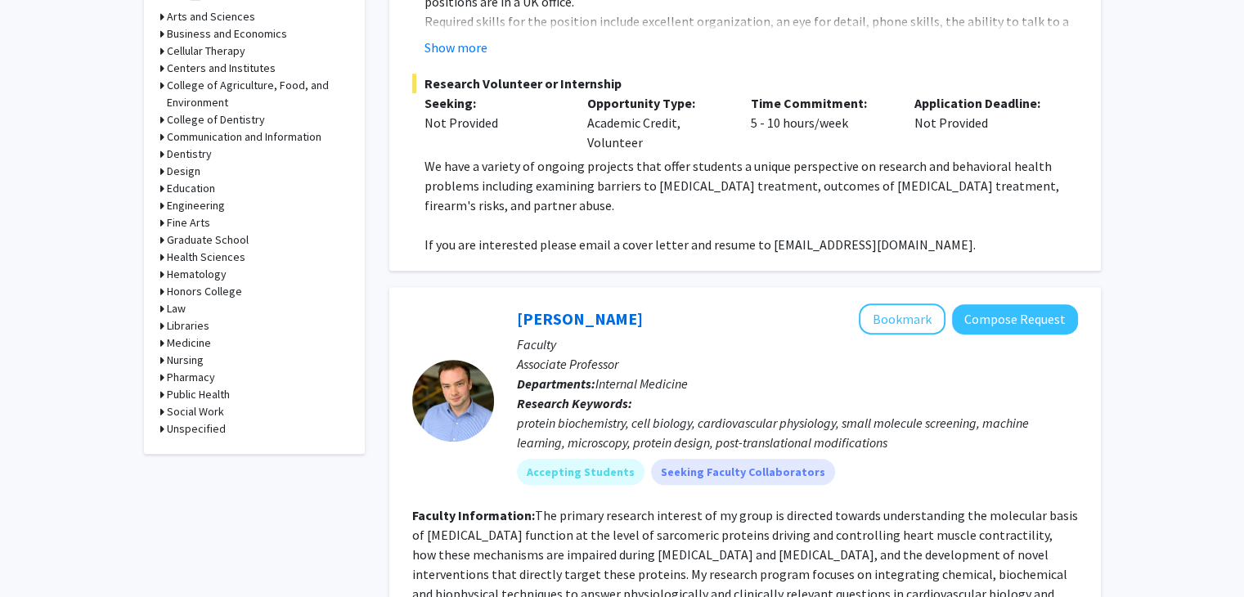
click at [196, 201] on h3 "Engineering" at bounding box center [196, 205] width 58 height 17
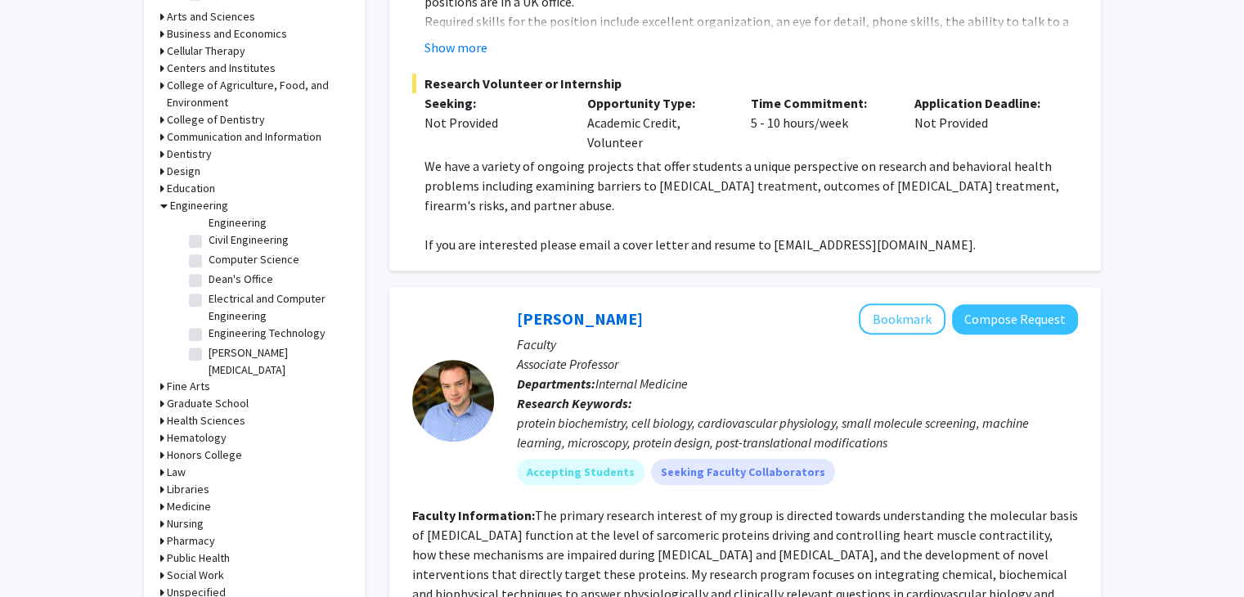
scroll to position [61, 0]
click at [209, 296] on label "Electrical and Computer Engineering" at bounding box center [277, 307] width 136 height 34
click at [209, 296] on input "Electrical and Computer Engineering" at bounding box center [214, 295] width 11 height 11
checkbox input "true"
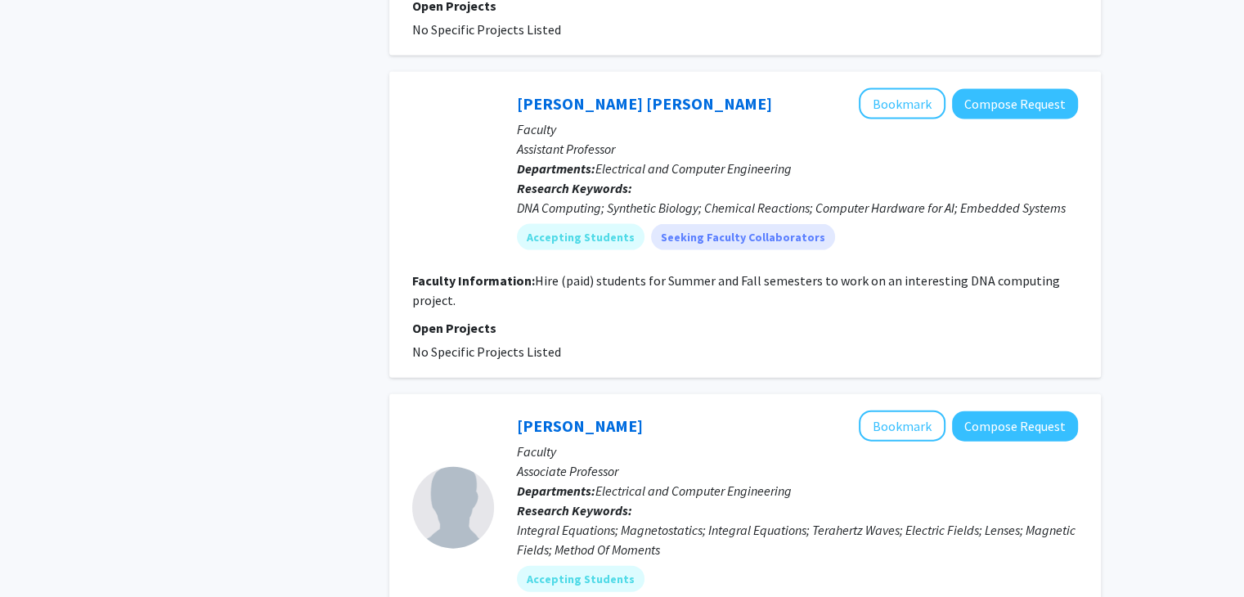
scroll to position [3634, 0]
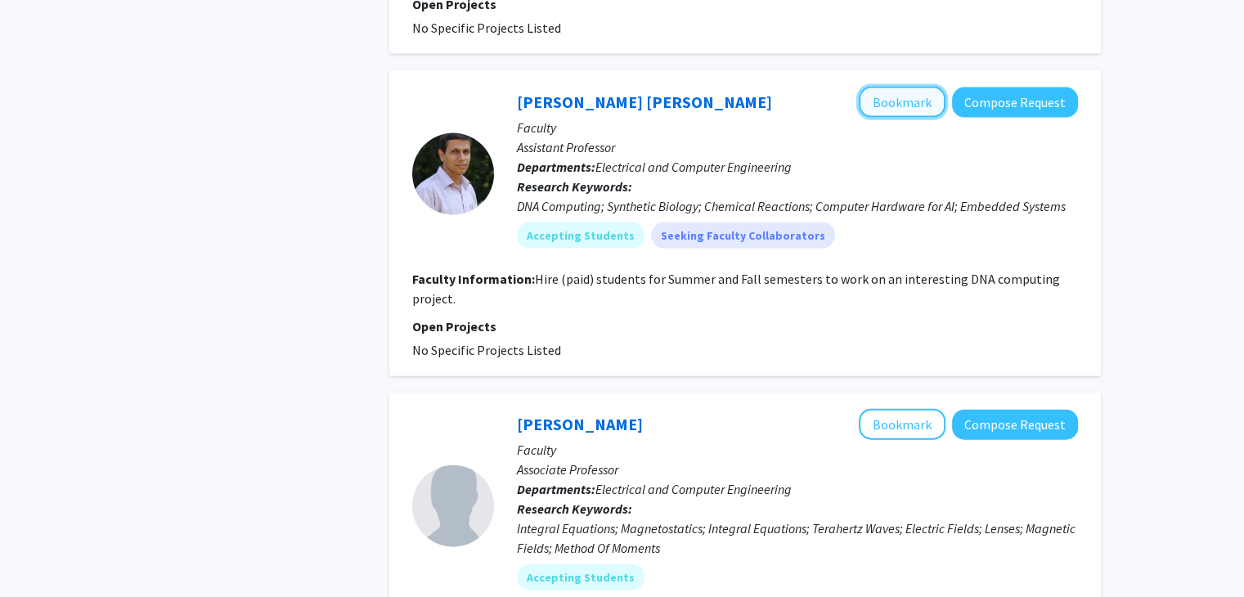
click at [910, 87] on button "Bookmark" at bounding box center [902, 102] width 87 height 31
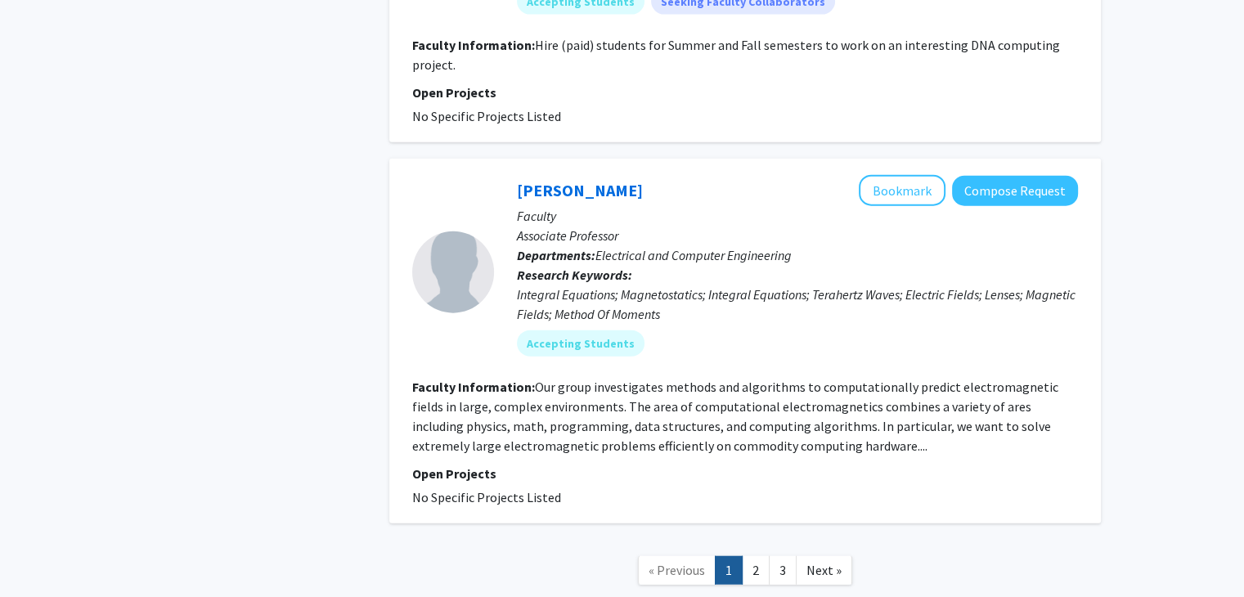
scroll to position [3871, 0]
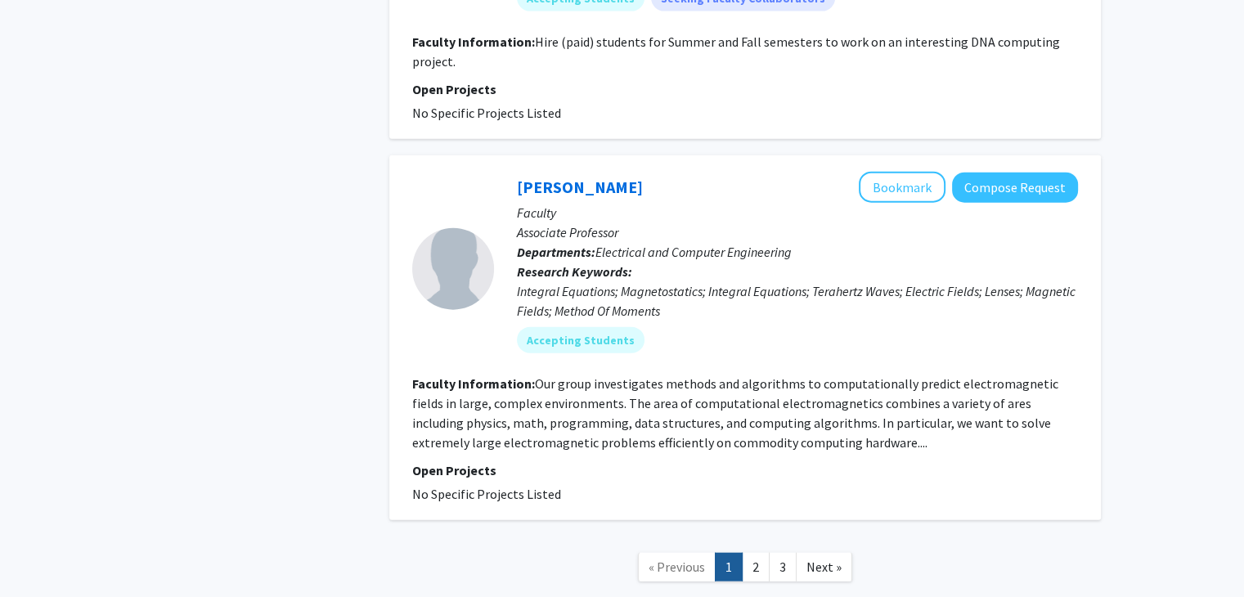
click at [655, 244] on span "Electrical and Computer Engineering" at bounding box center [694, 252] width 196 height 16
click at [645, 281] on div "Integral Equations; Magnetostatics; Integral Equations; Terahertz Waves; Electr…" at bounding box center [797, 300] width 561 height 39
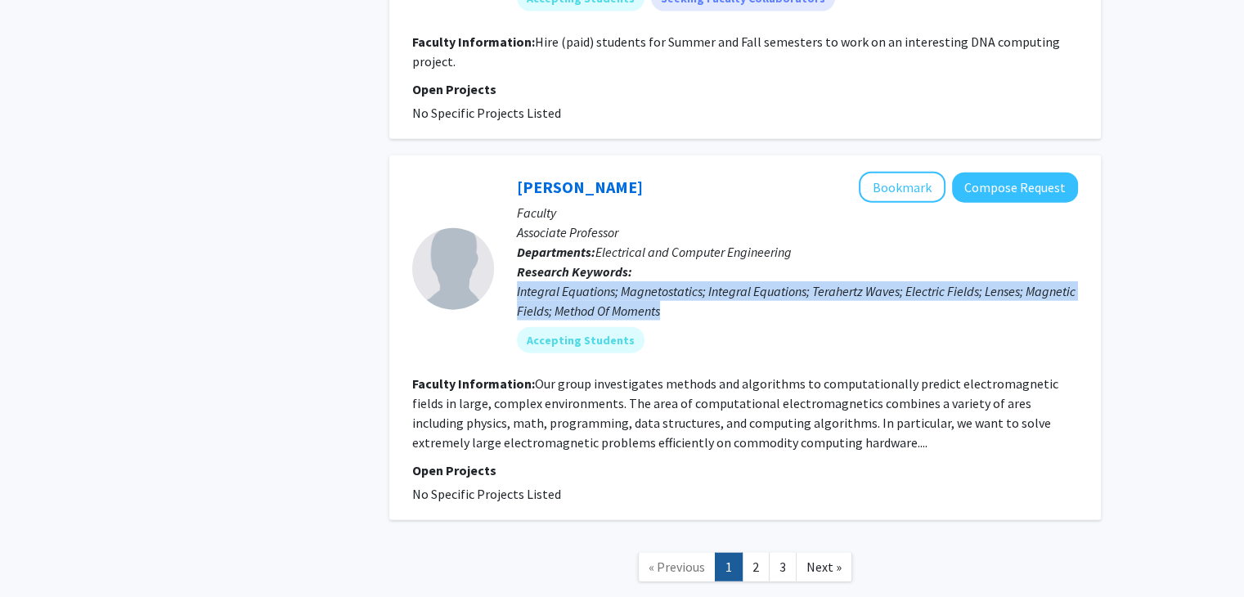
click at [645, 281] on div "Integral Equations; Magnetostatics; Integral Equations; Terahertz Waves; Electr…" at bounding box center [797, 300] width 561 height 39
click at [816, 281] on div "Integral Equations; Magnetostatics; Integral Equations; Terahertz Waves; Electr…" at bounding box center [797, 300] width 561 height 39
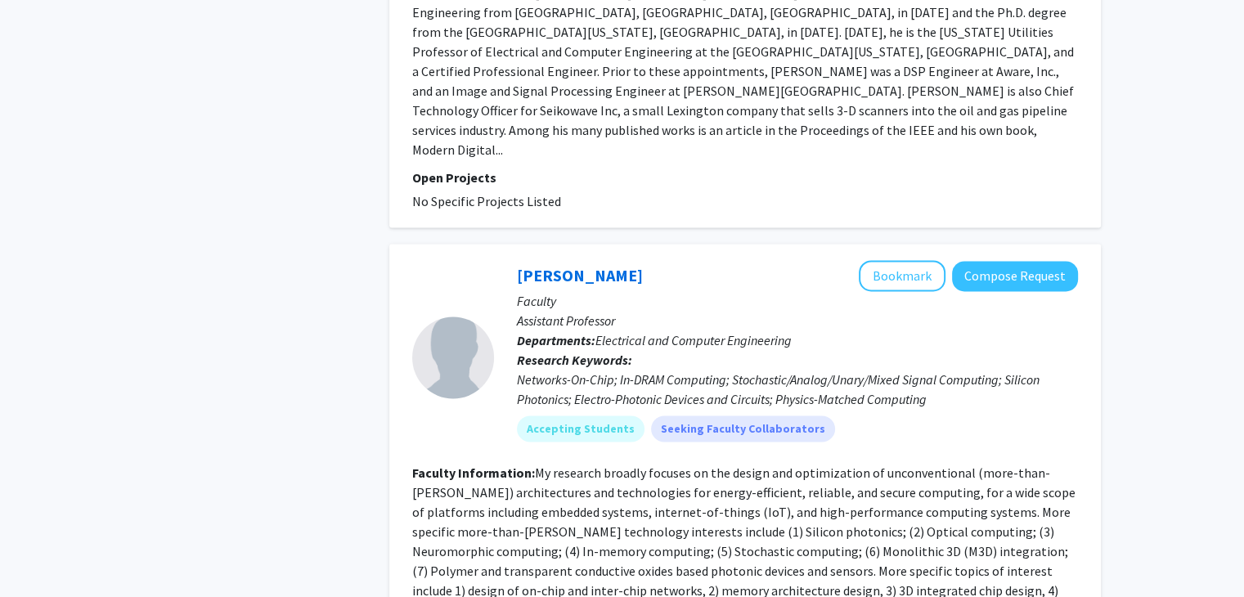
scroll to position [2641, 0]
click at [651, 461] on section "Faculty Information: My research broadly focuses on the design and optimization…" at bounding box center [745, 539] width 666 height 157
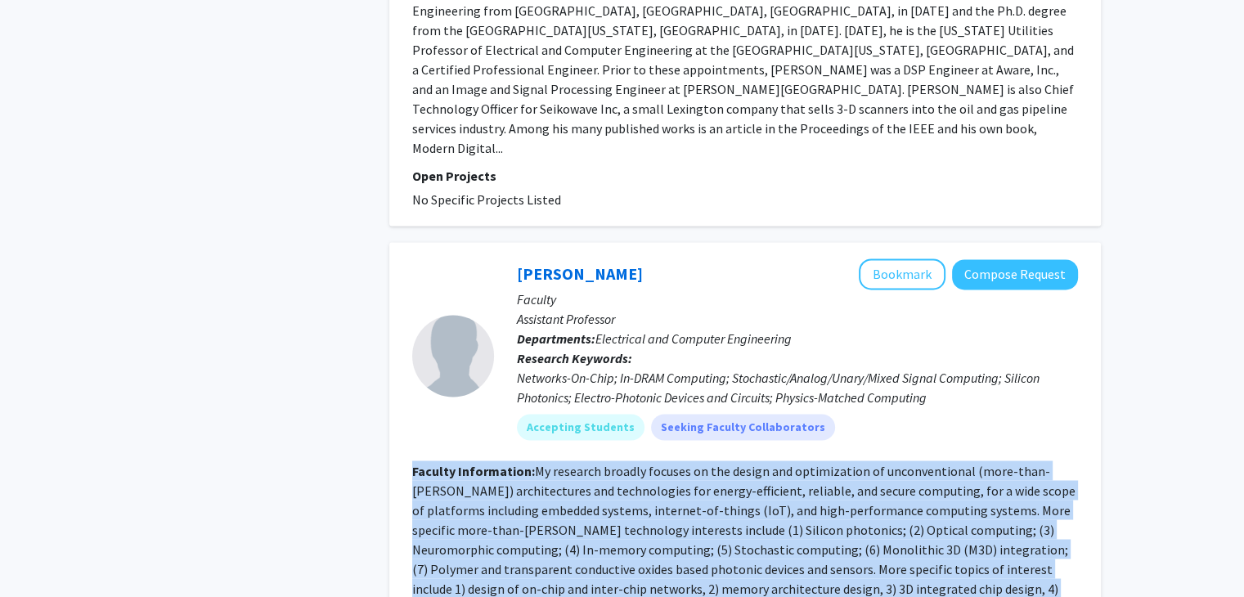
click at [651, 461] on section "Faculty Information: My research broadly focuses on the design and optimization…" at bounding box center [745, 539] width 666 height 157
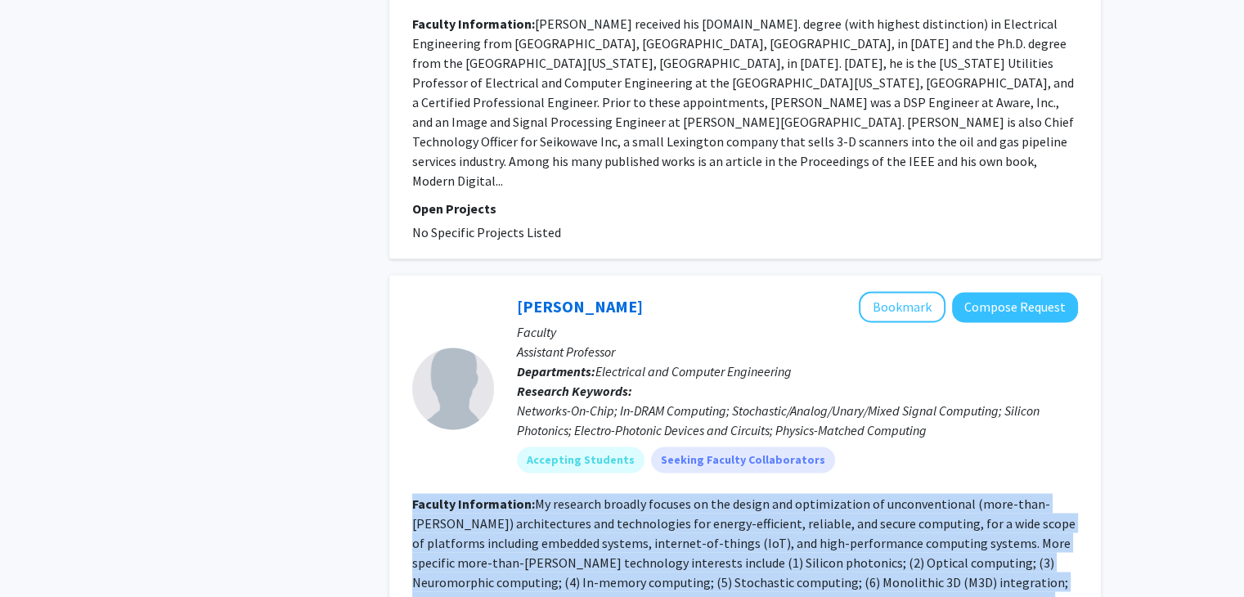
scroll to position [2800, 0]
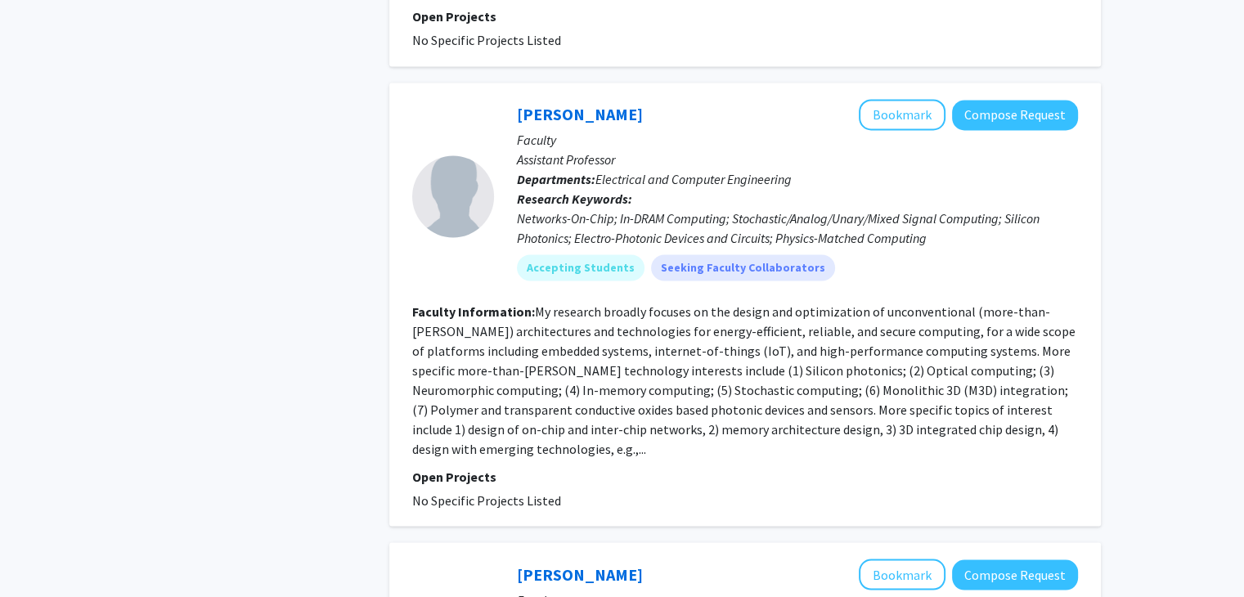
click at [651, 490] on fg-project-list "No Specific Projects Listed" at bounding box center [745, 500] width 666 height 20
click at [586, 104] on link "[PERSON_NAME]" at bounding box center [580, 114] width 126 height 20
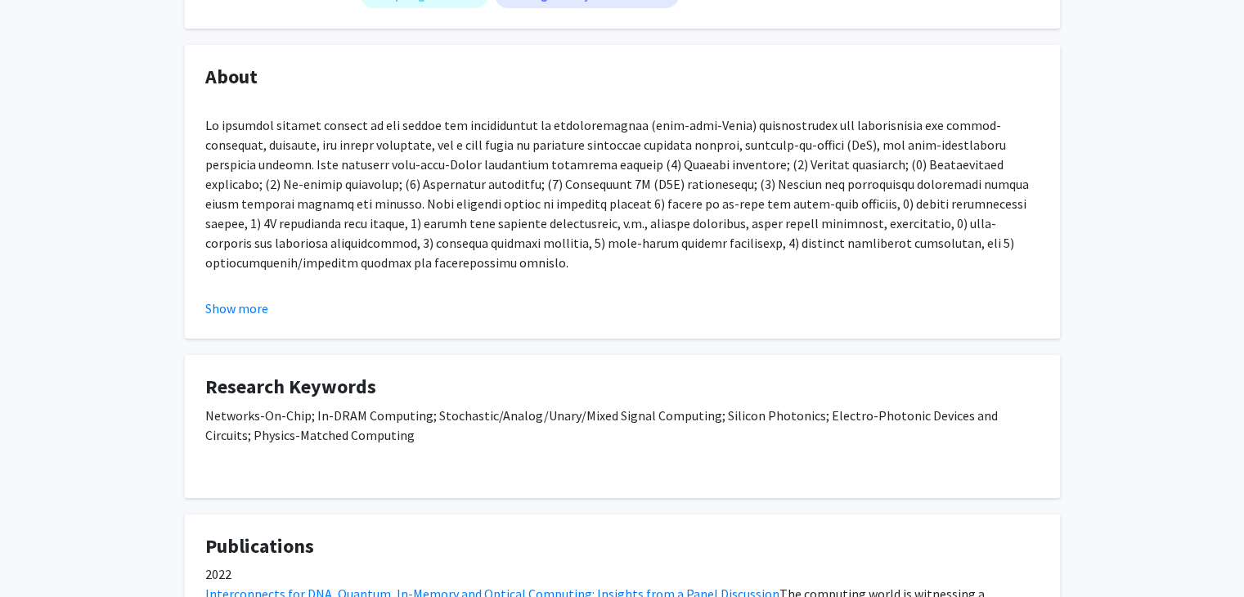
scroll to position [251, 0]
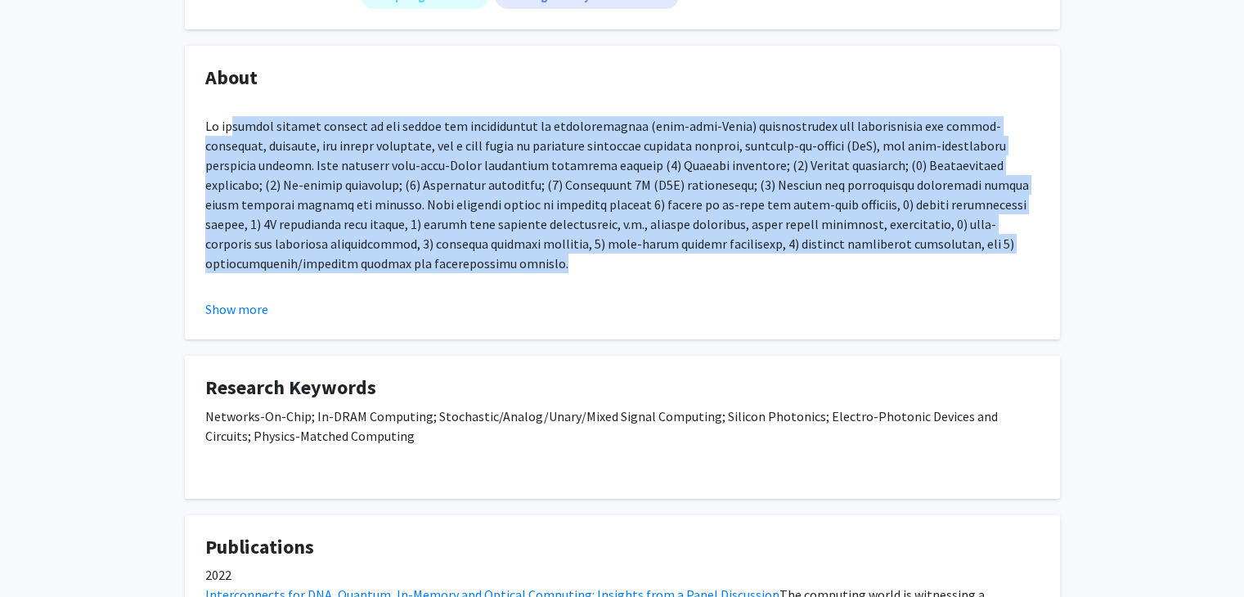
drag, startPoint x: 405, startPoint y: 262, endPoint x: 225, endPoint y: 99, distance: 242.7
click at [225, 99] on div at bounding box center [622, 201] width 834 height 209
click at [224, 132] on p at bounding box center [622, 194] width 834 height 157
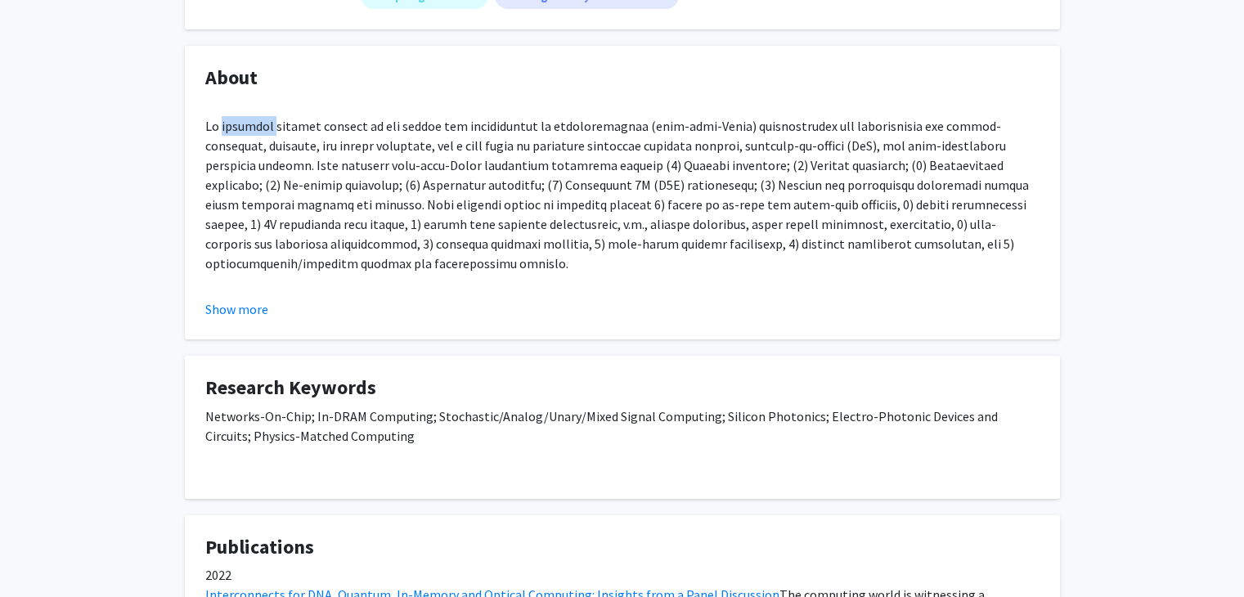
click at [224, 132] on p at bounding box center [622, 194] width 834 height 157
click at [252, 162] on p at bounding box center [622, 194] width 834 height 157
click at [253, 76] on h4 "About" at bounding box center [622, 78] width 834 height 24
click at [214, 80] on h4 "About" at bounding box center [622, 78] width 834 height 24
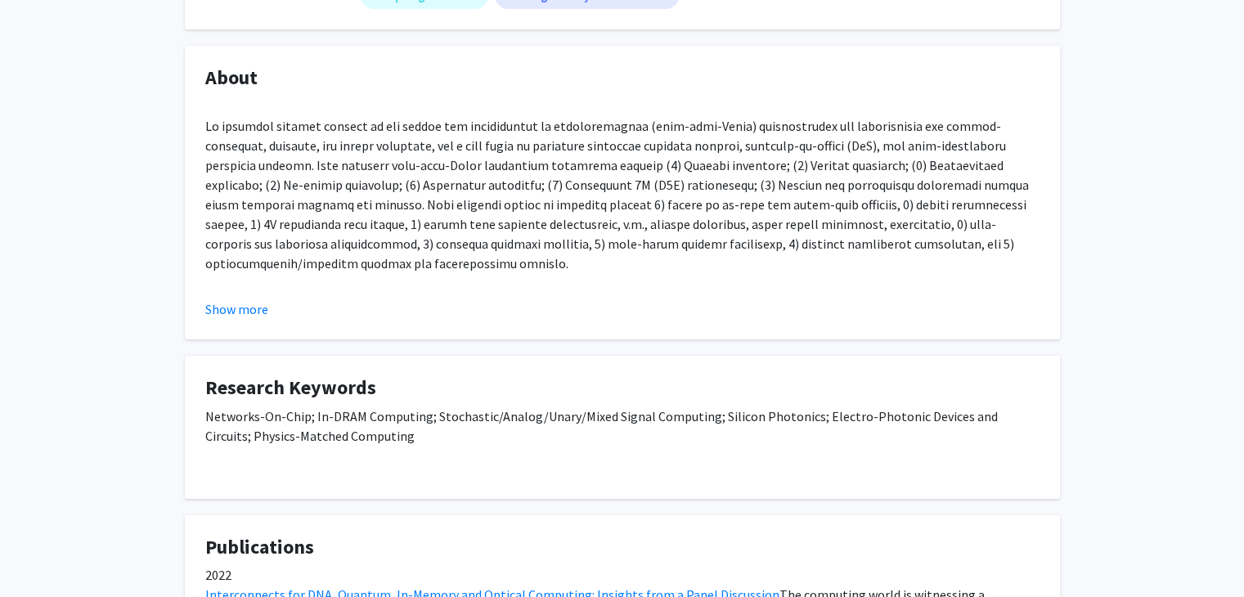
click at [214, 80] on h4 "About" at bounding box center [622, 78] width 834 height 24
click at [263, 152] on p at bounding box center [622, 194] width 834 height 157
click at [237, 128] on p at bounding box center [622, 194] width 834 height 157
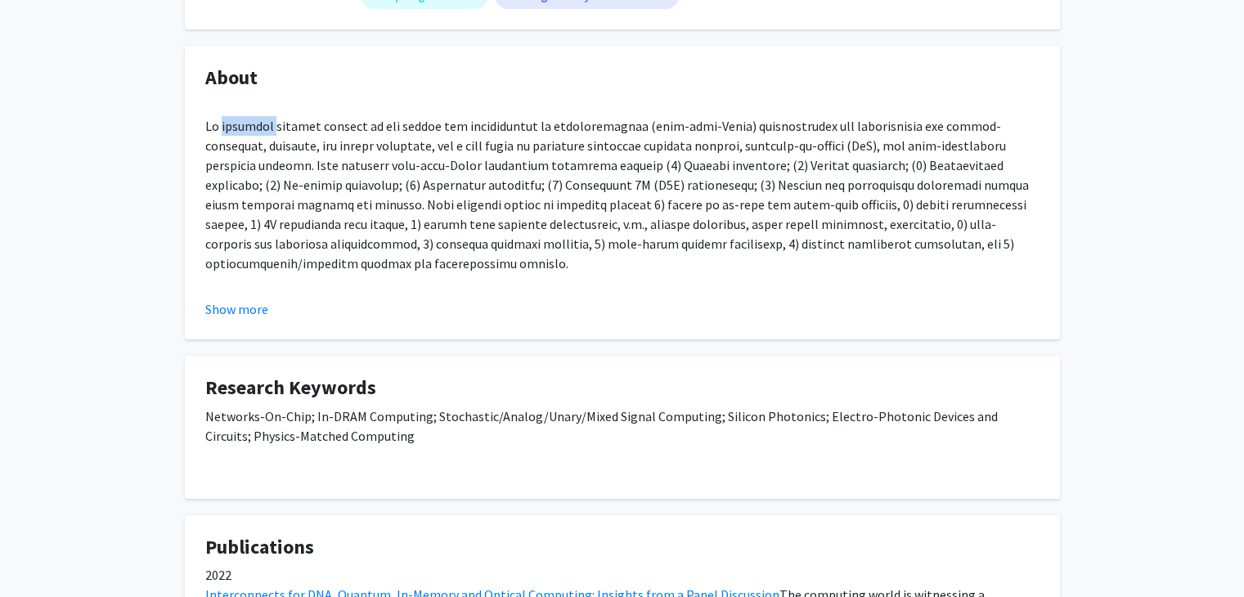
click at [237, 128] on p at bounding box center [622, 194] width 834 height 157
click at [258, 113] on div at bounding box center [622, 201] width 834 height 209
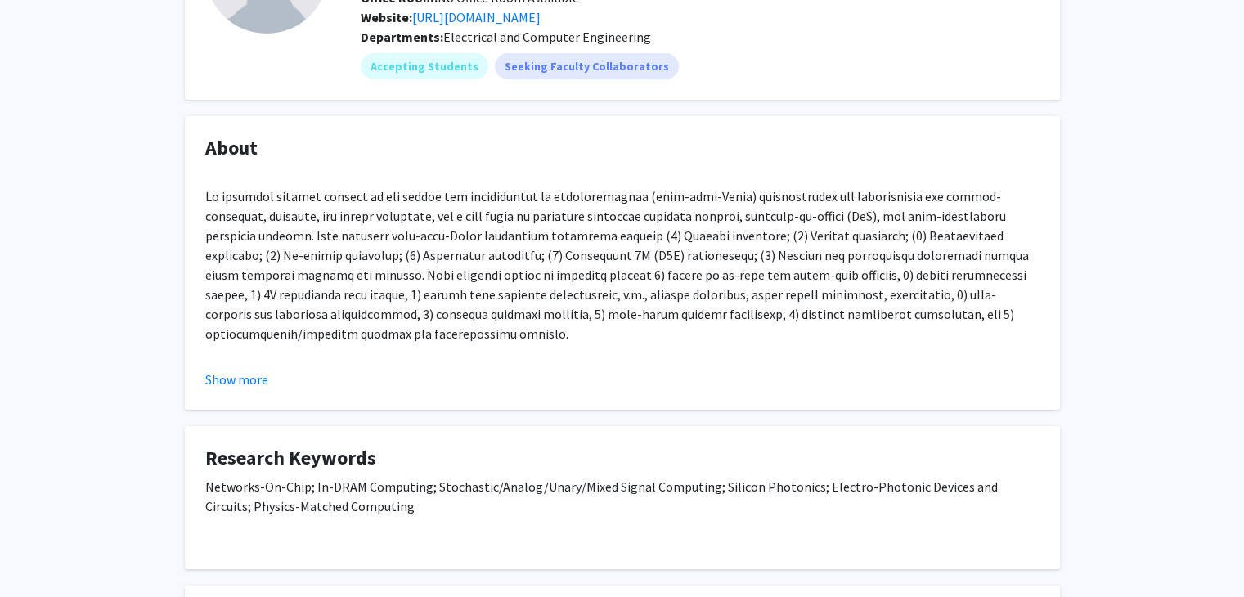
scroll to position [0, 0]
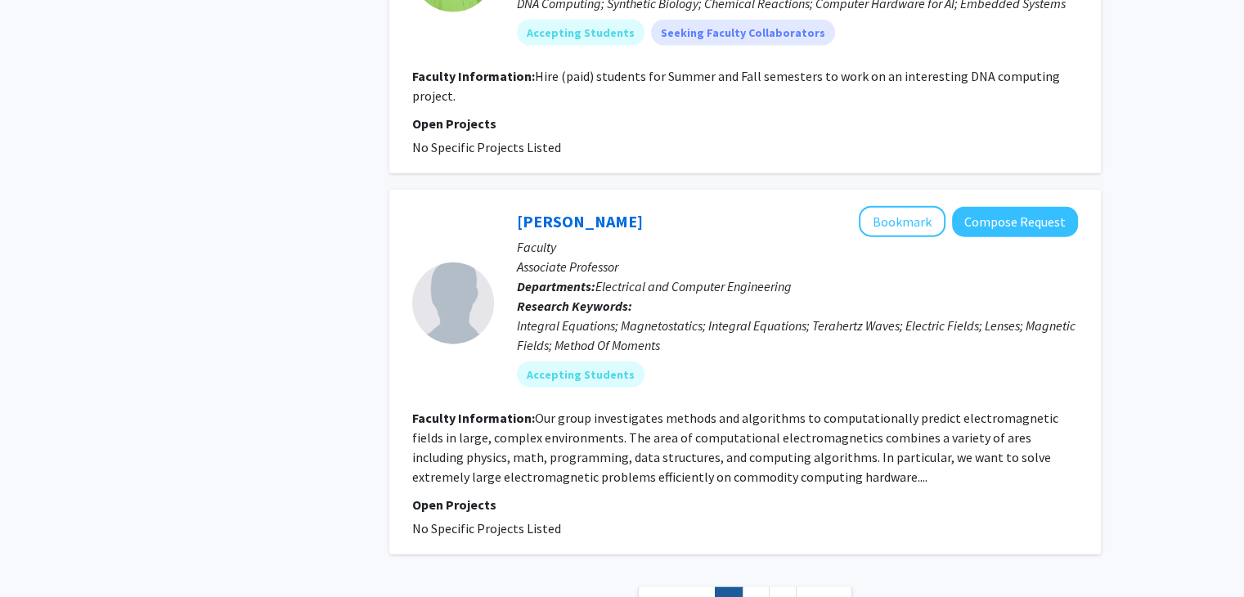
scroll to position [3891, 0]
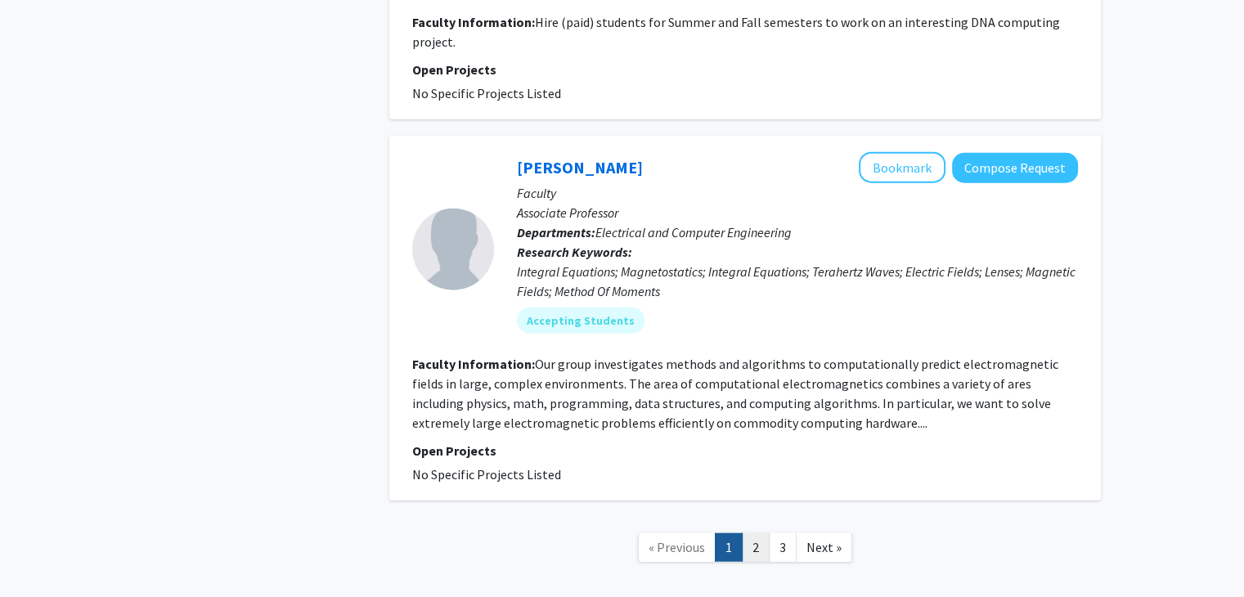
click at [753, 533] on link "2" at bounding box center [756, 547] width 28 height 29
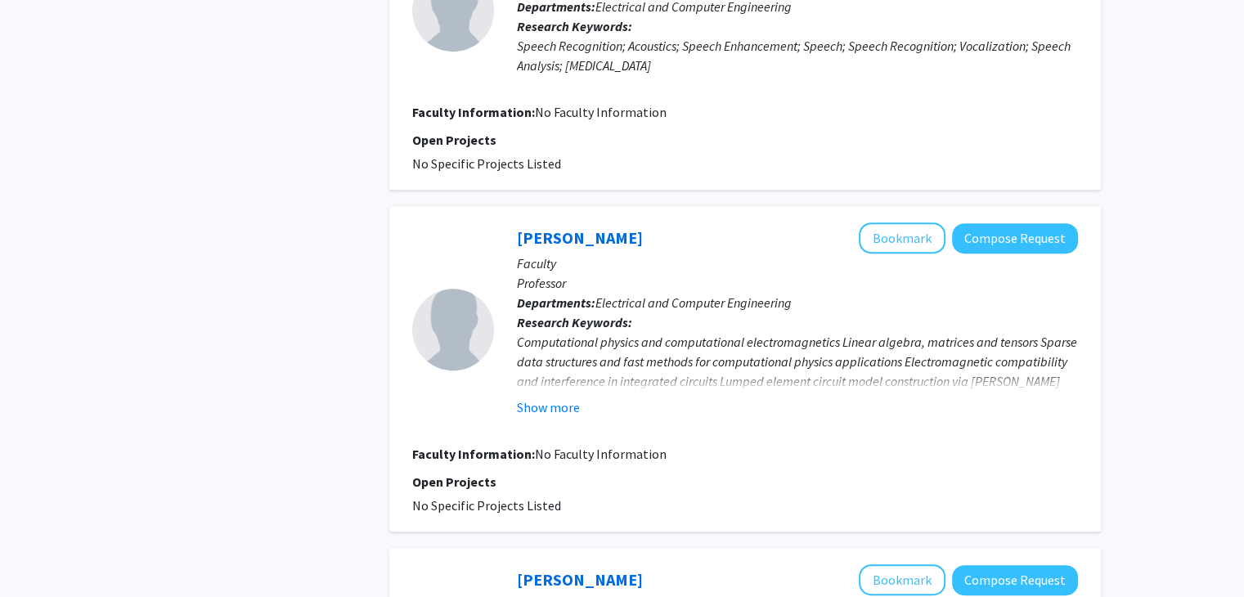
scroll to position [849, 0]
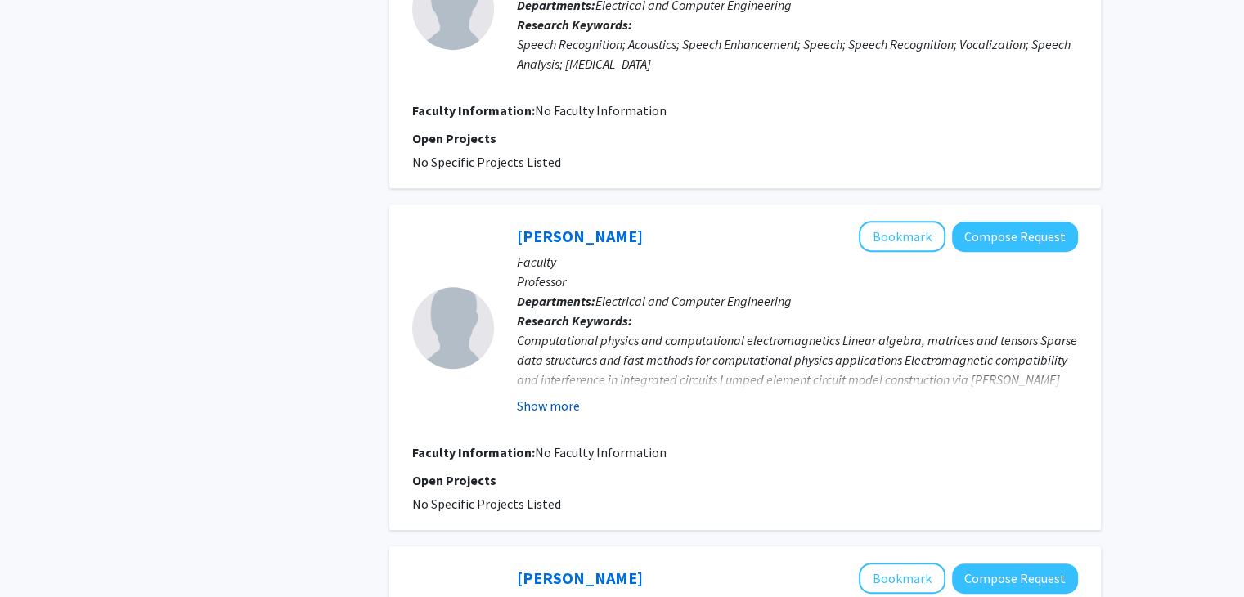
click at [537, 399] on button "Show more" at bounding box center [548, 406] width 63 height 20
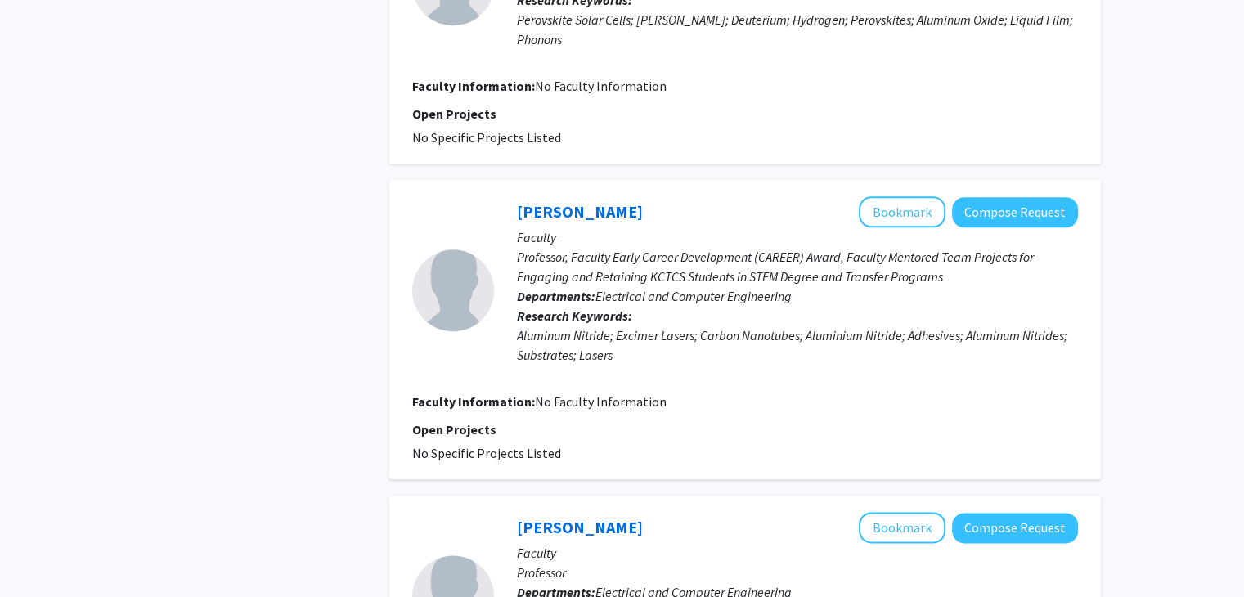
scroll to position [1848, 0]
click at [579, 205] on link "[PERSON_NAME]" at bounding box center [580, 210] width 126 height 20
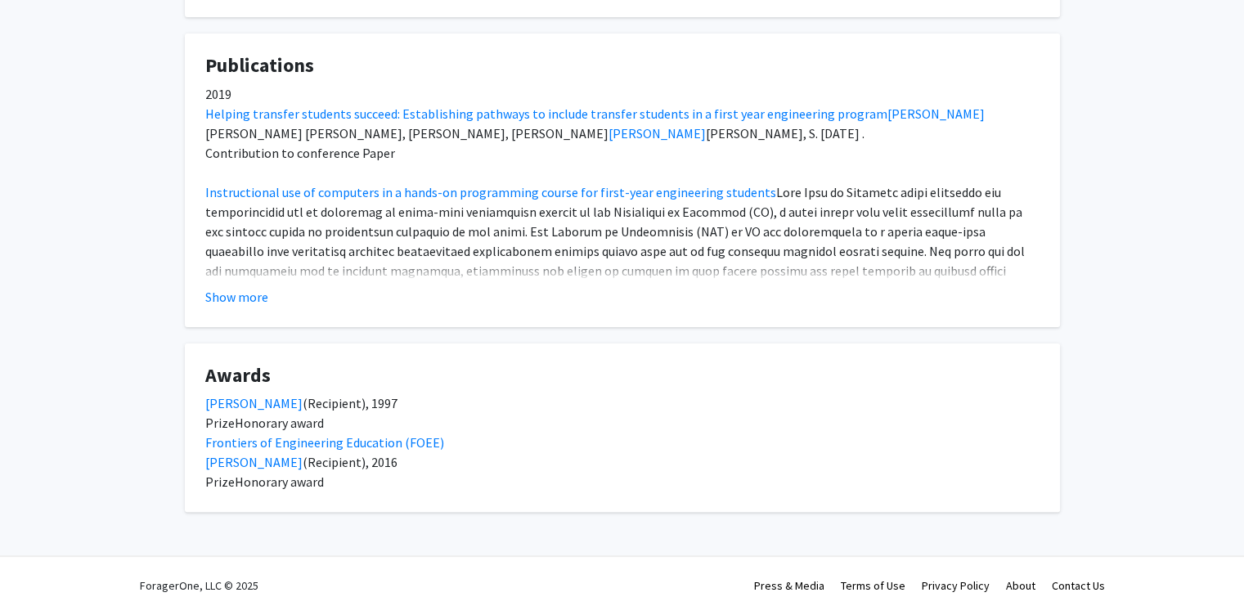
scroll to position [398, 0]
